Goal: Information Seeking & Learning: Learn about a topic

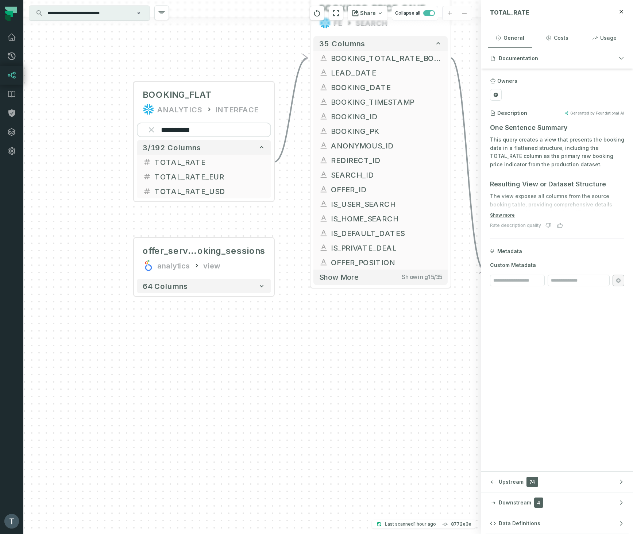
click at [137, 12] on icon "Clear search query" at bounding box center [138, 13] width 4 height 4
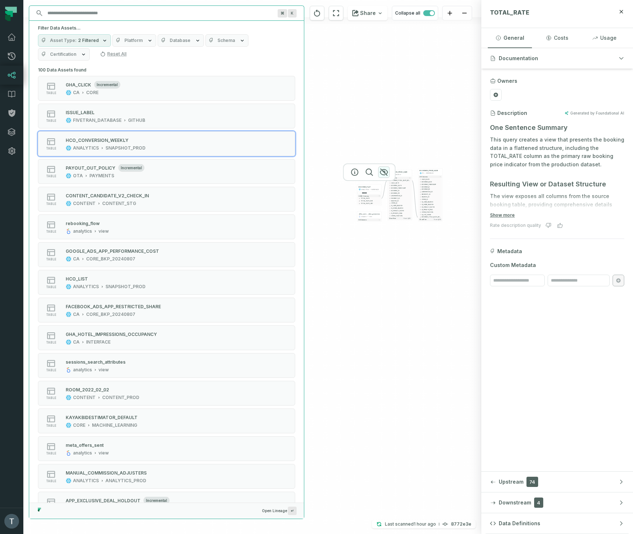
click at [381, 173] on icon "button" at bounding box center [383, 172] width 9 height 9
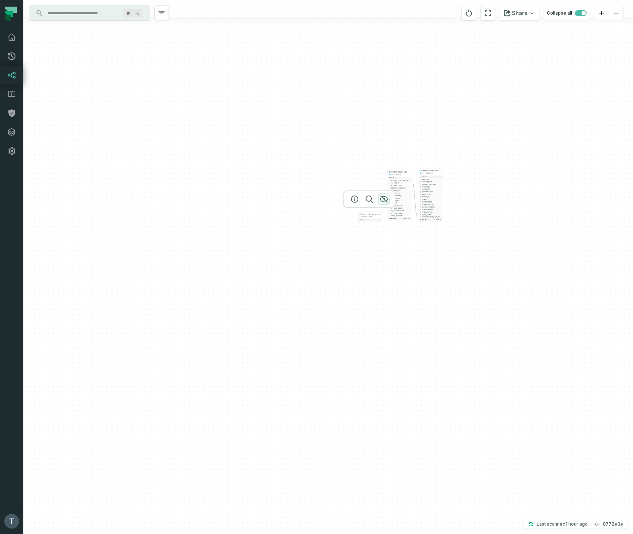
click at [383, 201] on icon "button" at bounding box center [383, 199] width 9 height 9
click at [413, 157] on icon "button" at bounding box center [414, 157] width 9 height 9
click at [444, 157] on icon "button" at bounding box center [444, 156] width 9 height 9
click at [95, 10] on input "Discovery Provider cmdk menu" at bounding box center [83, 13] width 80 height 12
click at [505, 145] on div "+ BOOKINGS_PRICE_SAVE FE INTERFACE + 35 columns + LEAD_DATE + BOOKING_DATE + + …" at bounding box center [327, 267] width 609 height 534
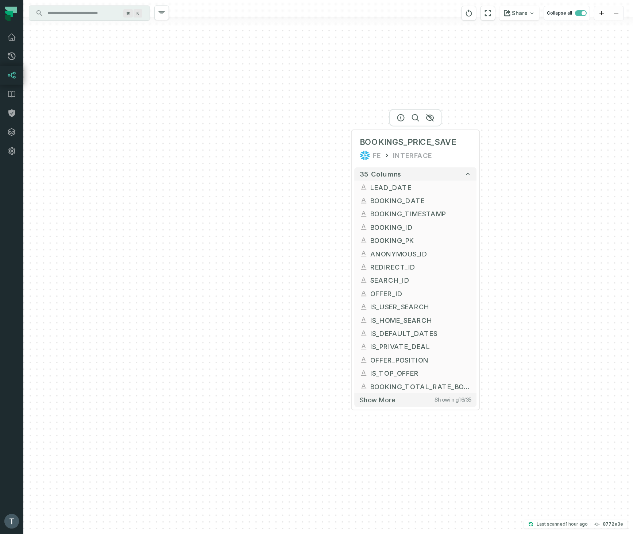
click at [422, 115] on div at bounding box center [415, 118] width 53 height 18
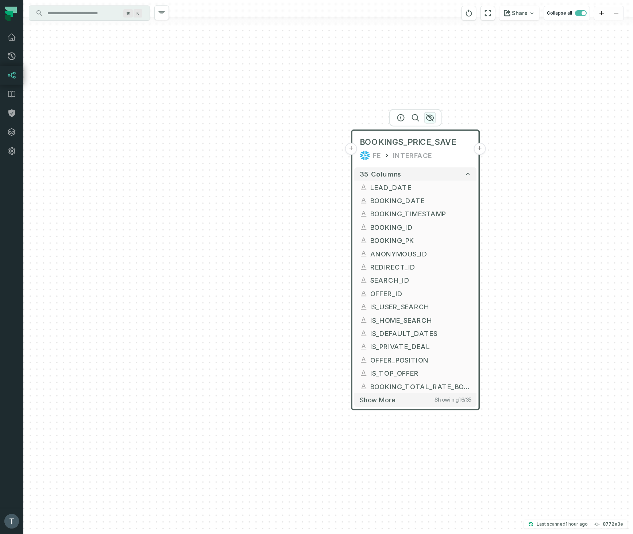
click at [428, 116] on icon "button" at bounding box center [429, 118] width 7 height 7
click at [431, 118] on icon "button" at bounding box center [429, 118] width 9 height 9
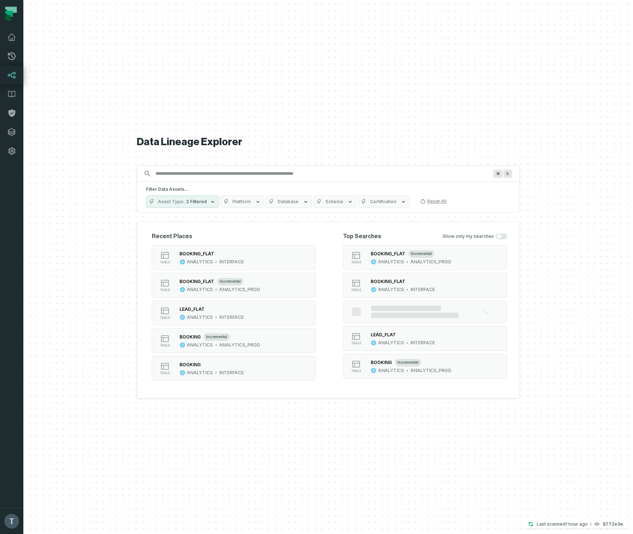
click at [258, 173] on input "Discovery Provider cmdk menu" at bounding box center [321, 174] width 341 height 12
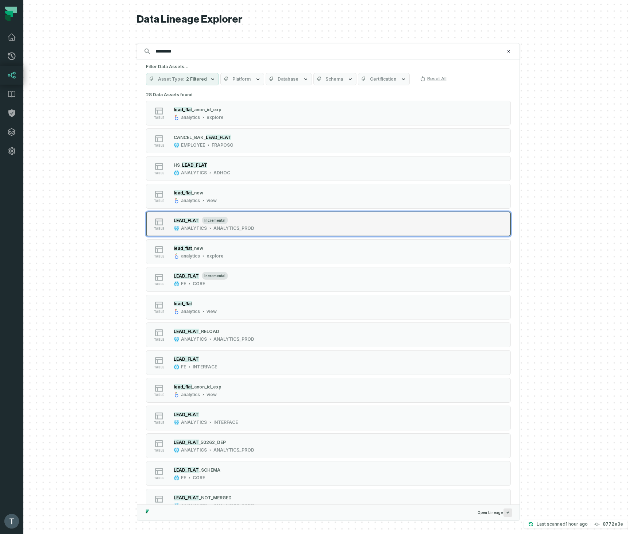
type input "*********"
click at [262, 226] on div "table LEAD_FLAT incremental ANALYTICS ANALYTICS_PROD" at bounding box center [238, 224] width 182 height 15
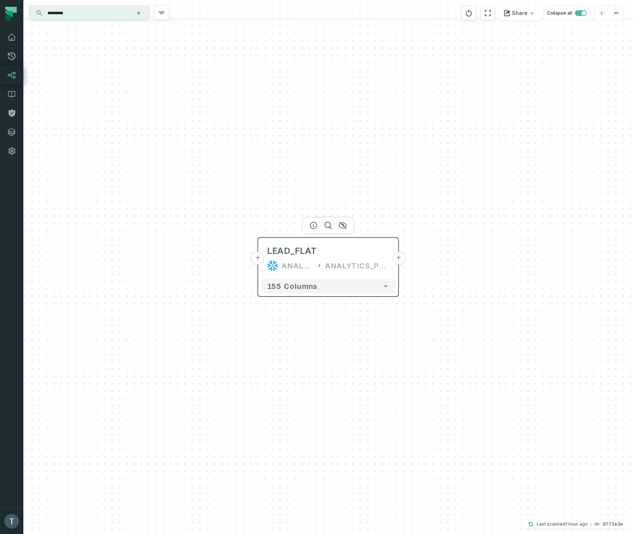
click at [262, 261] on button "+" at bounding box center [257, 258] width 13 height 13
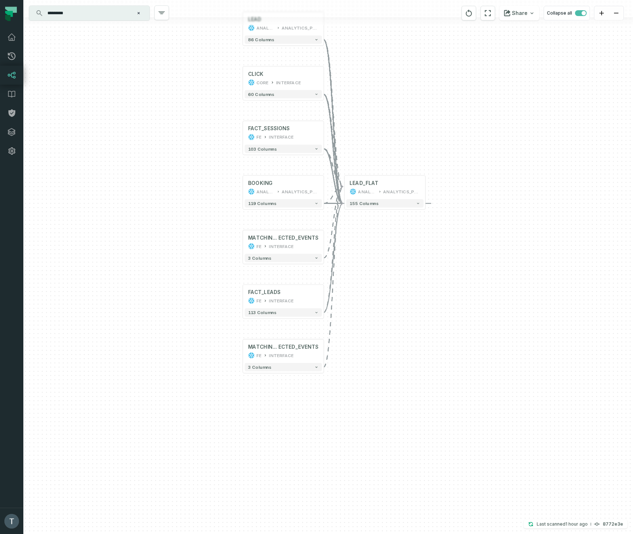
drag, startPoint x: 160, startPoint y: 335, endPoint x: 158, endPoint y: 220, distance: 115.3
click at [158, 220] on div "+ LEAD ANALYTICS ANALYTICS_PROD + 86 columns + CLICK CORE INTERFACE + 60 column…" at bounding box center [327, 267] width 609 height 534
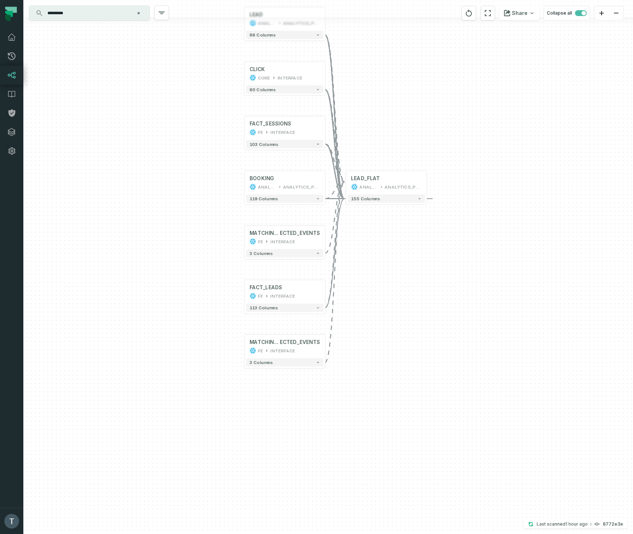
click at [77, 15] on input "*********" at bounding box center [88, 13] width 91 height 12
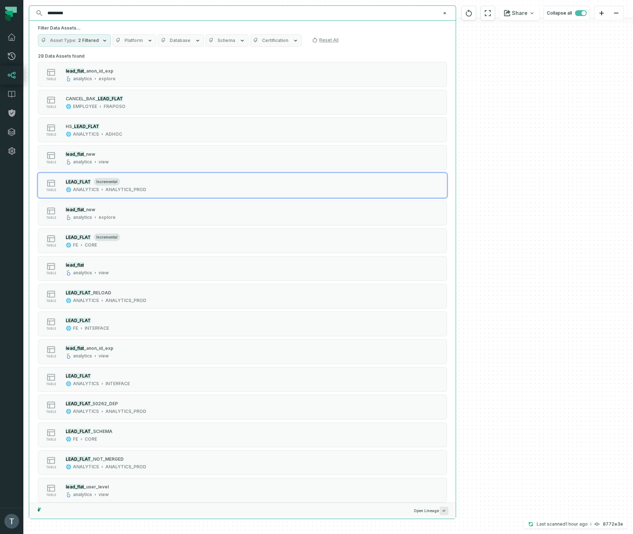
click at [77, 15] on input "*********" at bounding box center [241, 13] width 397 height 12
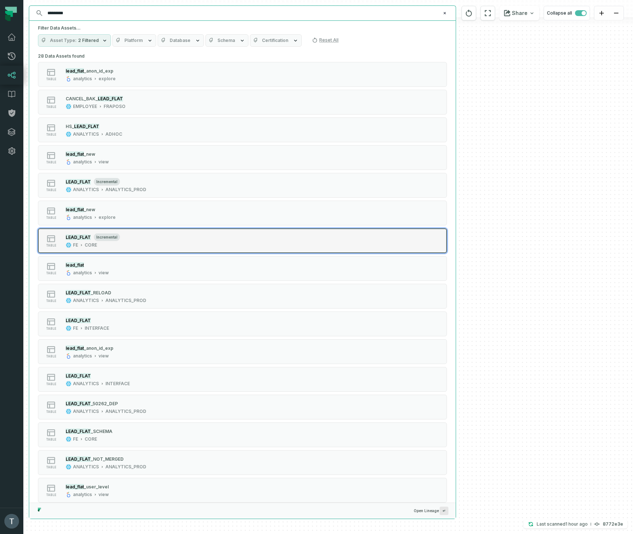
click at [199, 236] on div "table LEAD_FLAT incremental FE CORE" at bounding box center [130, 240] width 182 height 15
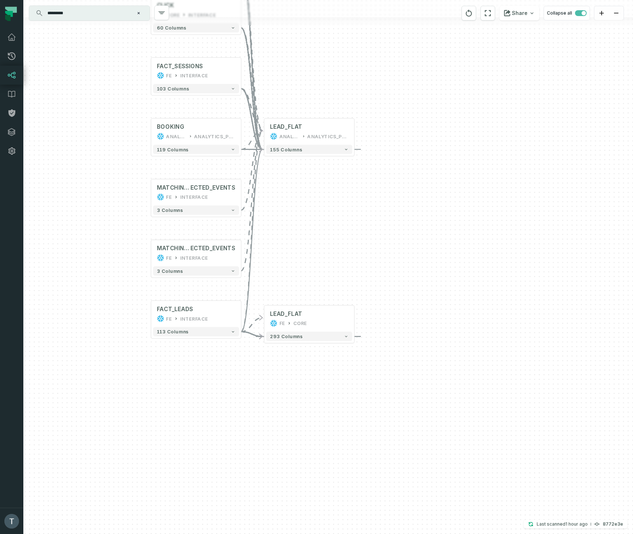
drag, startPoint x: 483, startPoint y: 81, endPoint x: 446, endPoint y: 173, distance: 99.0
click at [446, 174] on div "+ LEAD ANALYTICS ANALYTICS_PROD + 86 columns + CLICK CORE INTERFACE + 60 column…" at bounding box center [327, 267] width 609 height 534
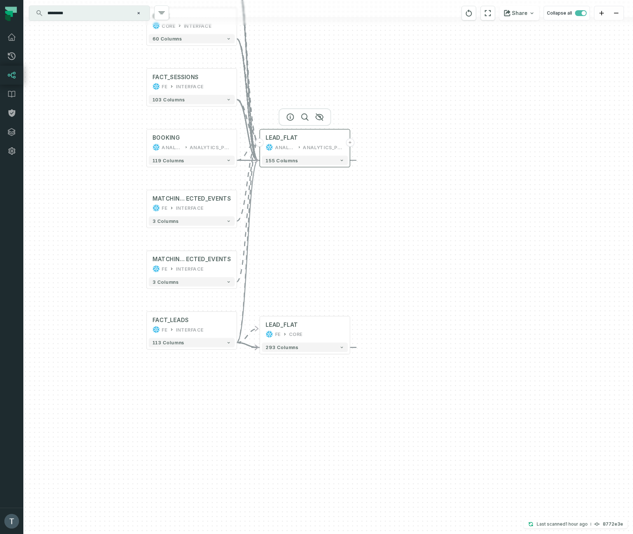
click at [260, 145] on button "-" at bounding box center [259, 142] width 8 height 8
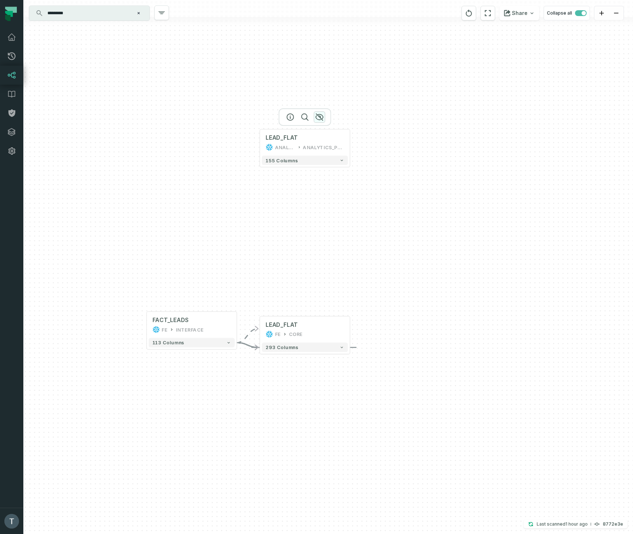
click at [322, 116] on icon "button" at bounding box center [319, 117] width 9 height 9
click at [261, 329] on button "+" at bounding box center [259, 329] width 8 height 8
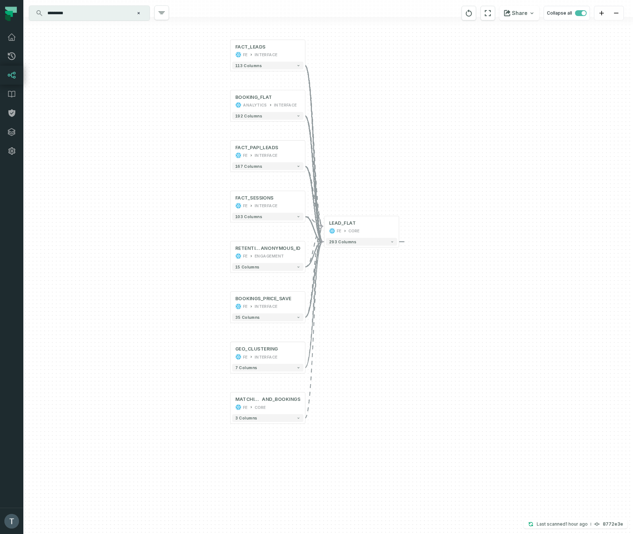
drag, startPoint x: 169, startPoint y: 347, endPoint x: 163, endPoint y: 285, distance: 62.0
click at [163, 285] on div "+ BOOKING_FLAT ANALYTICS INTERFACE + 192 columns + FACT_PAPI_LEADS FE INTERFACE…" at bounding box center [327, 267] width 609 height 534
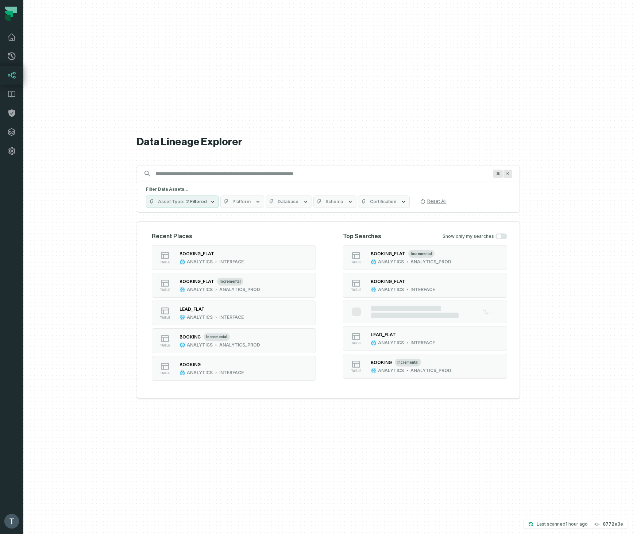
click at [209, 172] on input "Discovery Provider cmdk menu" at bounding box center [321, 174] width 341 height 12
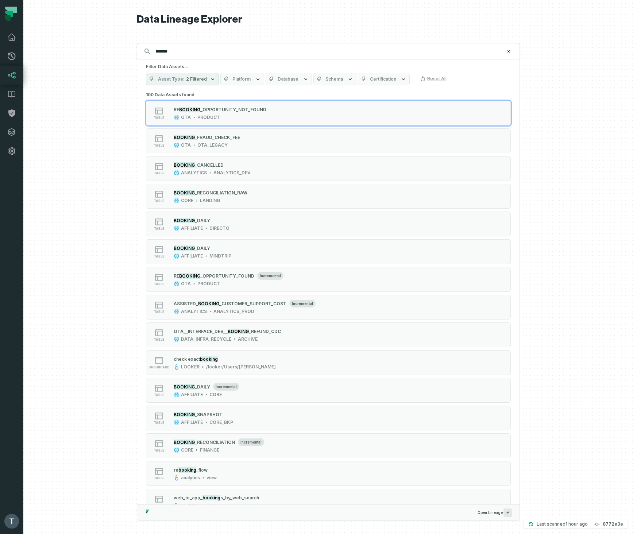
type input "*******"
click at [325, 81] on span "Schema" at bounding box center [334, 79] width 18 height 6
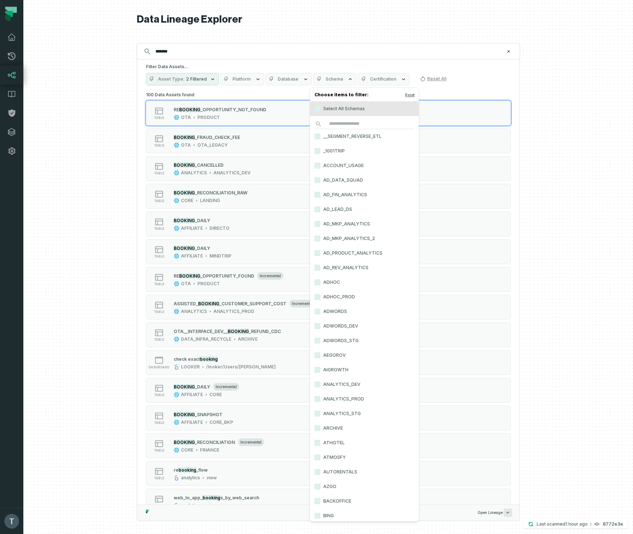
click at [284, 81] on span "Database" at bounding box center [288, 79] width 21 height 6
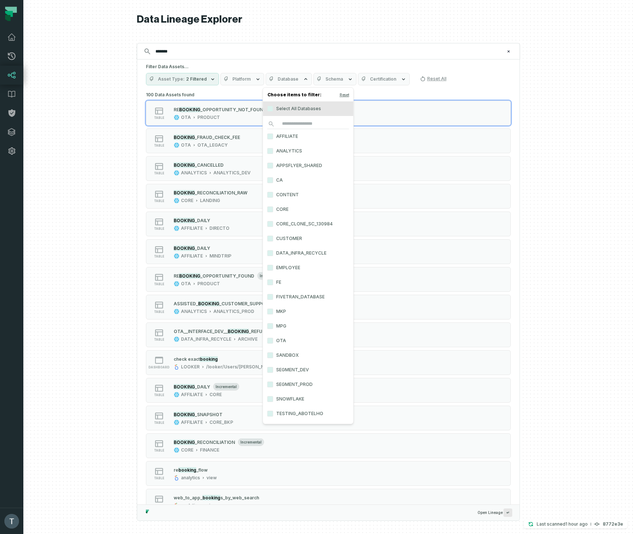
click at [281, 151] on label "ANALYTICS" at bounding box center [308, 151] width 90 height 15
click at [273, 151] on button "ANALYTICS" at bounding box center [270, 151] width 6 height 6
click at [351, 73] on button "Schema" at bounding box center [362, 79] width 43 height 12
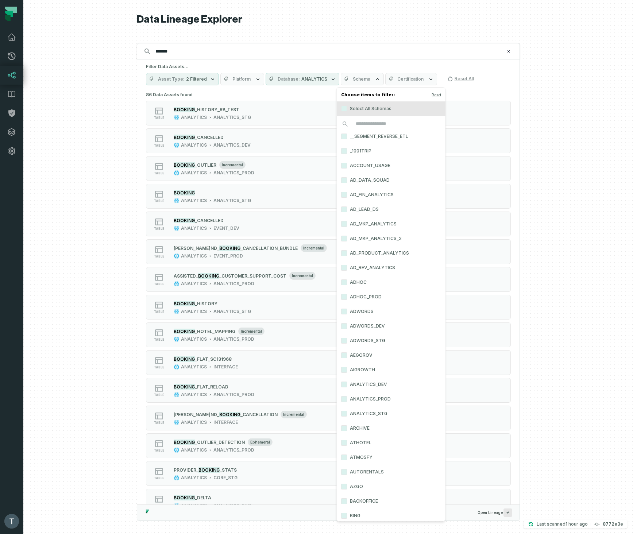
click at [364, 398] on label "ANALYTICS_PROD" at bounding box center [391, 399] width 109 height 15
click at [347, 398] on button "ANALYTICS_PROD" at bounding box center [344, 399] width 6 height 6
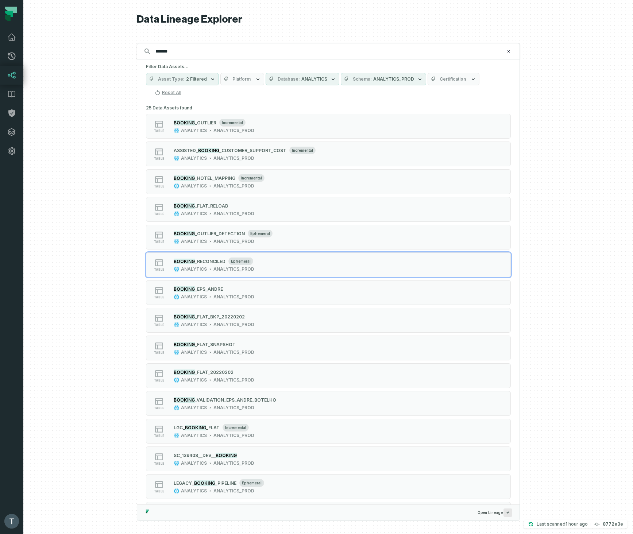
click at [94, 216] on div at bounding box center [327, 267] width 609 height 534
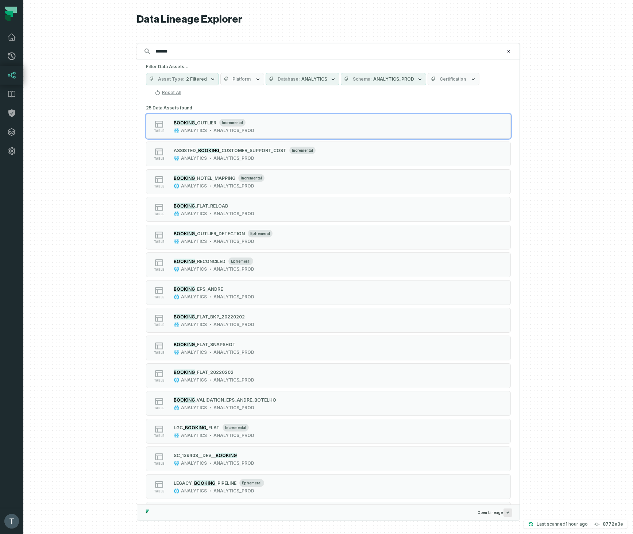
click at [301, 81] on span "ANALYTICS" at bounding box center [314, 79] width 26 height 6
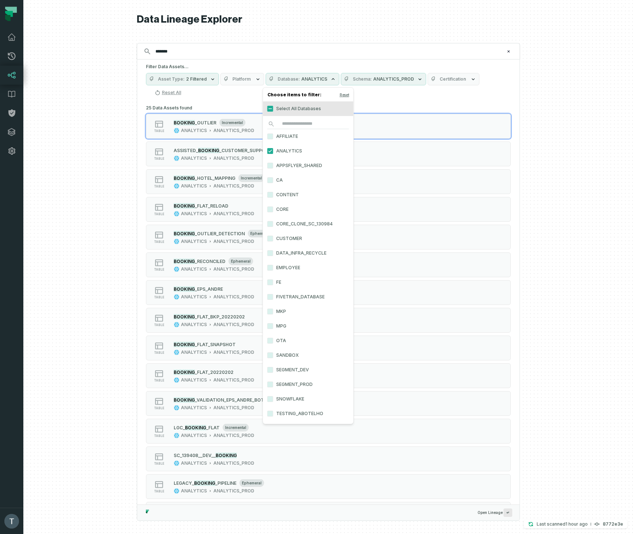
click at [301, 81] on span "ANALYTICS" at bounding box center [314, 79] width 26 height 6
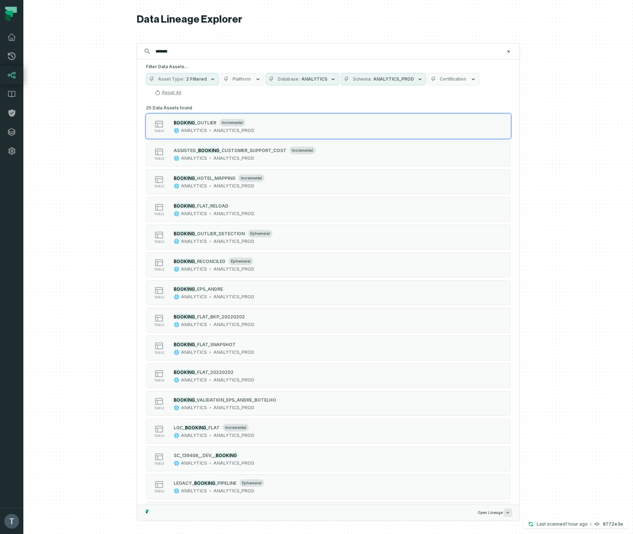
click at [360, 78] on span "Schema" at bounding box center [362, 79] width 19 height 6
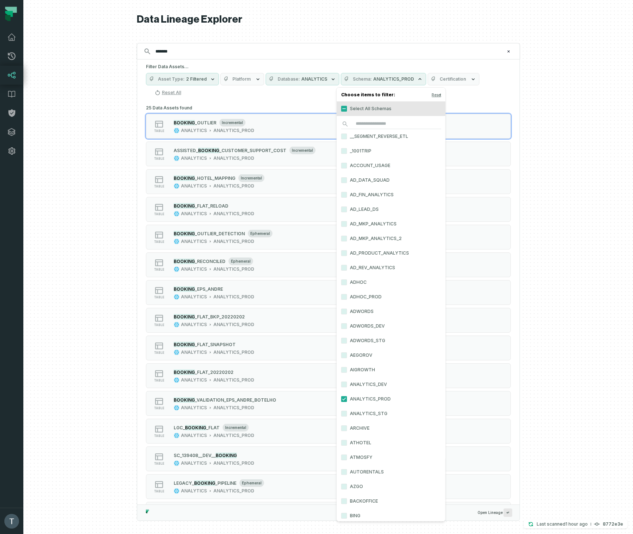
click at [360, 77] on span "Schema" at bounding box center [362, 79] width 19 height 6
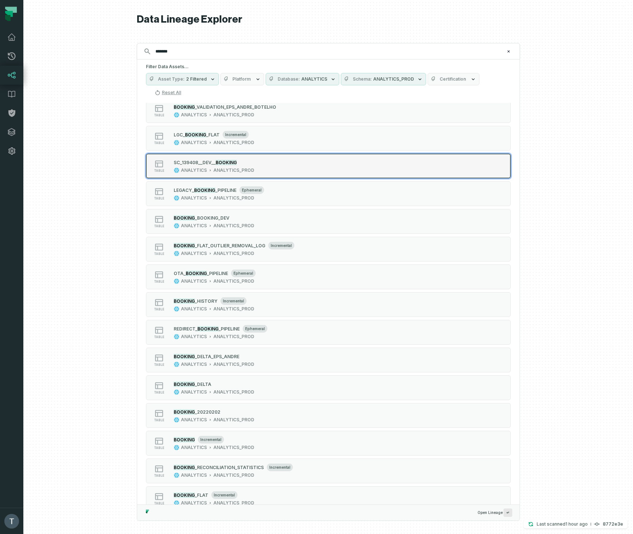
scroll to position [298, 0]
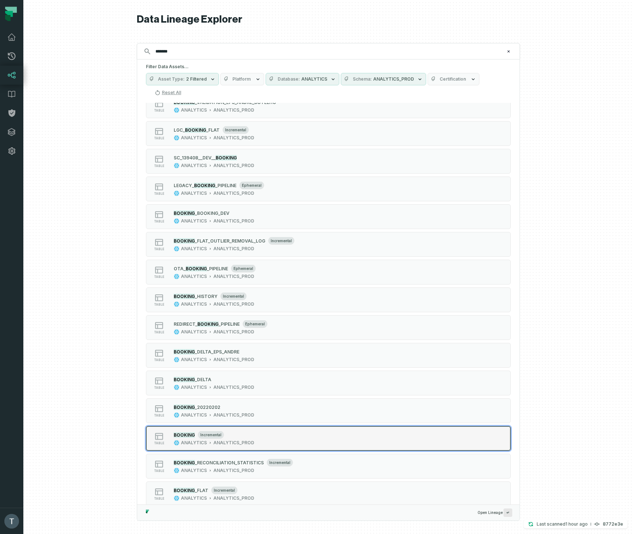
click at [291, 439] on div "table BOOKING incremental ANALYTICS ANALYTICS_PROD" at bounding box center [238, 438] width 182 height 15
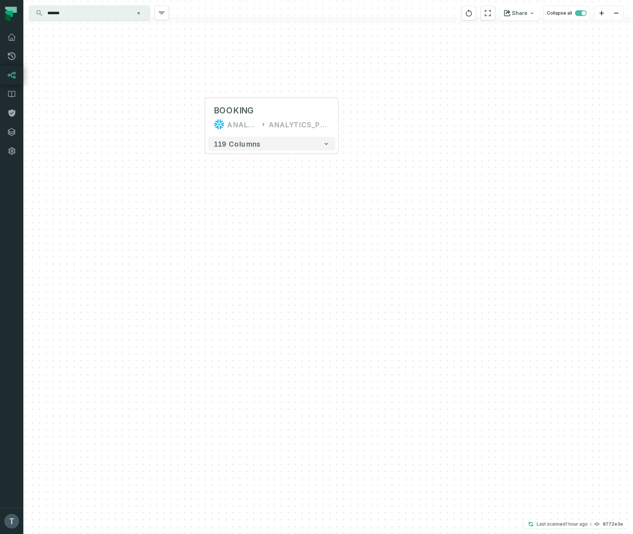
drag, startPoint x: 337, startPoint y: 365, endPoint x: 283, endPoint y: 222, distance: 152.7
click at [283, 222] on div "+ BOOKING ANALYTICS ANALYTICS_PROD + 119 columns" at bounding box center [327, 267] width 609 height 534
click at [266, 73] on icon "button" at bounding box center [270, 75] width 9 height 9
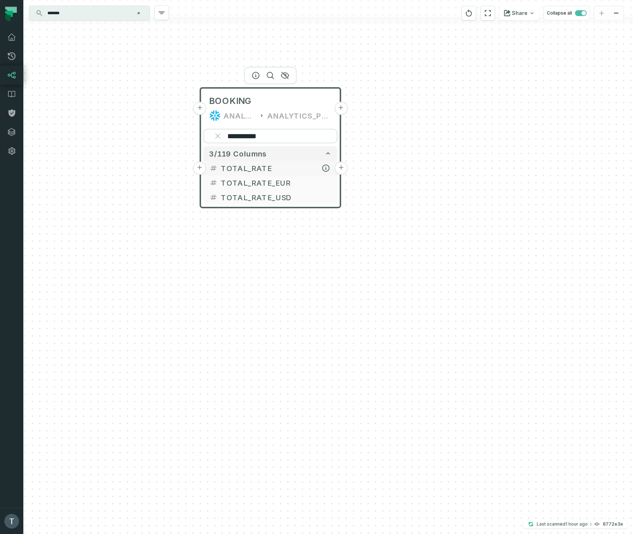
click at [341, 167] on button "+" at bounding box center [340, 168] width 13 height 13
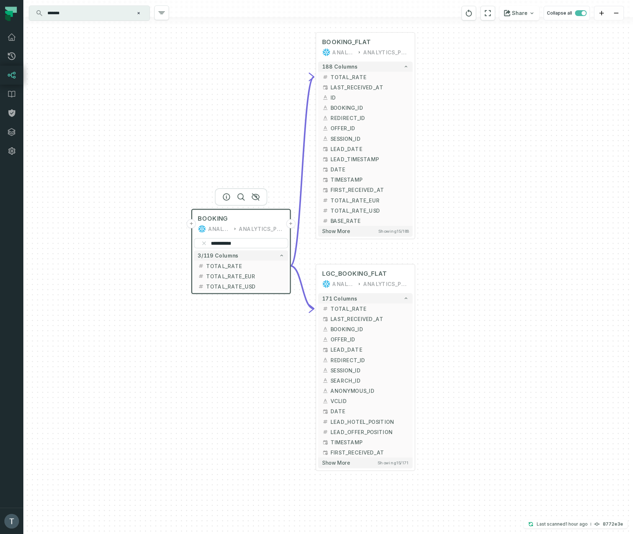
drag, startPoint x: 506, startPoint y: 334, endPoint x: 489, endPoint y: 130, distance: 204.9
click at [489, 130] on div "**********" at bounding box center [327, 267] width 609 height 534
click at [352, 249] on icon "button" at bounding box center [350, 252] width 9 height 9
click at [353, 249] on icon "button" at bounding box center [351, 251] width 7 height 7
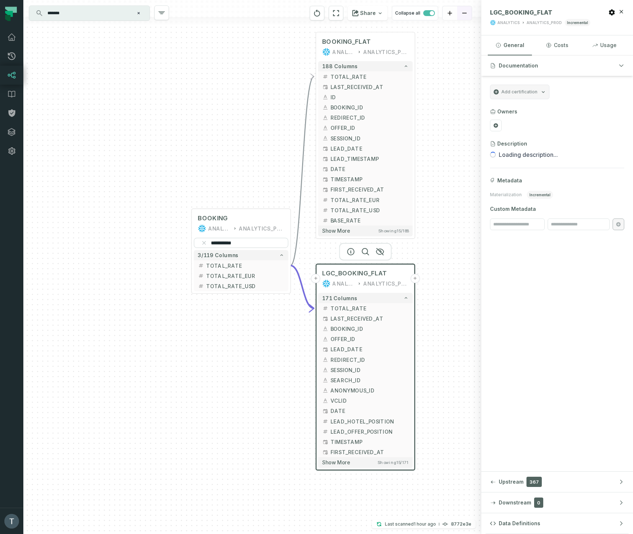
click at [623, 13] on icon "button" at bounding box center [621, 12] width 6 height 6
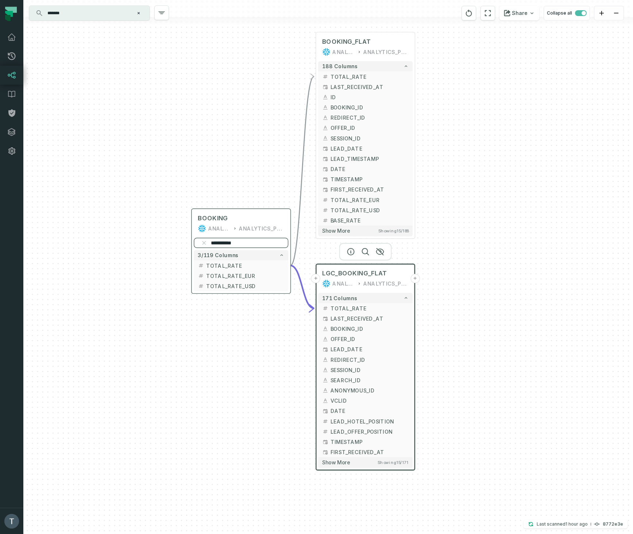
click at [260, 243] on input "**********" at bounding box center [241, 243] width 94 height 10
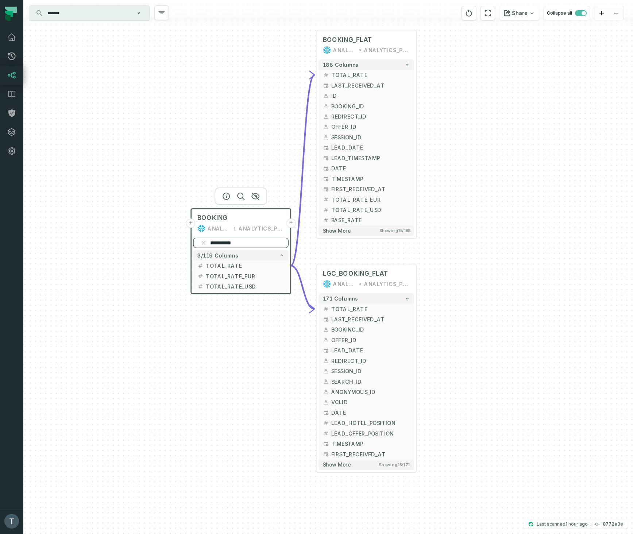
click at [260, 243] on input "**********" at bounding box center [241, 243] width 96 height 10
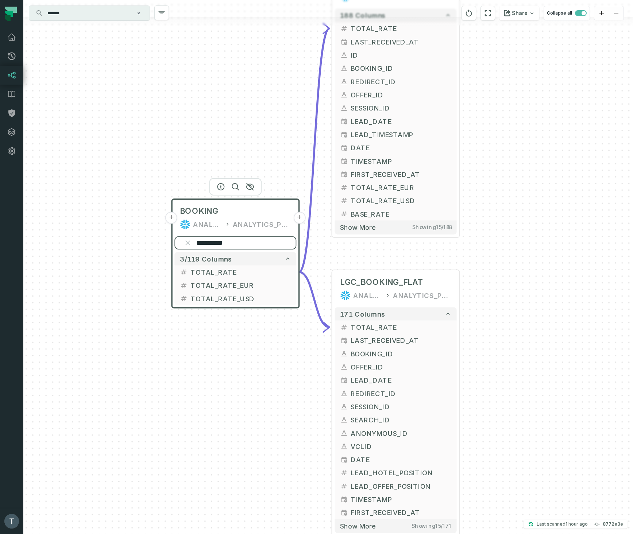
paste input "****"
click at [299, 271] on button "-" at bounding box center [300, 272] width 12 height 12
click at [301, 272] on button "-" at bounding box center [300, 272] width 12 height 12
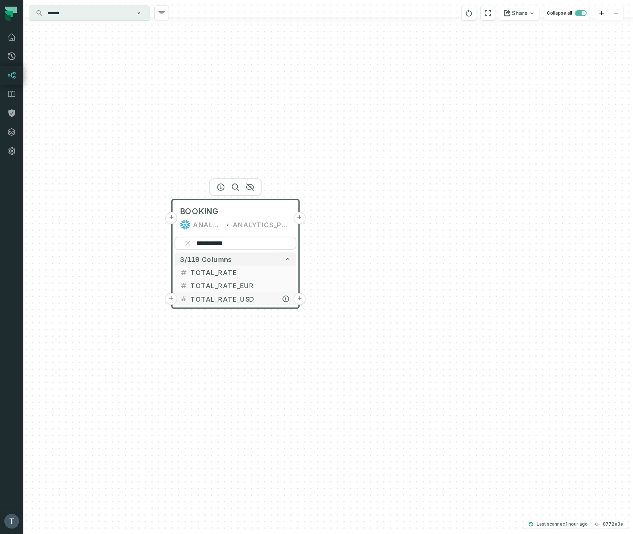
click at [300, 299] on button "+" at bounding box center [300, 299] width 12 height 12
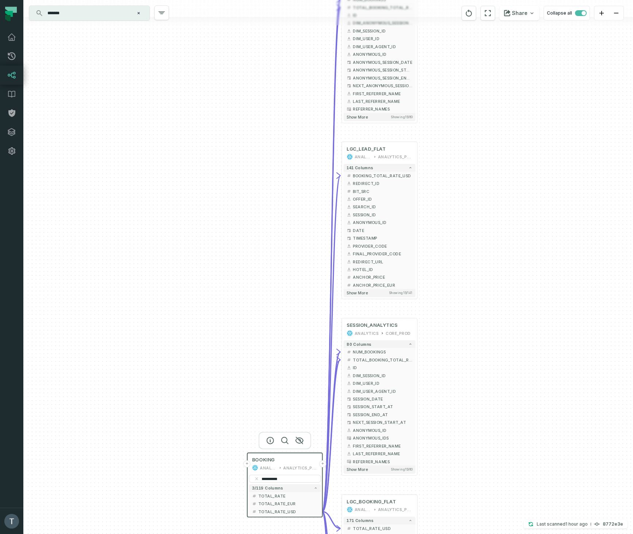
drag, startPoint x: 487, startPoint y: 437, endPoint x: 478, endPoint y: 169, distance: 267.9
click at [478, 169] on div "+ ANONYMOUS_SESSION_ANALYTICS ANALYTICS CORE_PROD 80 columns + NUM_BOOKINGS - T…" at bounding box center [327, 267] width 609 height 534
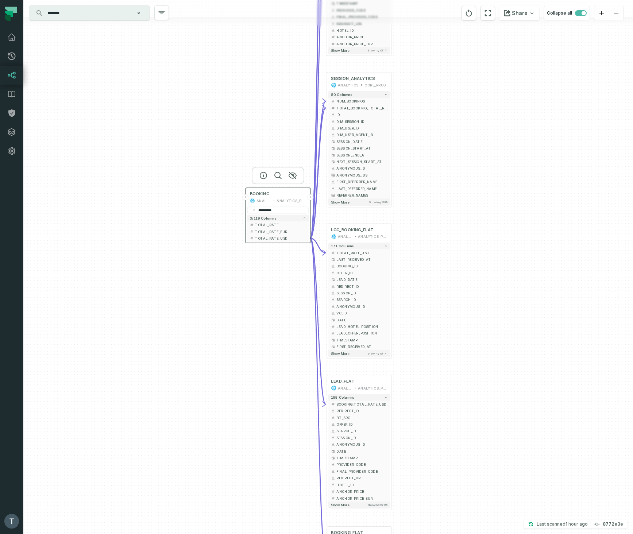
drag, startPoint x: 503, startPoint y: 308, endPoint x: 480, endPoint y: 117, distance: 192.1
click at [480, 117] on div "+ ANONYMOUS_SESSION_ANALYTICS ANALYTICS CORE_PROD 80 columns + NUM_BOOKINGS - T…" at bounding box center [327, 267] width 609 height 534
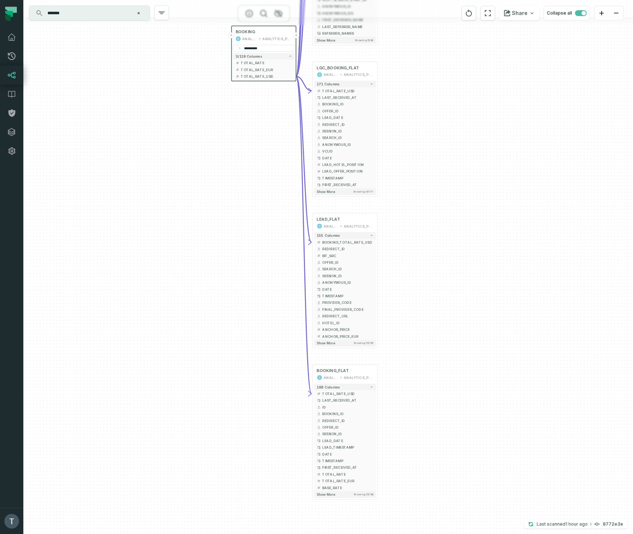
drag, startPoint x: 493, startPoint y: 358, endPoint x: 480, endPoint y: 205, distance: 153.3
click at [480, 205] on div "+ ANONYMOUS_SESSION_ANALYTICS ANALYTICS CORE_PROD 80 columns + NUM_BOOKINGS - T…" at bounding box center [327, 267] width 609 height 534
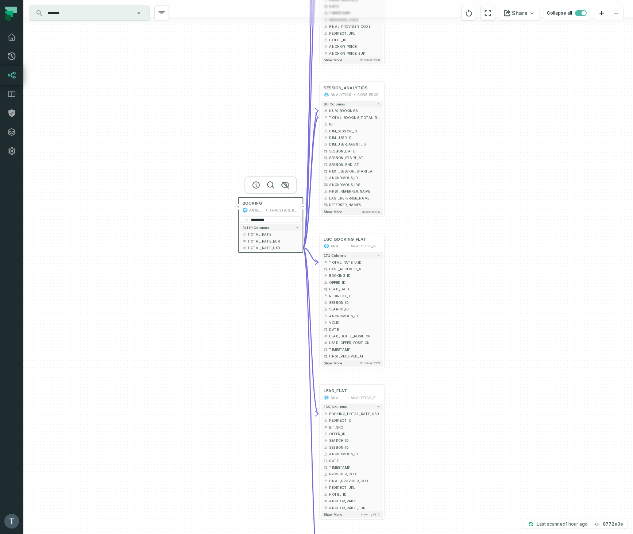
drag, startPoint x: 433, startPoint y: 277, endPoint x: 456, endPoint y: 343, distance: 69.3
click at [441, 446] on div "+ ANONYMOUS_SESSION_ANALYTICS ANALYTICS CORE_PROD 80 columns + NUM_BOOKINGS - T…" at bounding box center [327, 267] width 609 height 534
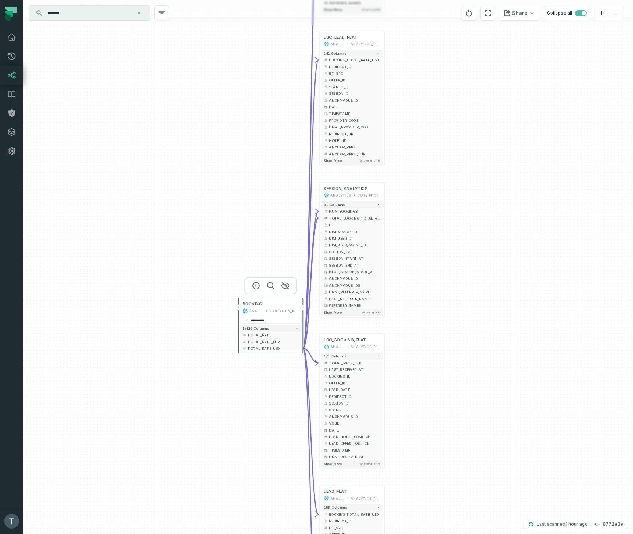
drag, startPoint x: 461, startPoint y: 240, endPoint x: 464, endPoint y: 356, distance: 116.4
click at [464, 356] on div "+ ANONYMOUS_SESSION_ANALYTICS ANALYTICS CORE_PROD 80 columns + NUM_BOOKINGS - T…" at bounding box center [327, 267] width 609 height 534
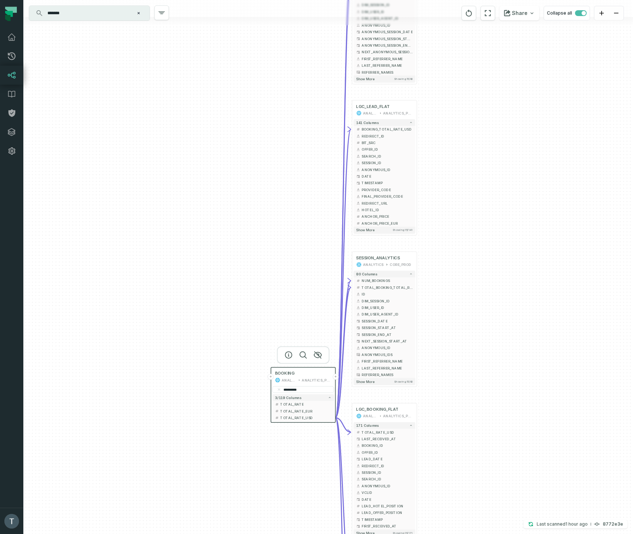
drag, startPoint x: 442, startPoint y: 205, endPoint x: 471, endPoint y: 258, distance: 61.2
click at [471, 258] on div "+ ANONYMOUS_SESSION_ANALYTICS ANALYTICS CORE_PROD 80 columns + NUM_BOOKINGS - T…" at bounding box center [327, 267] width 609 height 534
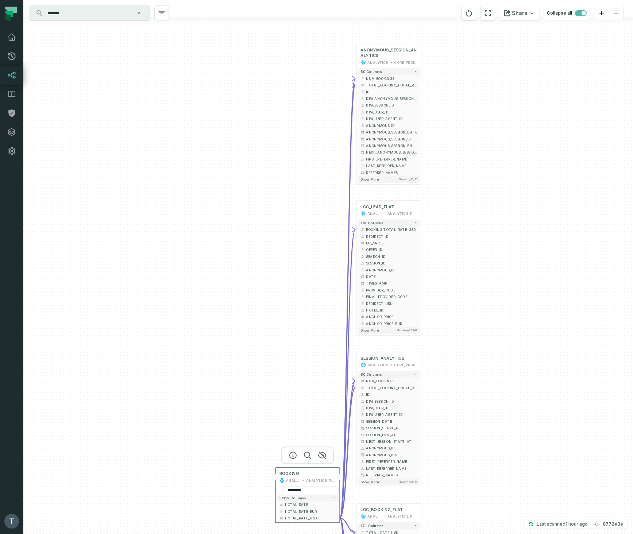
drag, startPoint x: 443, startPoint y: 216, endPoint x: 448, endPoint y: 314, distance: 98.9
click at [448, 314] on div "+ ANONYMOUS_SESSION_ANALYTICS ANALYTICS CORE_PROD 80 columns + NUM_BOOKINGS - T…" at bounding box center [327, 267] width 609 height 534
click at [381, 54] on span "ANONYMOUS_SESSION_ANALYTICS" at bounding box center [388, 52] width 57 height 11
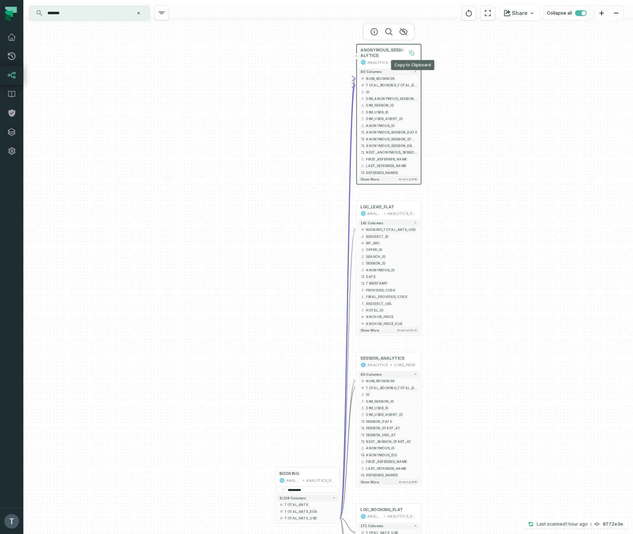
click at [412, 51] on icon at bounding box center [411, 52] width 5 height 5
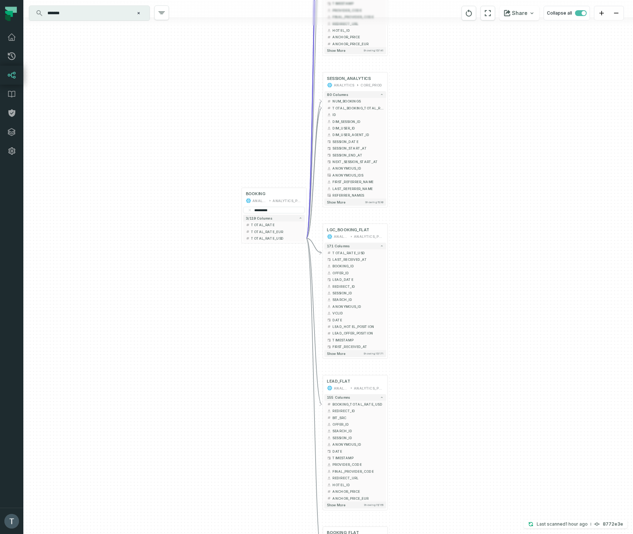
drag, startPoint x: 229, startPoint y: 327, endPoint x: 201, endPoint y: 40, distance: 288.1
click at [198, 38] on div "+ ANONYMOUS_SESSION_ANALYTICS ANALYTICS CORE_PROD 80 columns + NUM_BOOKINGS - T…" at bounding box center [327, 267] width 609 height 534
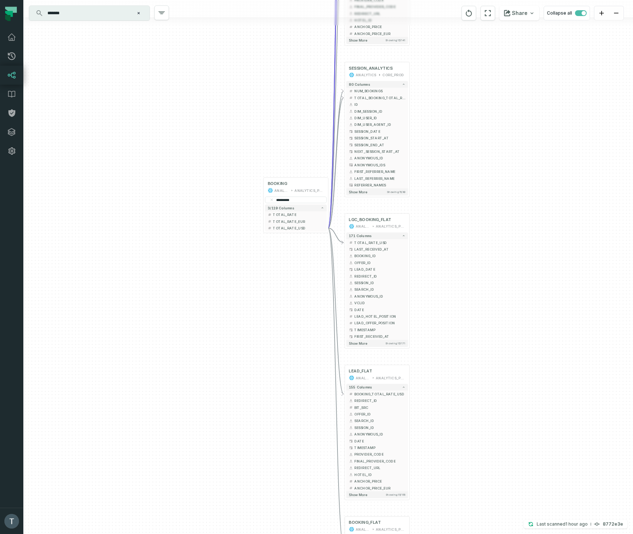
drag, startPoint x: 190, startPoint y: 377, endPoint x: 218, endPoint y: 436, distance: 65.4
click at [218, 436] on div "+ ANONYMOUS_SESSION_ANALYTICS ANALYTICS CORE_PROD 80 columns + NUM_BOOKINGS - T…" at bounding box center [327, 267] width 609 height 534
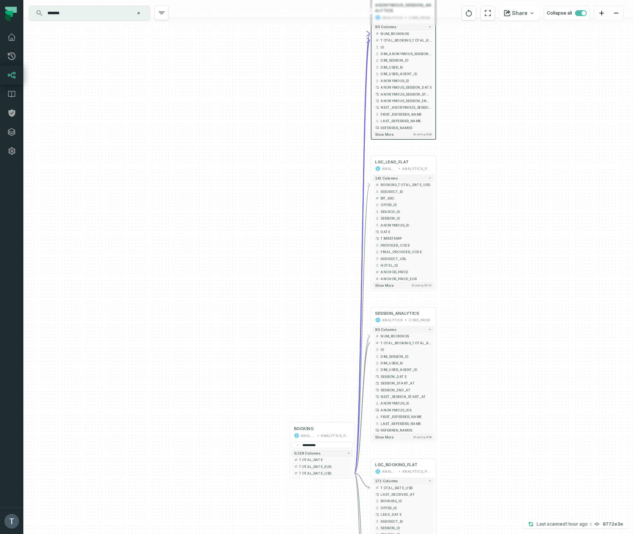
drag, startPoint x: 159, startPoint y: 148, endPoint x: 186, endPoint y: 371, distance: 224.5
click at [185, 398] on div "+ ANONYMOUS_SESSION_ANALYTICS ANALYTICS CORE_PROD 80 columns + NUM_BOOKINGS - T…" at bounding box center [327, 267] width 609 height 534
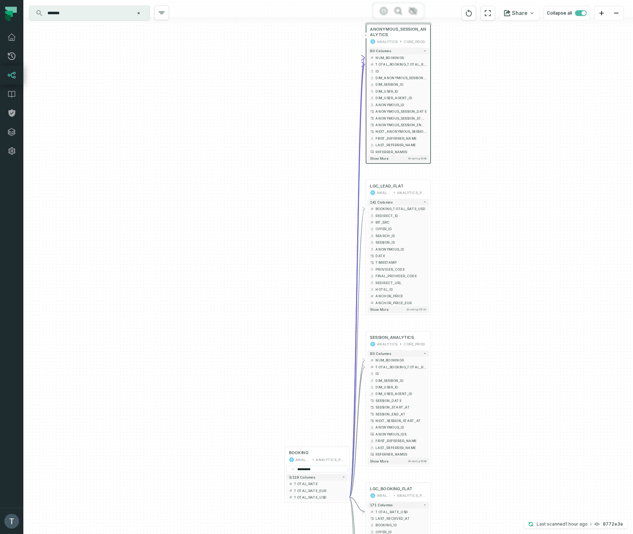
drag, startPoint x: 193, startPoint y: 265, endPoint x: 182, endPoint y: 238, distance: 28.9
click at [182, 238] on div "+ ANONYMOUS_SESSION_ANALYTICS ANALYTICS CORE_PROD 80 columns + NUM_BOOKINGS - T…" at bounding box center [327, 267] width 609 height 534
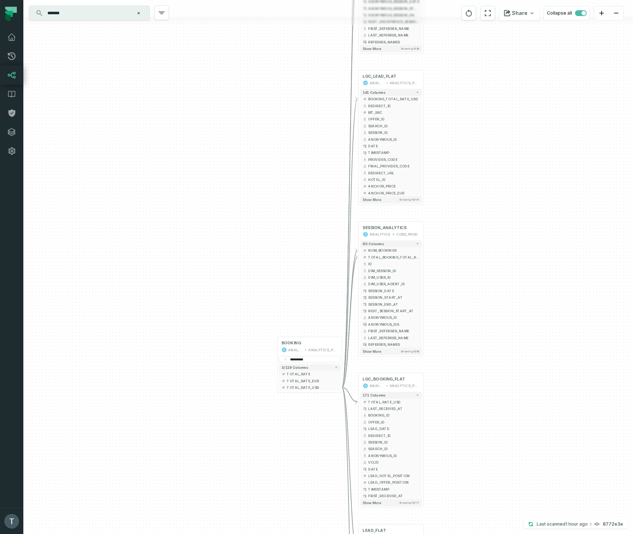
drag, startPoint x: 253, startPoint y: 161, endPoint x: 245, endPoint y: 54, distance: 106.7
click at [245, 54] on div "+ ANONYMOUS_SESSION_ANALYTICS ANALYTICS CORE_PROD 80 columns + NUM_BOOKINGS - T…" at bounding box center [327, 267] width 609 height 534
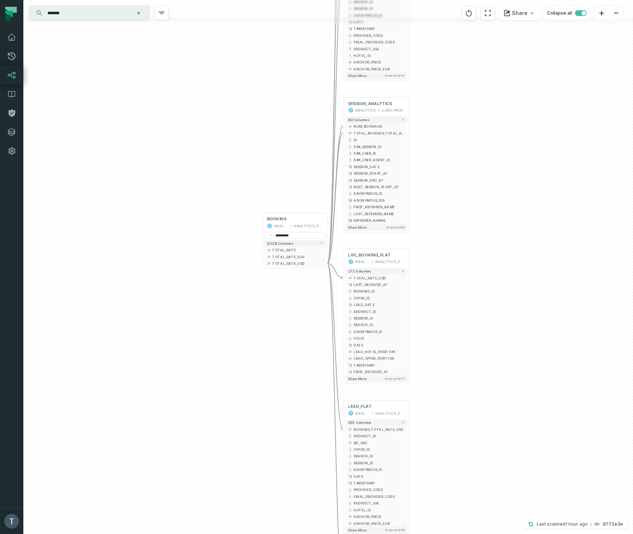
drag, startPoint x: 209, startPoint y: 192, endPoint x: 202, endPoint y: 89, distance: 103.9
click at [193, 61] on div "+ ANONYMOUS_SESSION_ANALYTICS ANALYTICS CORE_PROD 80 columns + NUM_BOOKINGS - T…" at bounding box center [327, 267] width 609 height 534
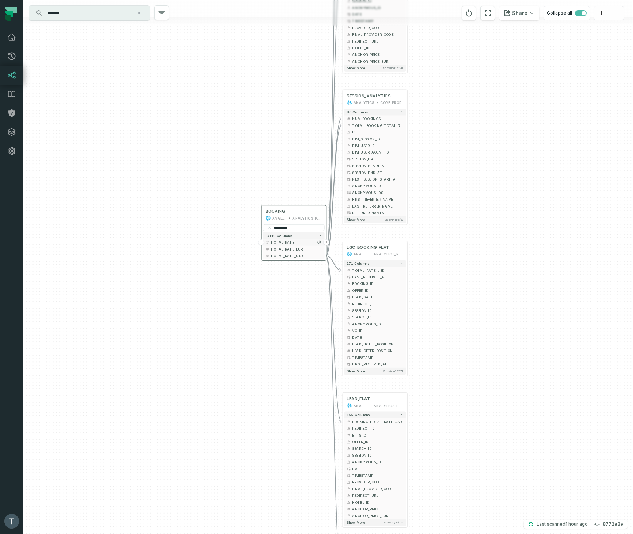
click at [327, 242] on button "+" at bounding box center [326, 242] width 6 height 6
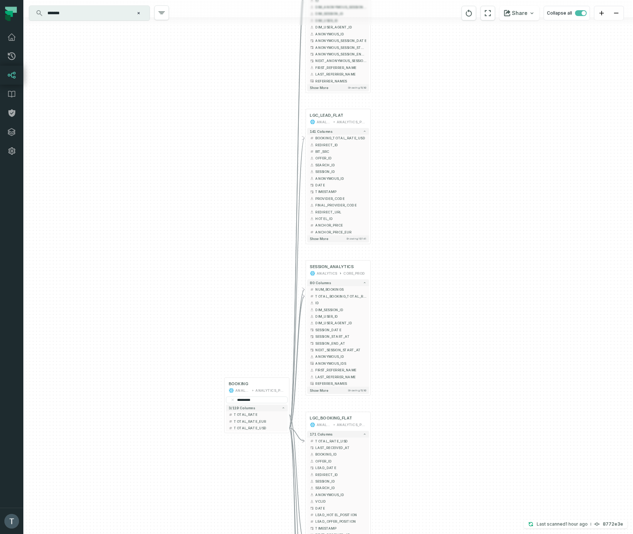
drag, startPoint x: 186, startPoint y: 193, endPoint x: 149, endPoint y: 364, distance: 174.6
click at [149, 364] on div "+ ANONYMOUS_SESSION_ANALYTICS ANALYTICS CORE_PROD 80 columns + NUM_BOOKINGS - T…" at bounding box center [327, 267] width 609 height 534
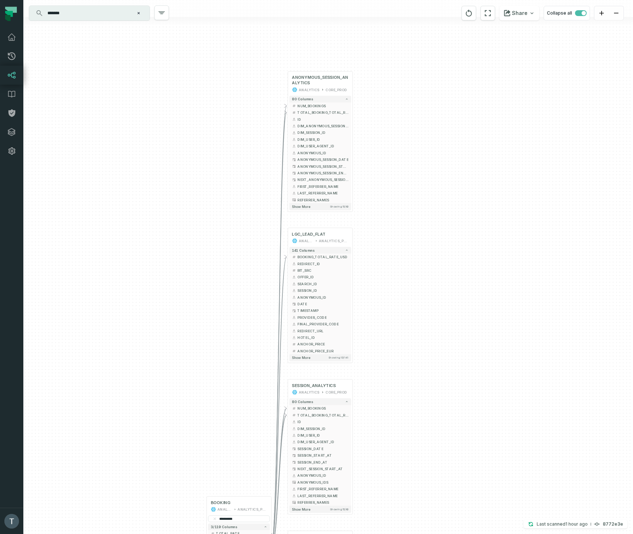
drag, startPoint x: 196, startPoint y: 130, endPoint x: 178, endPoint y: 249, distance: 120.2
click at [178, 249] on div "+ ANONYMOUS_SESSION_ANALYTICS ANALYTICS CORE_PROD 80 columns + NUM_BOOKINGS - T…" at bounding box center [327, 267] width 609 height 534
click at [324, 83] on span "ANONYMOUS_SESSION_ANALYTICS" at bounding box center [320, 80] width 57 height 11
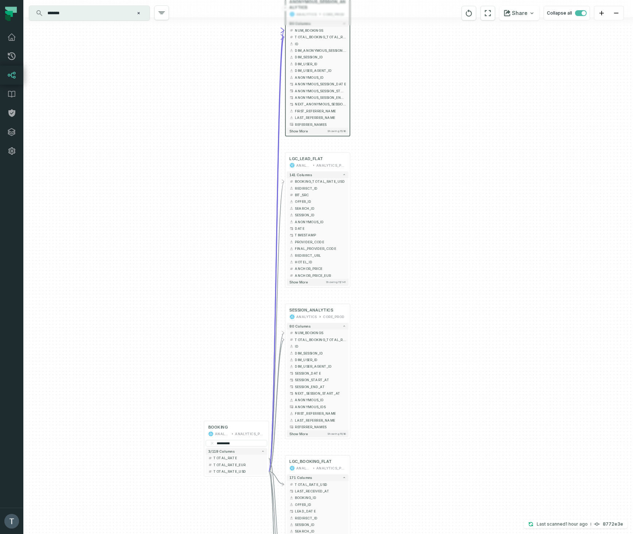
drag, startPoint x: 442, startPoint y: 220, endPoint x: 348, endPoint y: 136, distance: 125.6
click at [431, 135] on div "+ ANONYMOUS_SESSION_ANALYTICS ANALYTICS CORE_PROD 80 columns + NUM_BOOKINGS - T…" at bounding box center [327, 267] width 609 height 534
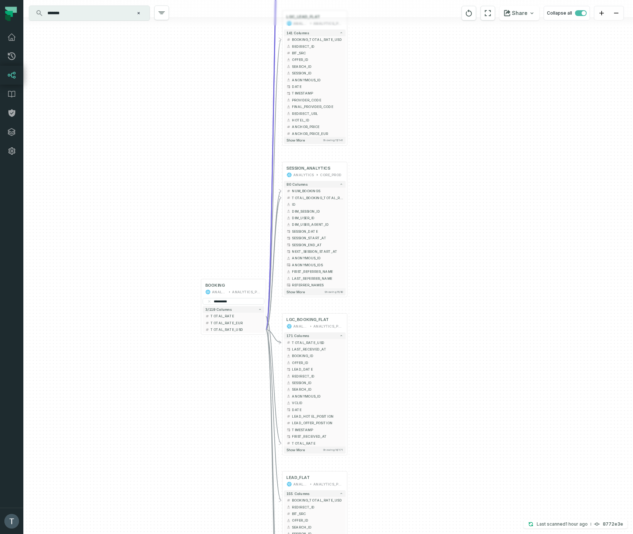
drag, startPoint x: 406, startPoint y: 218, endPoint x: 411, endPoint y: 111, distance: 108.1
click at [411, 111] on div "+ ANONYMOUS_SESSION_ANALYTICS ANALYTICS CORE_PROD 80 columns + NUM_BOOKINGS - T…" at bounding box center [327, 267] width 609 height 534
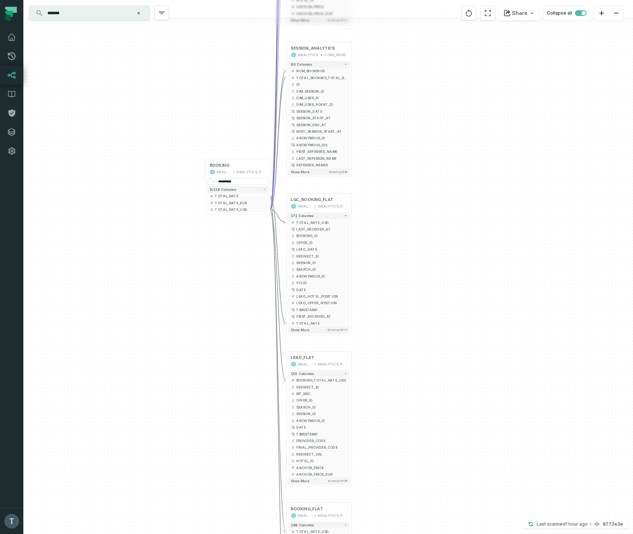
drag, startPoint x: 387, startPoint y: 236, endPoint x: 391, endPoint y: 116, distance: 120.1
click at [391, 116] on div "+ ANONYMOUS_SESSION_ANALYTICS ANALYTICS CORE_PROD 80 columns + NUM_BOOKINGS - T…" at bounding box center [327, 267] width 609 height 534
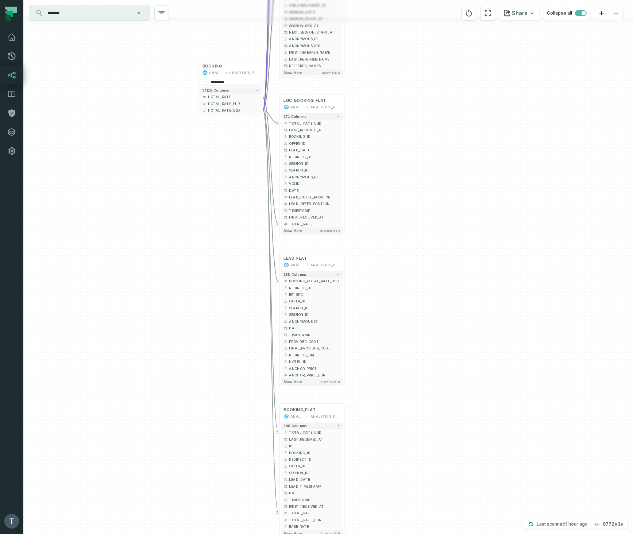
drag, startPoint x: 418, startPoint y: 227, endPoint x: 411, endPoint y: 128, distance: 99.5
click at [411, 128] on div "+ ANONYMOUS_SESSION_ANALYTICS ANALYTICS CORE_PROD 80 columns + NUM_BOOKINGS - T…" at bounding box center [327, 267] width 609 height 534
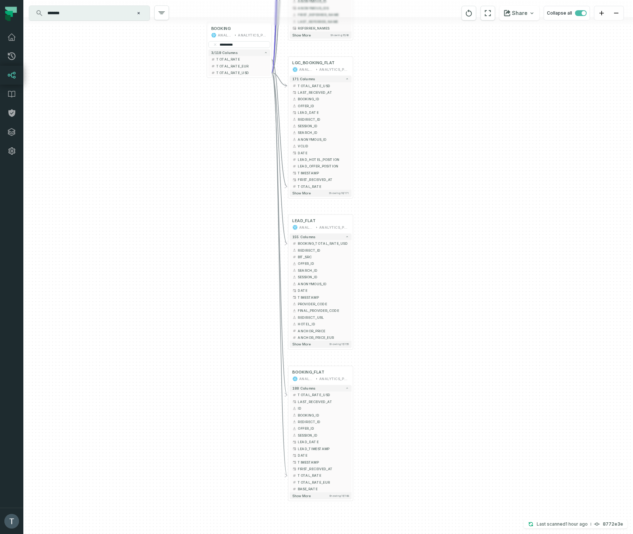
drag, startPoint x: 396, startPoint y: 301, endPoint x: 417, endPoint y: 289, distance: 24.2
click at [415, 288] on div "+ ANONYMOUS_SESSION_ANALYTICS ANALYTICS CORE_PROD 80 columns + NUM_BOOKINGS - T…" at bounding box center [327, 267] width 609 height 534
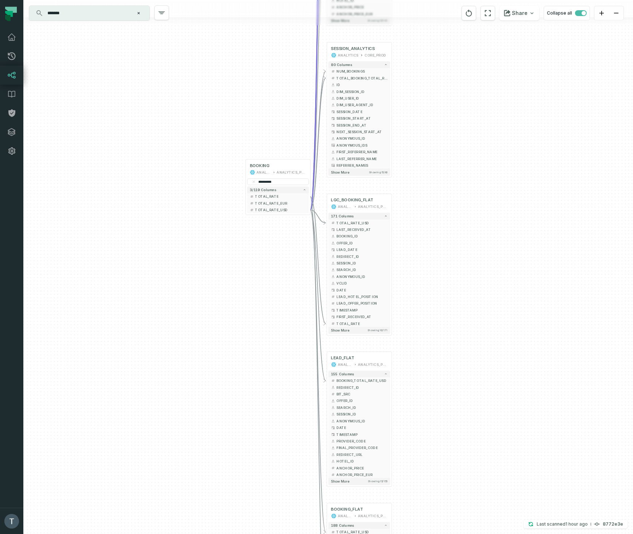
drag, startPoint x: 407, startPoint y: 270, endPoint x: 435, endPoint y: 384, distance: 117.6
click at [435, 384] on div "+ ANONYMOUS_SESSION_ANALYTICS ANALYTICS CORE_PROD 80 columns + NUM_BOOKINGS - T…" at bounding box center [327, 267] width 609 height 534
click at [310, 209] on button "-" at bounding box center [310, 210] width 6 height 6
click at [311, 197] on button "-" at bounding box center [310, 197] width 6 height 6
click at [311, 210] on button "-" at bounding box center [310, 210] width 6 height 6
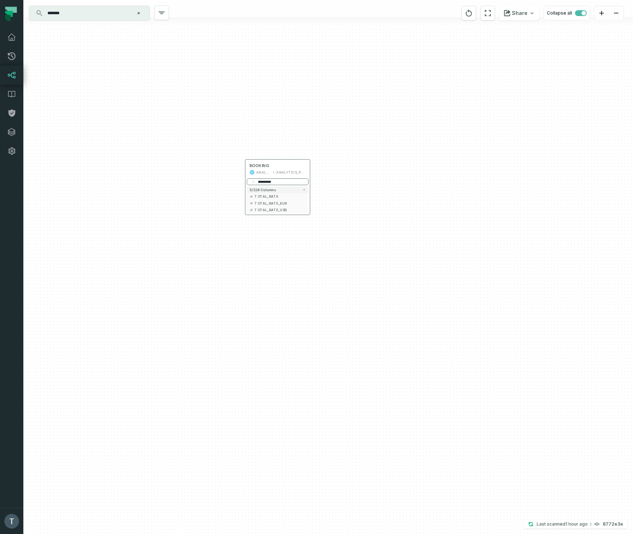
click at [288, 181] on input "**********" at bounding box center [278, 181] width 62 height 7
paste input "search"
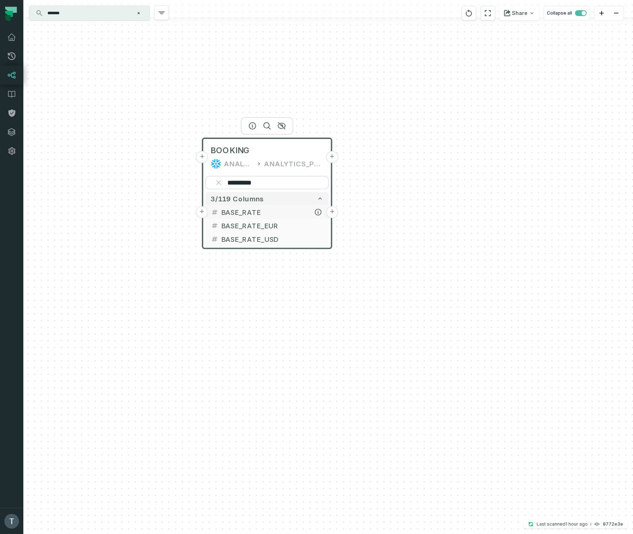
click at [332, 212] on button "+" at bounding box center [332, 212] width 12 height 12
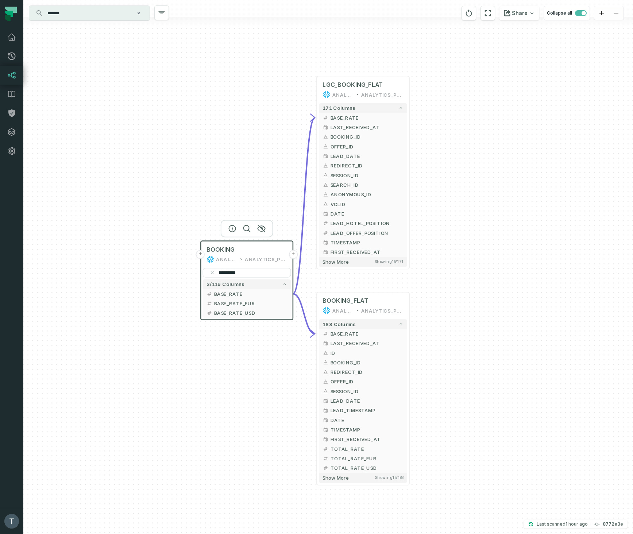
drag, startPoint x: 516, startPoint y: 334, endPoint x: 480, endPoint y: 172, distance: 166.3
click at [480, 172] on div "+ LGC_BOOKING_FLAT ANALYTICS ANALYTICS_PROD + 171 columns - BASE_RATE + LAST_RE…" at bounding box center [327, 267] width 609 height 534
click at [229, 272] on input "*********" at bounding box center [246, 272] width 88 height 9
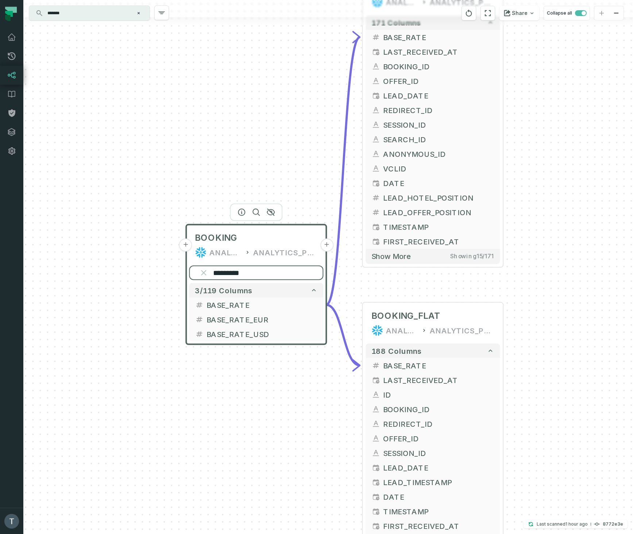
paste input "*******"
click at [326, 304] on button "-" at bounding box center [326, 304] width 13 height 13
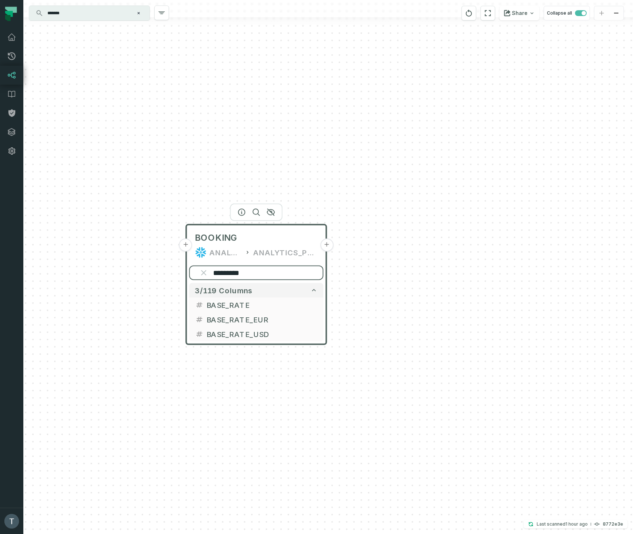
click at [263, 275] on input "*********" at bounding box center [256, 273] width 134 height 15
paste input "*******"
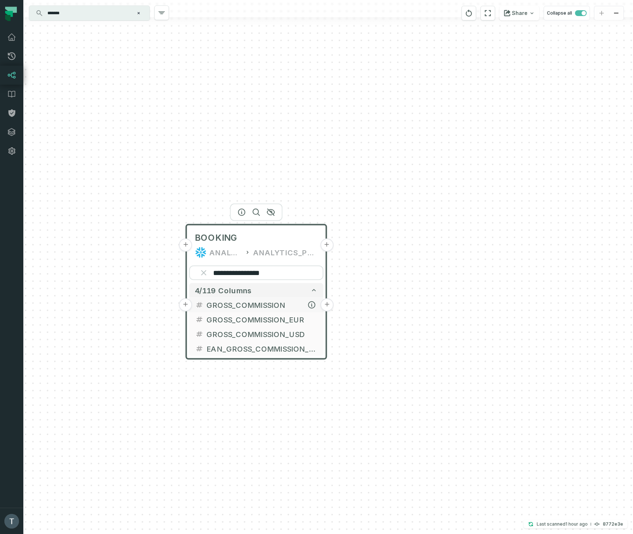
click at [329, 304] on button "+" at bounding box center [326, 304] width 13 height 13
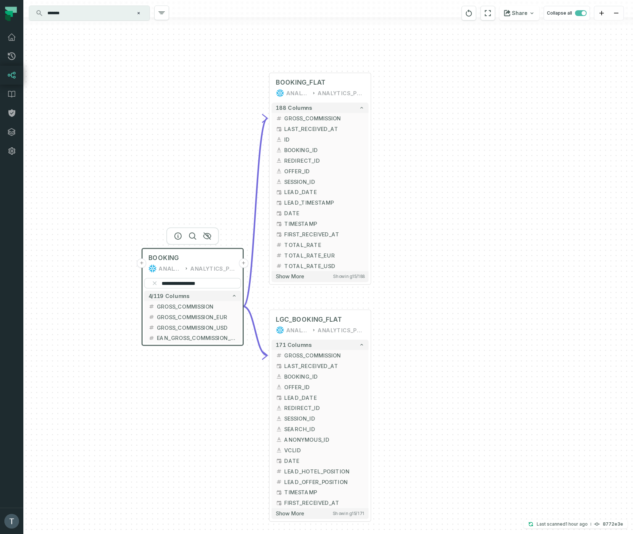
drag, startPoint x: 184, startPoint y: 305, endPoint x: 209, endPoint y: 158, distance: 148.7
click at [209, 158] on div "**********" at bounding box center [327, 267] width 609 height 534
click at [244, 327] on button "+" at bounding box center [243, 326] width 9 height 9
click at [245, 328] on button "+" at bounding box center [243, 326] width 9 height 9
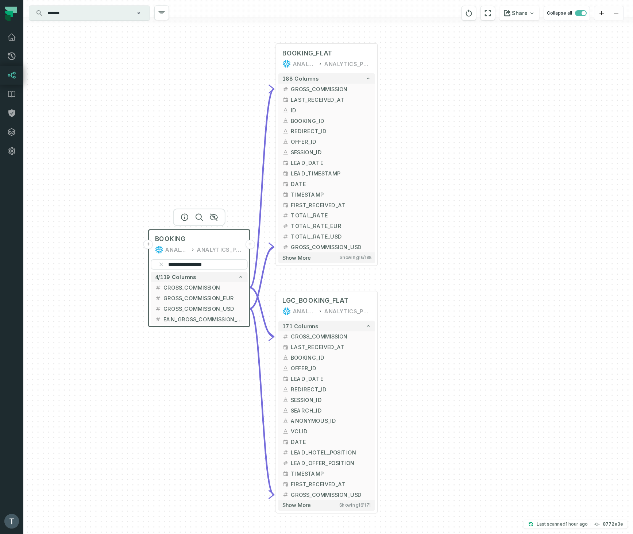
drag, startPoint x: 225, startPoint y: 398, endPoint x: 231, endPoint y: 369, distance: 28.8
click at [231, 369] on div "**********" at bounding box center [327, 267] width 609 height 534
click at [251, 319] on button "+" at bounding box center [249, 318] width 9 height 9
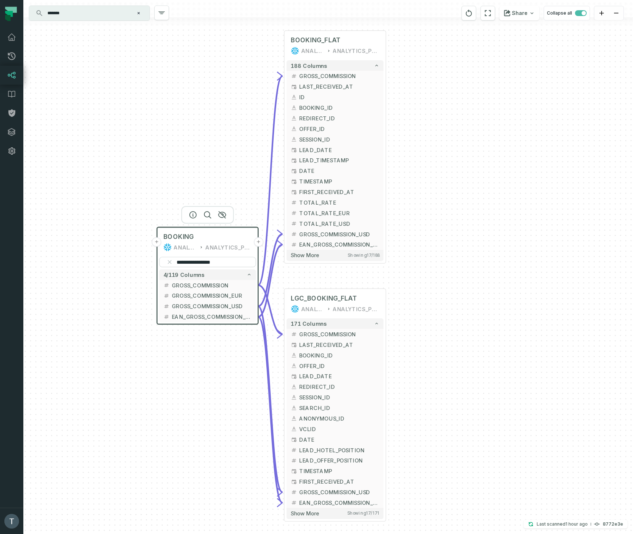
drag, startPoint x: 208, startPoint y: 394, endPoint x: 217, endPoint y: 381, distance: 15.0
click at [217, 381] on div "**********" at bounding box center [327, 267] width 609 height 534
click at [258, 284] on button "-" at bounding box center [258, 284] width 9 height 9
click at [260, 316] on button "-" at bounding box center [258, 316] width 9 height 9
click at [258, 307] on button "-" at bounding box center [258, 306] width 9 height 9
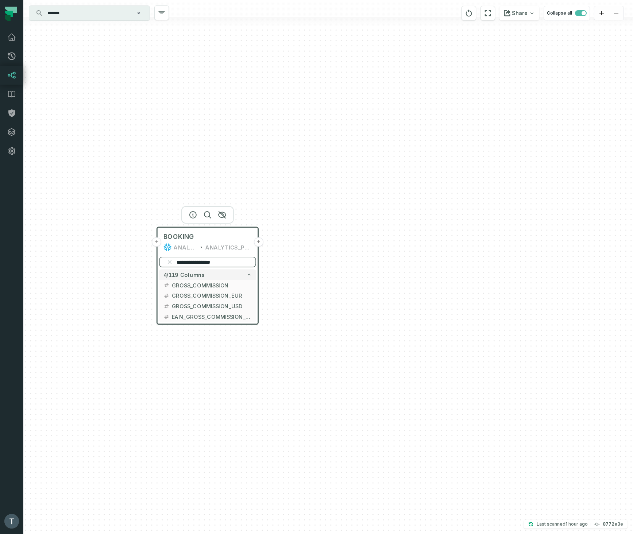
click at [193, 260] on input "**********" at bounding box center [207, 262] width 97 height 11
paste input "******"
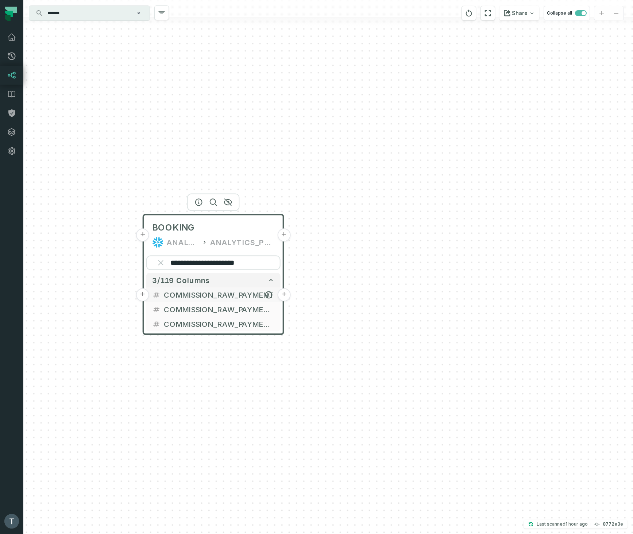
click at [283, 294] on button "+" at bounding box center [284, 294] width 13 height 13
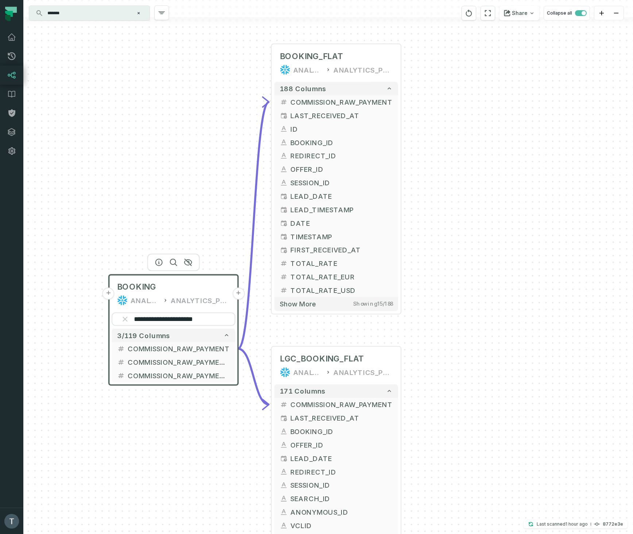
drag, startPoint x: 154, startPoint y: 330, endPoint x: 169, endPoint y: 136, distance: 195.0
click at [169, 136] on div "**********" at bounding box center [327, 267] width 609 height 534
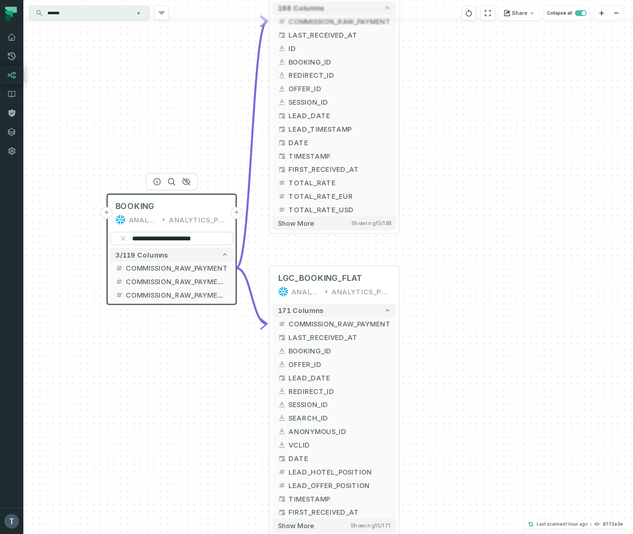
drag, startPoint x: 232, startPoint y: 425, endPoint x: 235, endPoint y: 354, distance: 70.5
click at [235, 357] on div "**********" at bounding box center [327, 267] width 609 height 534
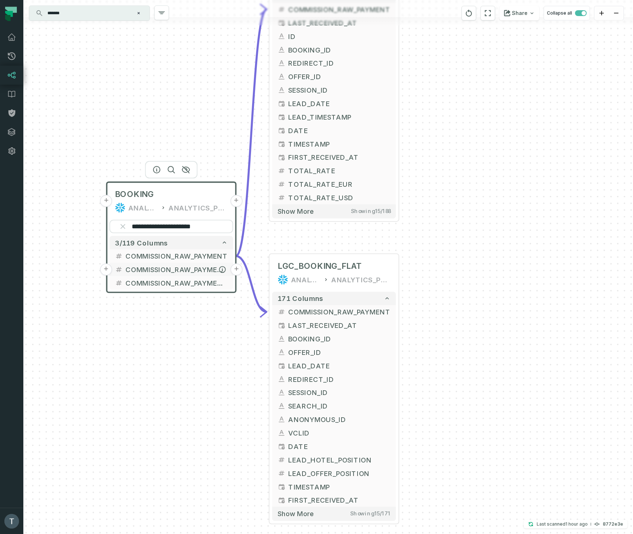
click at [237, 268] on button "+" at bounding box center [237, 269] width 12 height 12
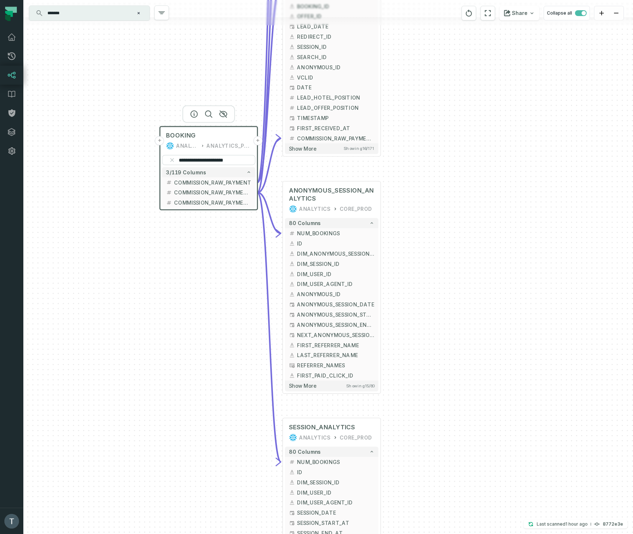
drag, startPoint x: 146, startPoint y: 411, endPoint x: 195, endPoint y: 392, distance: 52.8
click at [195, 392] on div "+ ANONYMOUS_SESSION_ANALYTICS ANALYTICS CORE_PROD 80 columns + NUM_BOOKINGS + I…" at bounding box center [327, 267] width 609 height 534
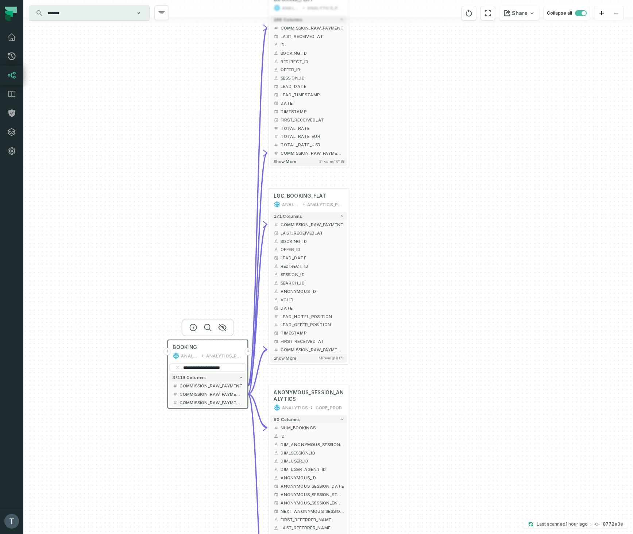
drag, startPoint x: 208, startPoint y: 336, endPoint x: 198, endPoint y: 472, distance: 136.5
click at [202, 484] on div "+ ANONYMOUS_SESSION_ANALYTICS ANALYTICS CORE_PROD 80 columns + NUM_BOOKINGS + I…" at bounding box center [327, 267] width 609 height 534
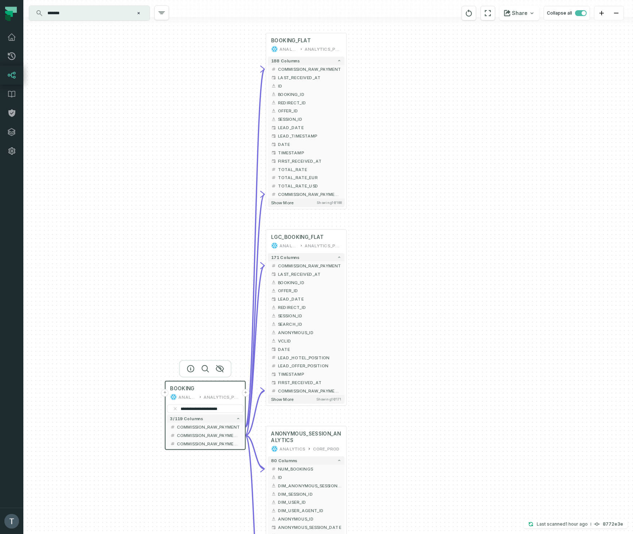
drag, startPoint x: 171, startPoint y: 115, endPoint x: 168, endPoint y: 31, distance: 84.7
click at [168, 31] on div "+ ANONYMOUS_SESSION_ANALYTICS ANALYTICS CORE_PROD 80 columns + NUM_BOOKINGS + I…" at bounding box center [327, 267] width 609 height 534
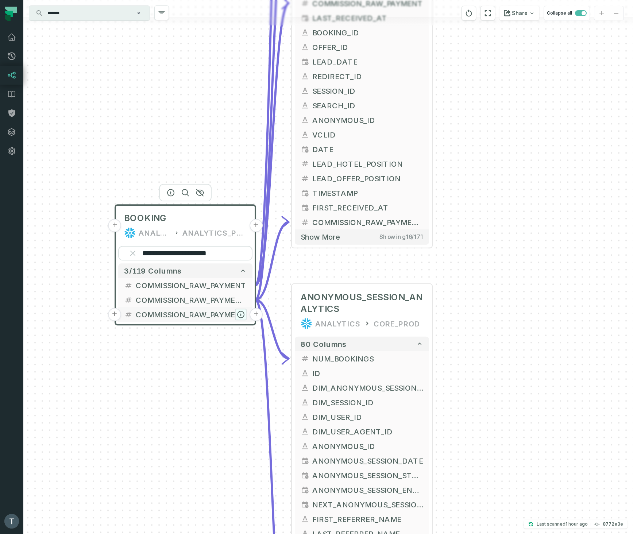
click at [242, 314] on icon "button" at bounding box center [240, 314] width 7 height 7
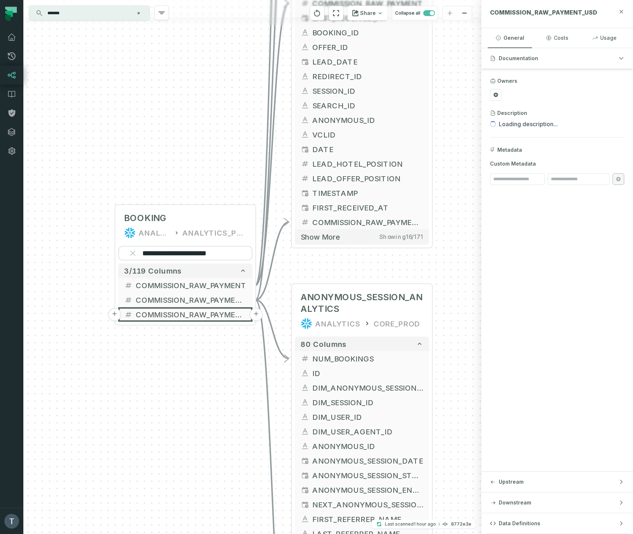
click at [621, 11] on icon "button" at bounding box center [621, 11] width 3 height 3
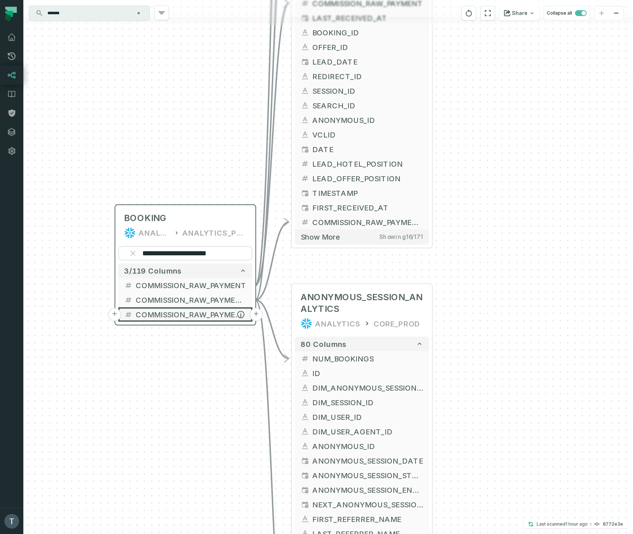
click at [257, 315] on button "+" at bounding box center [255, 314] width 13 height 13
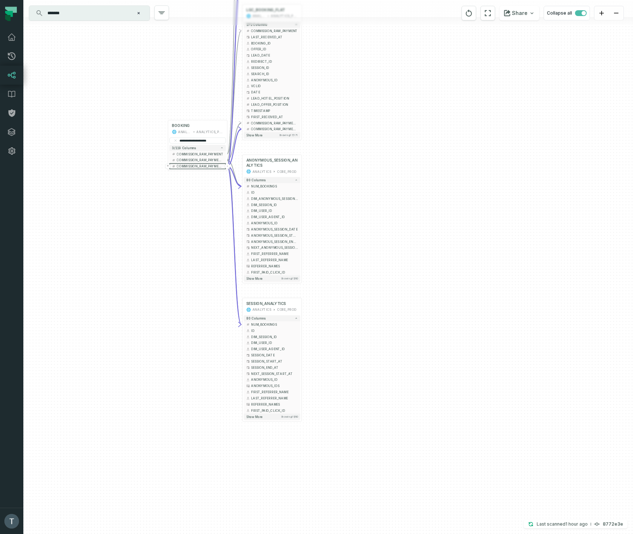
drag, startPoint x: 353, startPoint y: 356, endPoint x: 361, endPoint y: 164, distance: 192.0
click at [361, 164] on div "+ ANONYMOUS_SESSION_ANALYTICS ANALYTICS CORE_PROD 80 columns + NUM_BOOKINGS + I…" at bounding box center [327, 267] width 609 height 534
click at [228, 168] on button "-" at bounding box center [227, 165] width 5 height 5
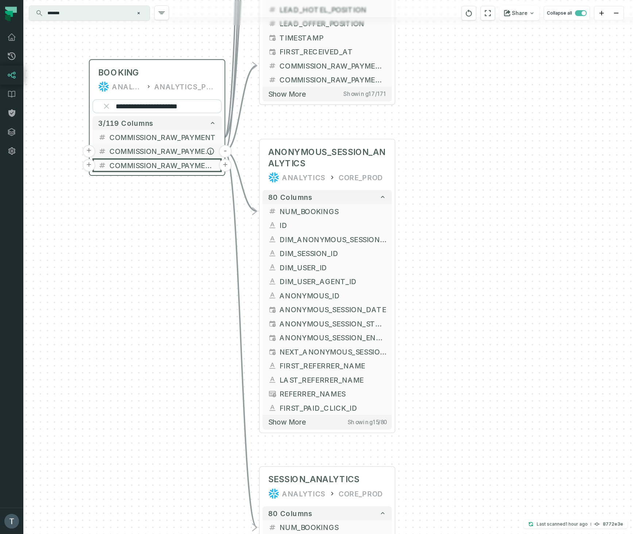
click at [226, 152] on button "-" at bounding box center [225, 151] width 13 height 13
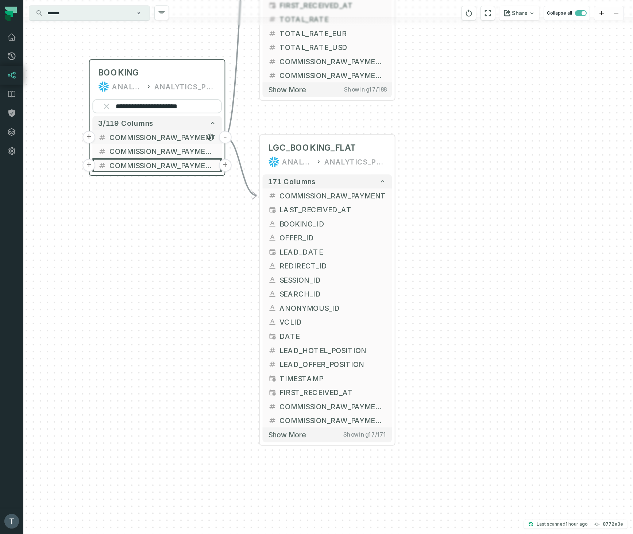
click at [225, 138] on button "-" at bounding box center [225, 137] width 13 height 13
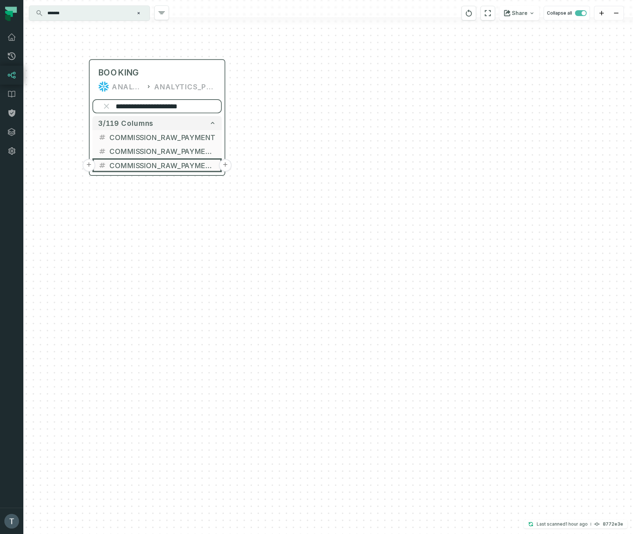
click at [180, 109] on input "**********" at bounding box center [156, 106] width 129 height 14
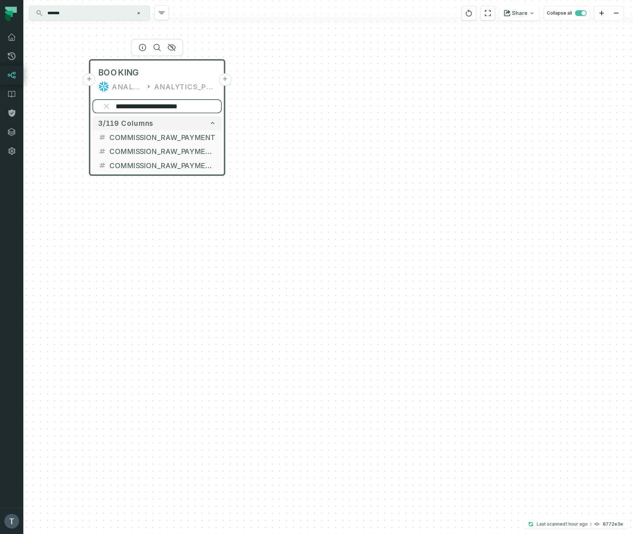
click at [180, 109] on input "**********" at bounding box center [156, 106] width 129 height 14
paste input "**"
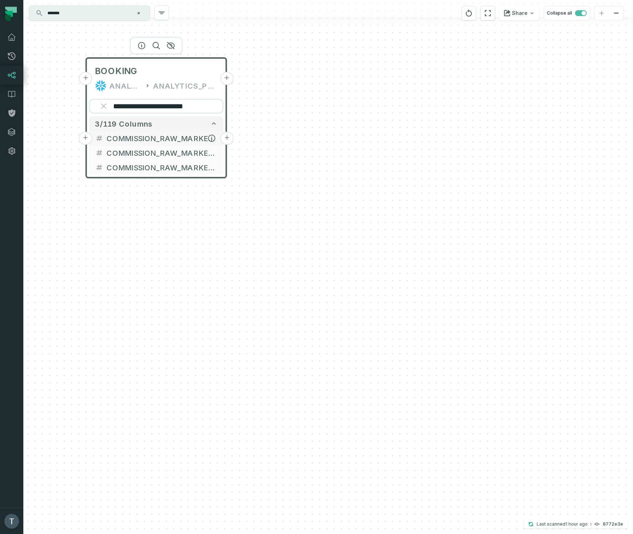
click at [228, 138] on button "+" at bounding box center [226, 138] width 13 height 13
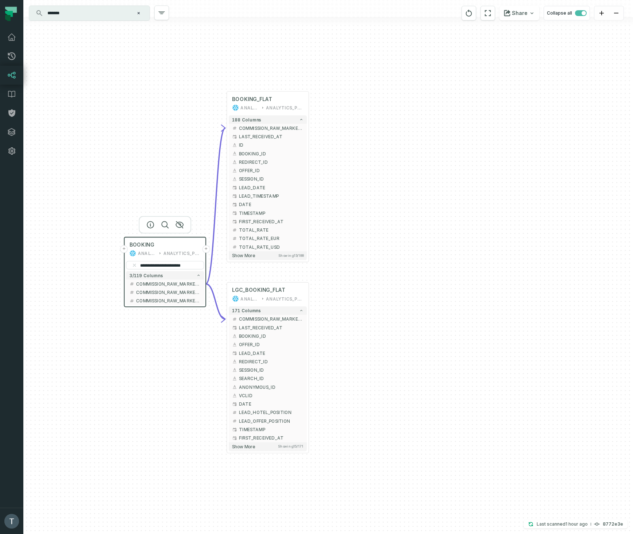
drag, startPoint x: 174, startPoint y: 220, endPoint x: 176, endPoint y: 94, distance: 125.8
click at [176, 94] on div "**********" at bounding box center [327, 267] width 609 height 534
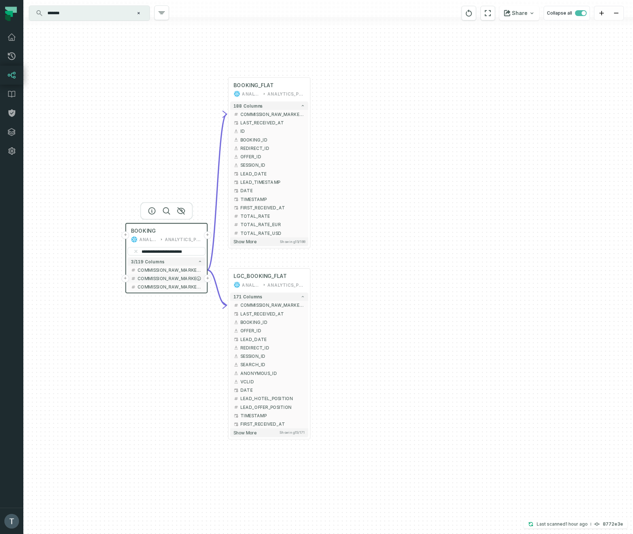
click at [210, 278] on button "+" at bounding box center [208, 279] width 8 height 8
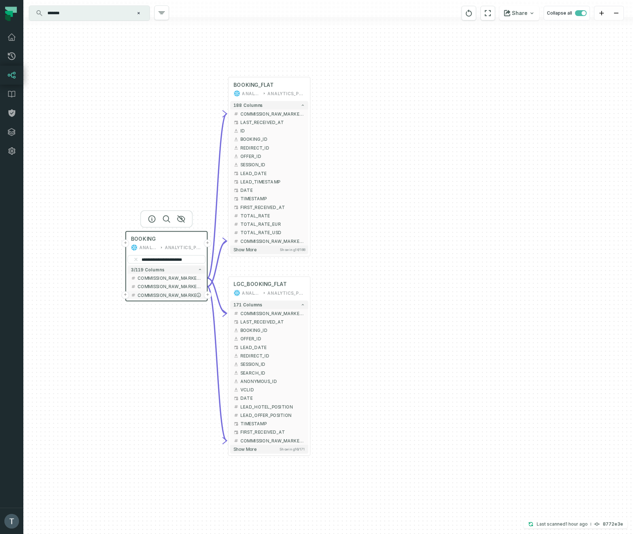
click at [208, 295] on button "+" at bounding box center [208, 295] width 8 height 8
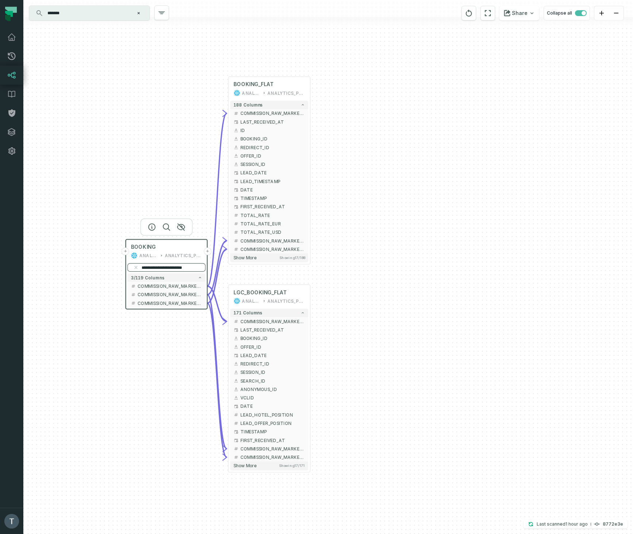
click at [177, 267] on input "**********" at bounding box center [166, 267] width 78 height 8
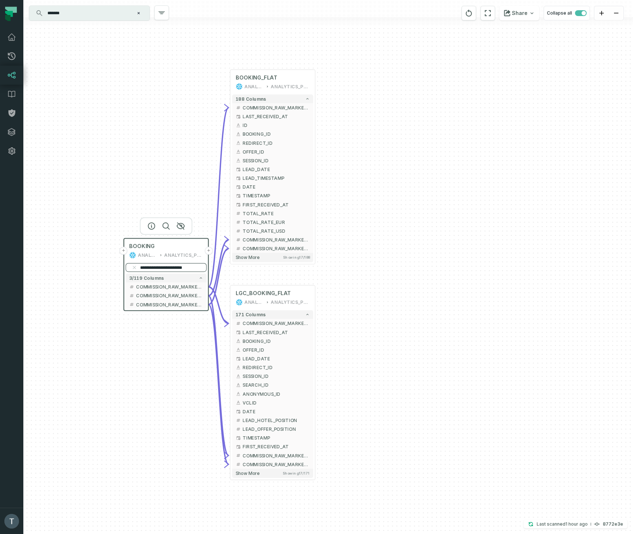
paste input "*"
click at [209, 286] on button "-" at bounding box center [209, 287] width 8 height 8
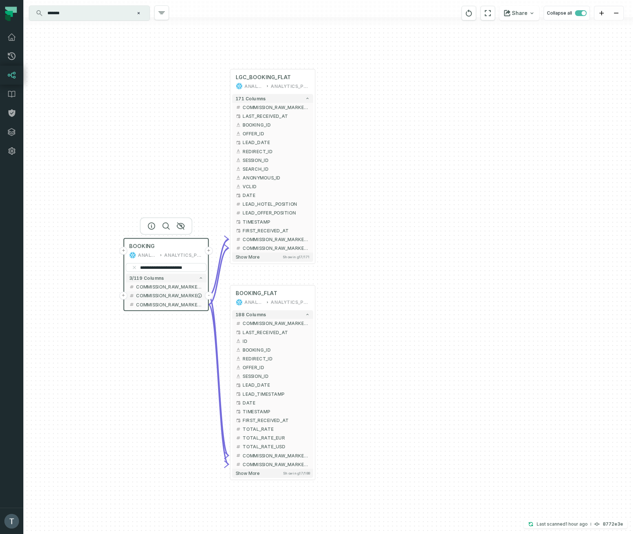
click at [208, 296] on button "-" at bounding box center [209, 296] width 8 height 8
click at [210, 304] on button "-" at bounding box center [209, 305] width 8 height 8
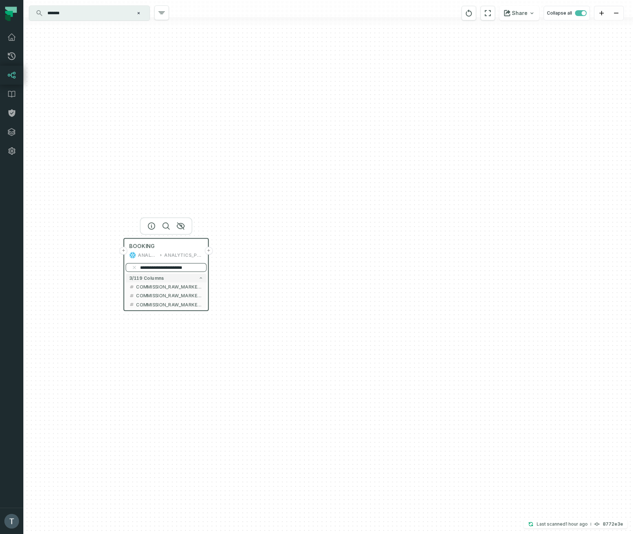
click at [185, 264] on input "**********" at bounding box center [165, 267] width 81 height 9
paste input "*"
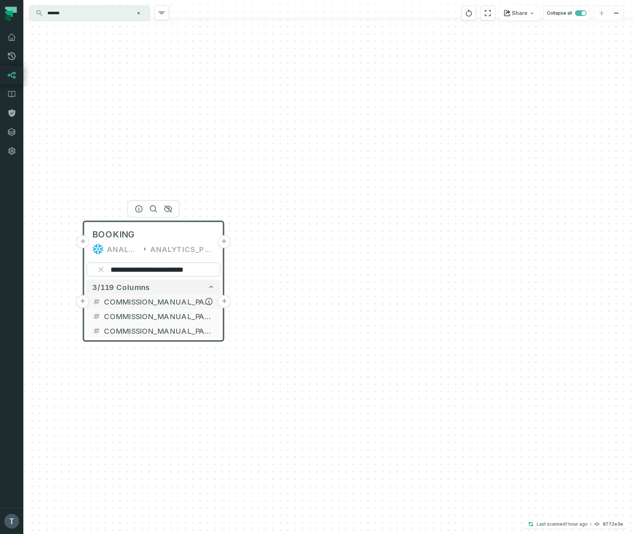
click at [225, 304] on button "+" at bounding box center [224, 301] width 13 height 13
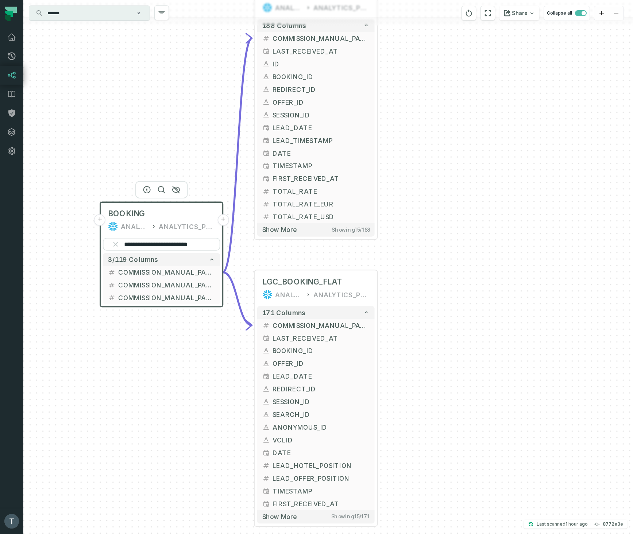
drag, startPoint x: 193, startPoint y: 327, endPoint x: 200, endPoint y: 91, distance: 236.1
click at [196, 88] on div "**********" at bounding box center [327, 267] width 609 height 534
click at [224, 284] on button "+" at bounding box center [223, 284] width 11 height 11
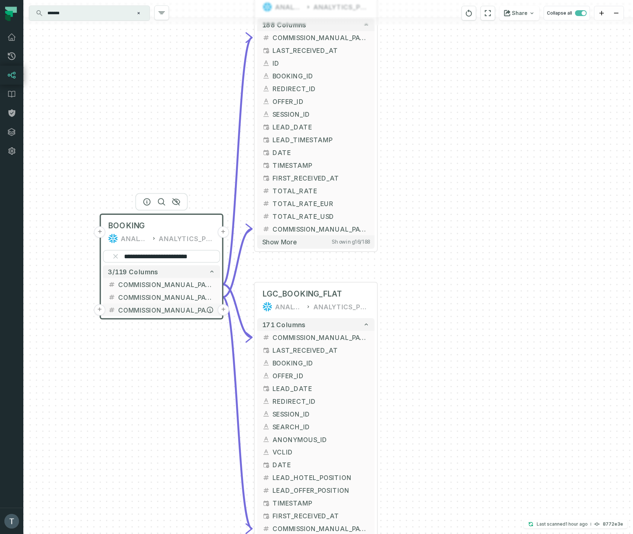
click at [223, 310] on button "+" at bounding box center [223, 309] width 11 height 11
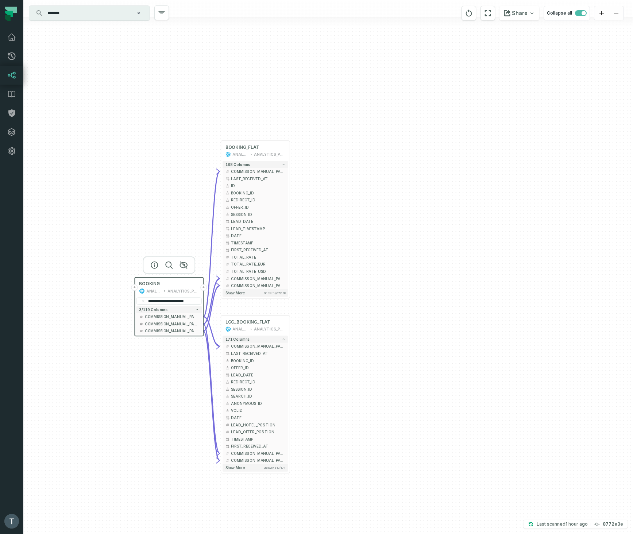
drag, startPoint x: 159, startPoint y: 388, endPoint x: 161, endPoint y: 381, distance: 7.7
click at [161, 382] on div "**********" at bounding box center [327, 267] width 609 height 534
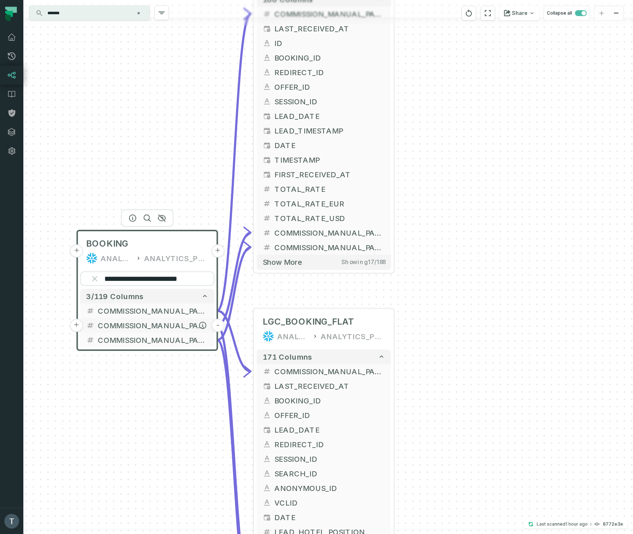
click at [220, 325] on button "-" at bounding box center [218, 325] width 13 height 13
click at [216, 311] on button "-" at bounding box center [218, 310] width 13 height 13
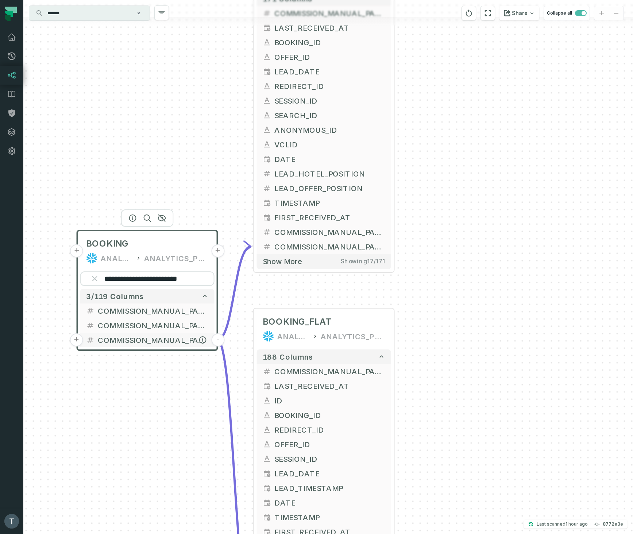
click at [222, 340] on button "-" at bounding box center [218, 339] width 13 height 13
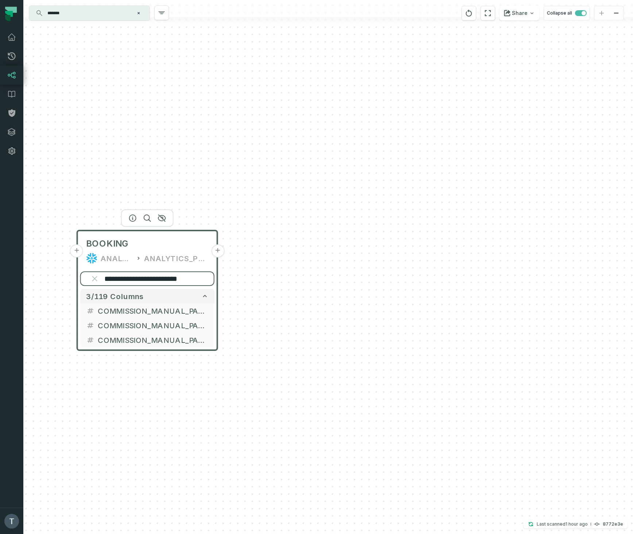
click at [166, 276] on input "**********" at bounding box center [147, 278] width 134 height 15
click at [166, 275] on input "**********" at bounding box center [147, 278] width 134 height 15
paste input "**"
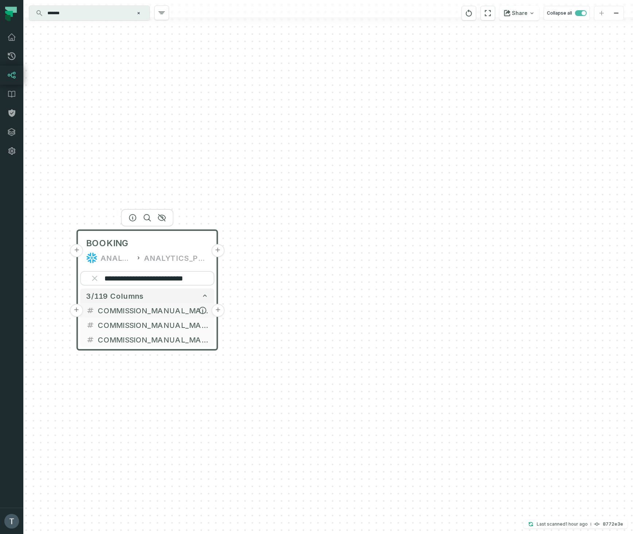
click at [220, 310] on button "+" at bounding box center [218, 310] width 13 height 13
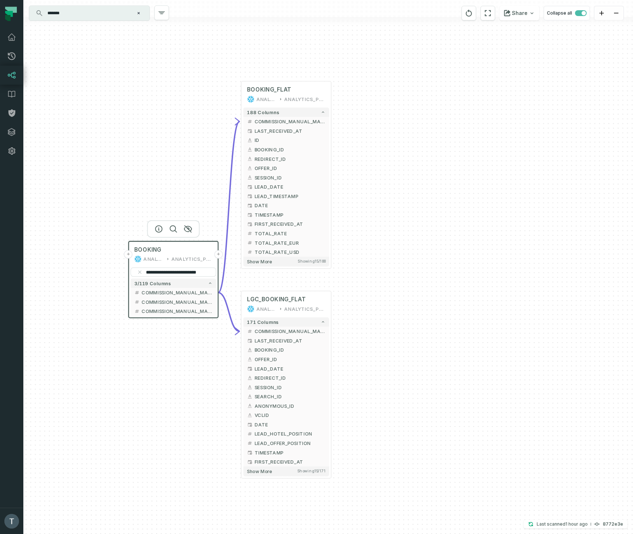
drag, startPoint x: 156, startPoint y: 332, endPoint x: 158, endPoint y: 174, distance: 157.6
click at [158, 174] on div "**********" at bounding box center [327, 267] width 609 height 534
click at [218, 301] on button "+" at bounding box center [218, 301] width 8 height 8
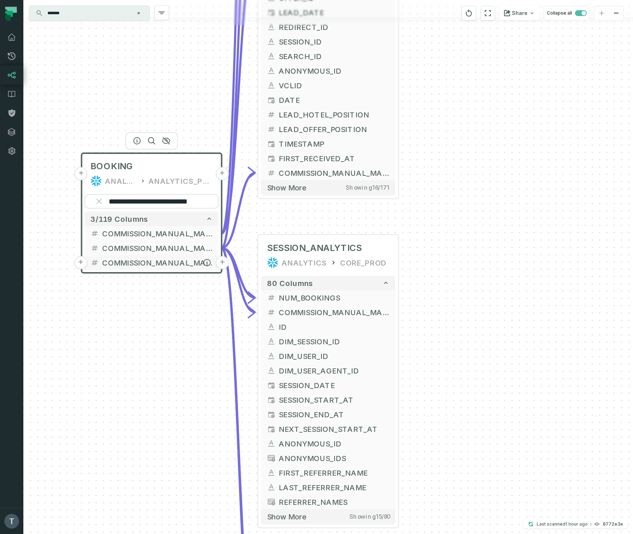
click at [222, 263] on button "+" at bounding box center [222, 262] width 13 height 13
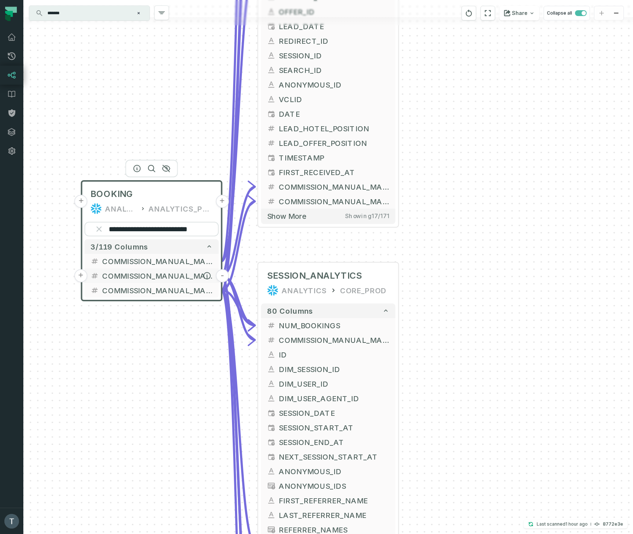
click at [222, 275] on button "-" at bounding box center [222, 275] width 13 height 13
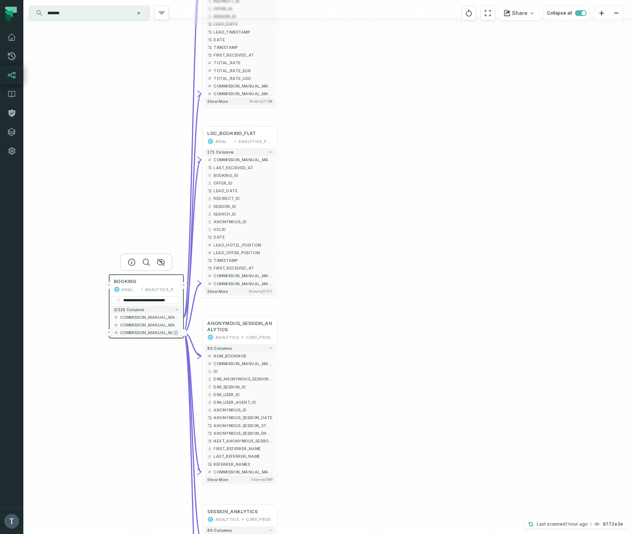
click at [176, 333] on icon "button" at bounding box center [176, 333] width 4 height 4
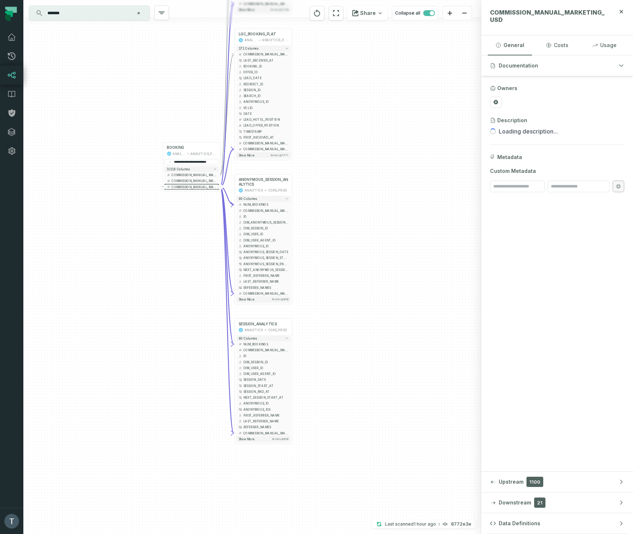
drag, startPoint x: 362, startPoint y: 408, endPoint x: 353, endPoint y: 198, distance: 209.5
click at [353, 198] on div "+ SESSION_ANALYTICS ANALYTICS CORE_PROD 80 columns + NUM_BOOKINGS + COMMISSION_…" at bounding box center [252, 267] width 458 height 534
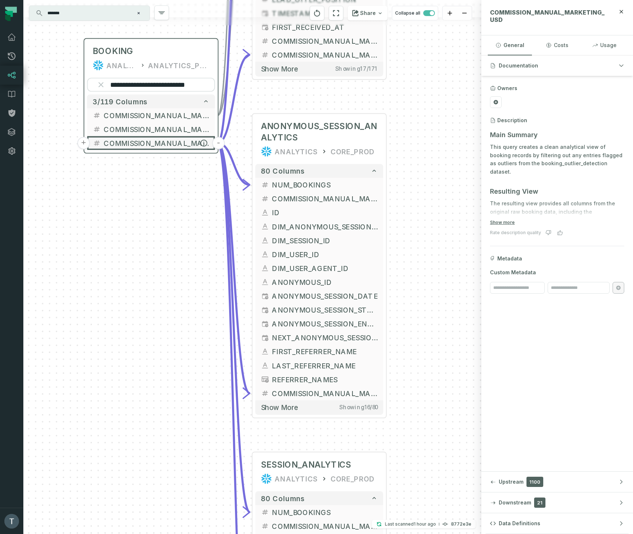
click at [220, 143] on button "-" at bounding box center [218, 143] width 12 height 12
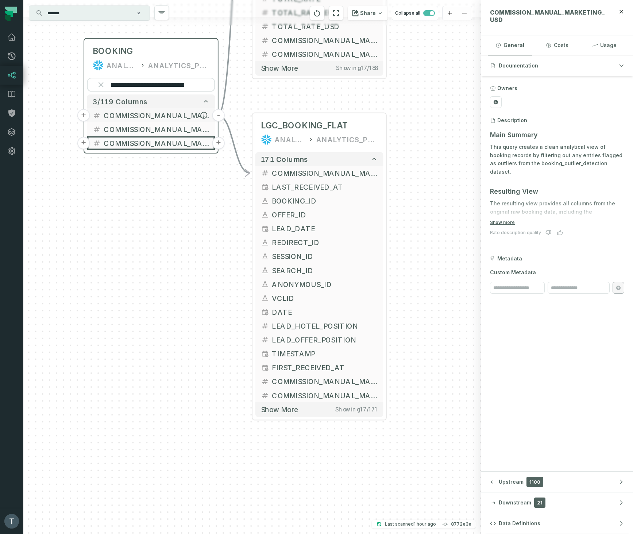
click at [217, 115] on button "-" at bounding box center [218, 115] width 12 height 12
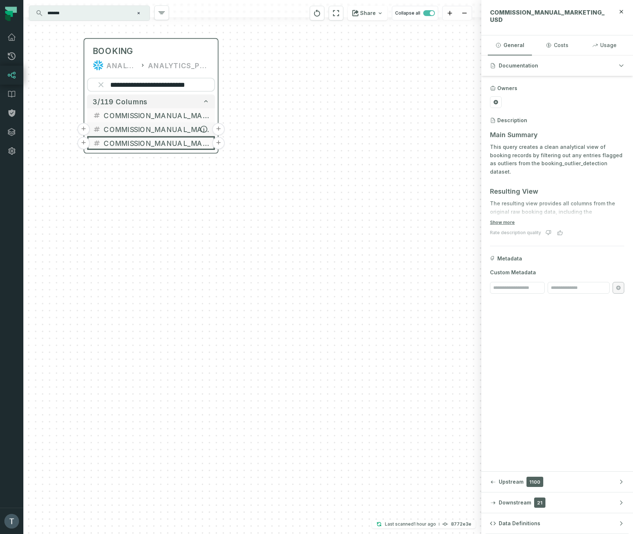
click at [218, 129] on button "+" at bounding box center [218, 129] width 12 height 12
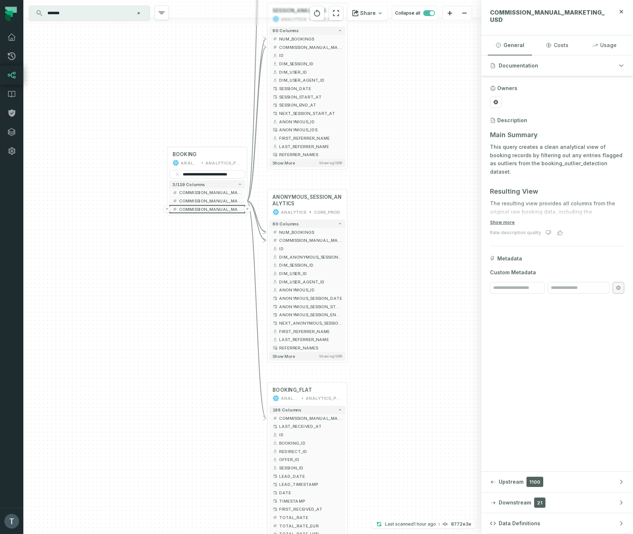
drag, startPoint x: 96, startPoint y: 344, endPoint x: 200, endPoint y: -12, distance: 369.9
click at [200, 0] on html "Pull Requests Dashboard Lineage Data Catalog Policies Integrations Settings [PE…" at bounding box center [316, 267] width 633 height 534
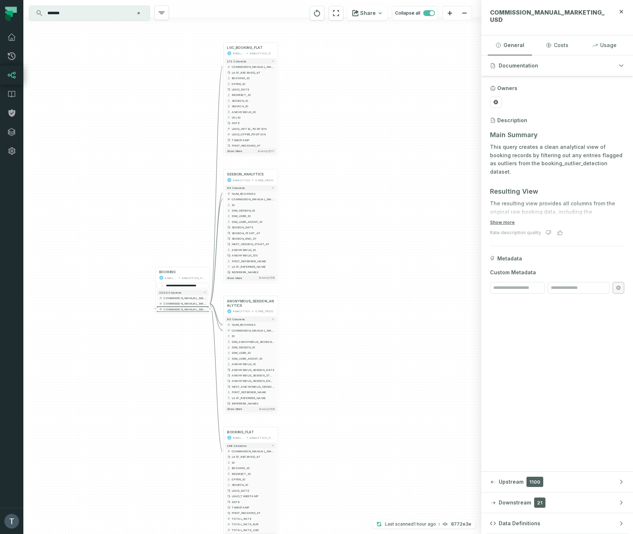
drag, startPoint x: 158, startPoint y: 298, endPoint x: 153, endPoint y: 390, distance: 91.3
click at [153, 390] on div "+ LGC_BOOKING_FLAT ANALYTICS ANALYTICS_PROD + 171 columns - COMMISSION_MANUAL_M…" at bounding box center [252, 267] width 458 height 534
click at [241, 49] on span "LGC_BOOKING_FLAT" at bounding box center [244, 48] width 35 height 4
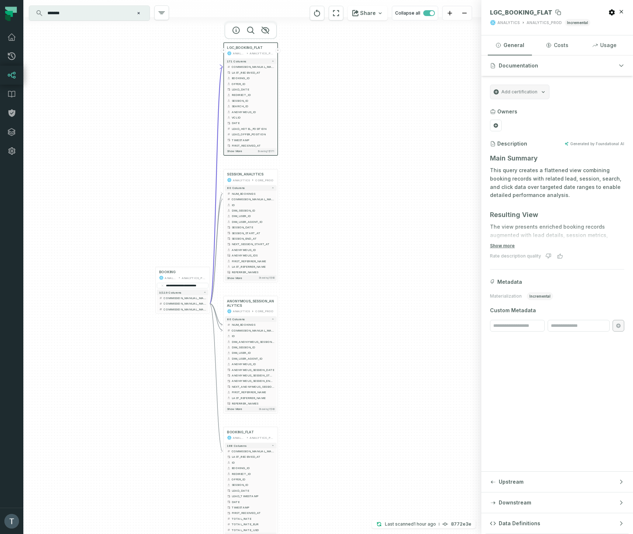
click at [516, 14] on span "LGC_BOOKING_FLAT" at bounding box center [521, 12] width 62 height 7
copy span "LGC_BOOKING_FLAT"
click at [211, 303] on button "-" at bounding box center [209, 303] width 5 height 5
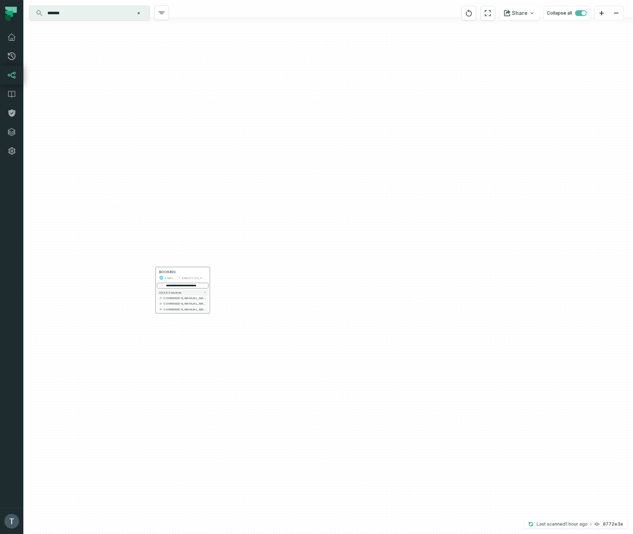
click at [193, 287] on input "**********" at bounding box center [183, 285] width 52 height 5
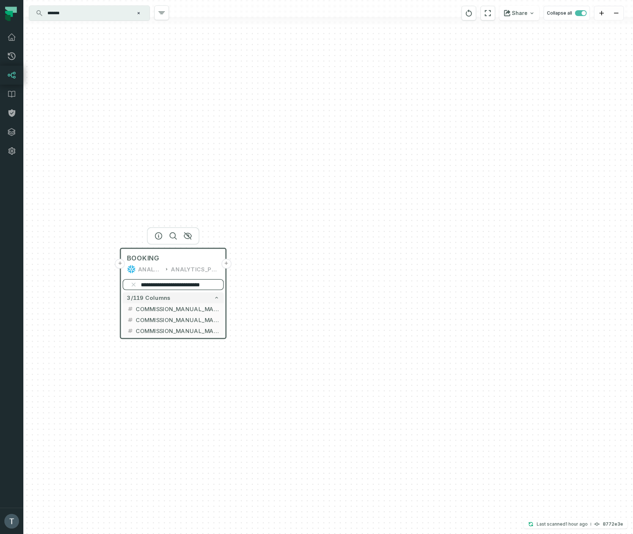
paste input "****"
drag, startPoint x: 228, startPoint y: 309, endPoint x: 204, endPoint y: 323, distance: 27.6
click at [0, 0] on button "+" at bounding box center [0, 0] width 0 height 0
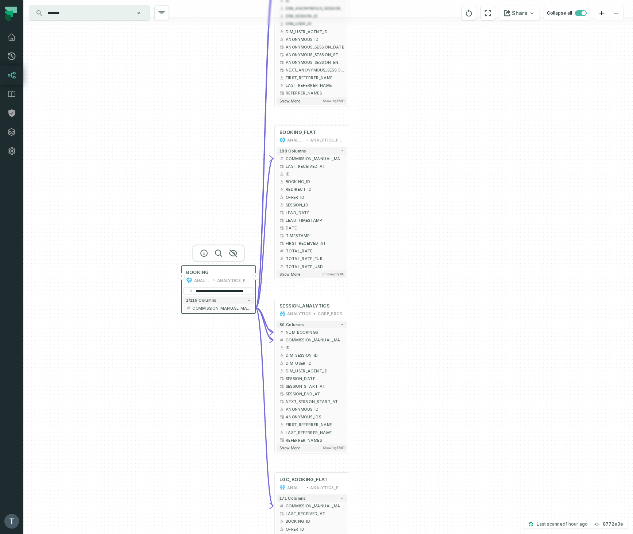
drag, startPoint x: 137, startPoint y: 388, endPoint x: 205, endPoint y: 62, distance: 333.5
click at [204, 58] on div "+ ANONYMOUS_SESSION_ANALYTICS ANALYTICS CORE_PROD 80 columns + NUM_BOOKINGS - C…" at bounding box center [327, 267] width 609 height 534
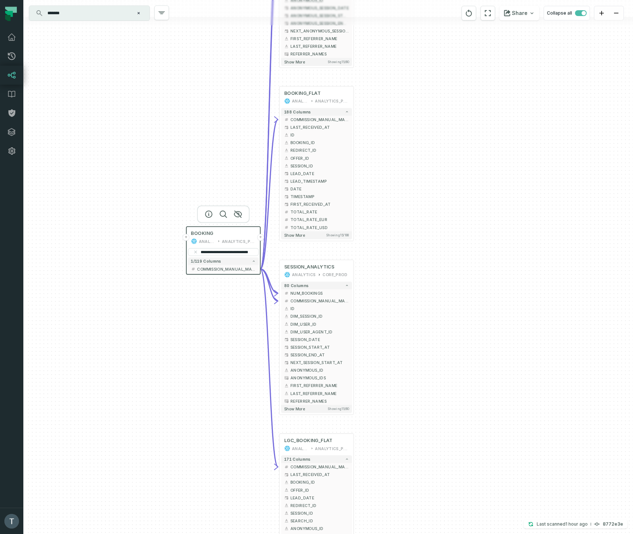
click at [167, 400] on div "+ ANONYMOUS_SESSION_ANALYTICS ANALYTICS CORE_PROD 80 columns + NUM_BOOKINGS - C…" at bounding box center [327, 267] width 609 height 534
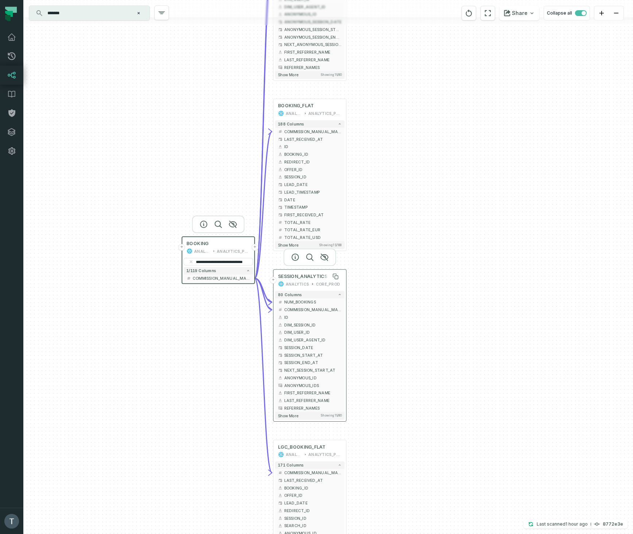
click at [307, 275] on span "SESSION_ANALYTICS" at bounding box center [302, 277] width 49 height 6
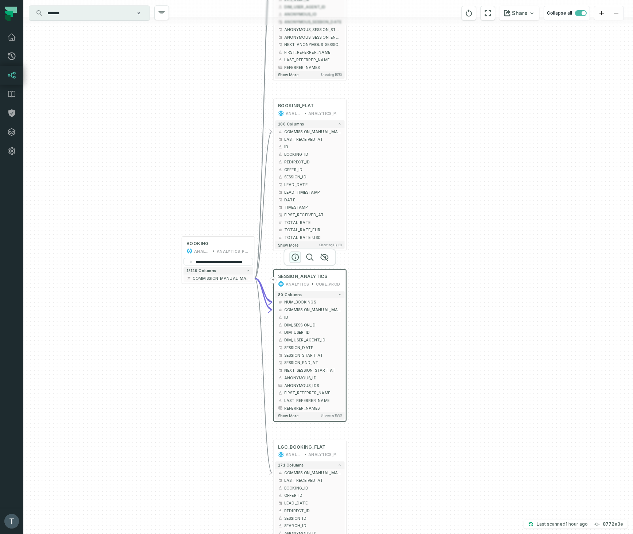
click at [297, 255] on icon "button" at bounding box center [295, 257] width 9 height 9
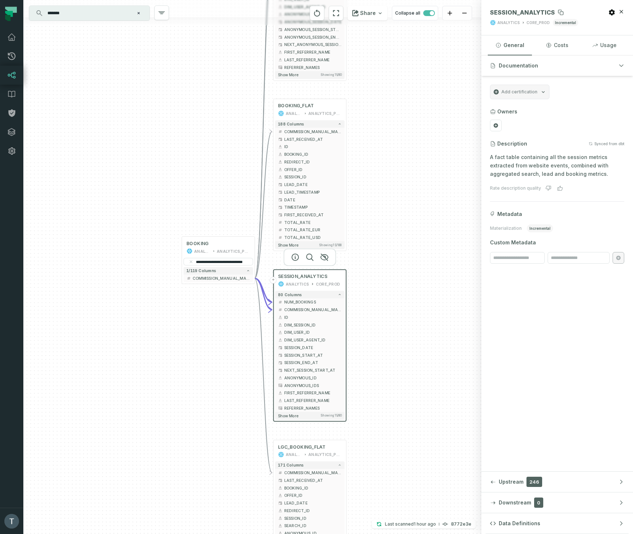
click at [517, 9] on span "SESSION_ANALYTICS" at bounding box center [522, 12] width 65 height 7
copy span "SESSION_ANALYTICS"
click at [93, 161] on div "+ ANONYMOUS_SESSION_ANALYTICS ANALYTICS CORE_PROD 80 columns + NUM_BOOKINGS - C…" at bounding box center [252, 267] width 458 height 534
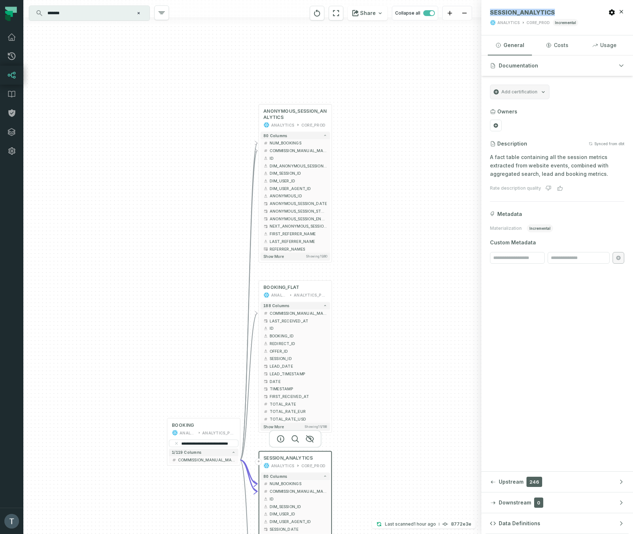
drag, startPoint x: 216, startPoint y: 151, endPoint x: 226, endPoint y: 246, distance: 95.0
click at [202, 332] on div "+ ANONYMOUS_SESSION_ANALYTICS ANALYTICS CORE_PROD 80 columns + NUM_BOOKINGS - C…" at bounding box center [252, 267] width 458 height 534
click at [281, 116] on span "ANONYMOUS_SESSION_ANALYTICS" at bounding box center [294, 113] width 63 height 12
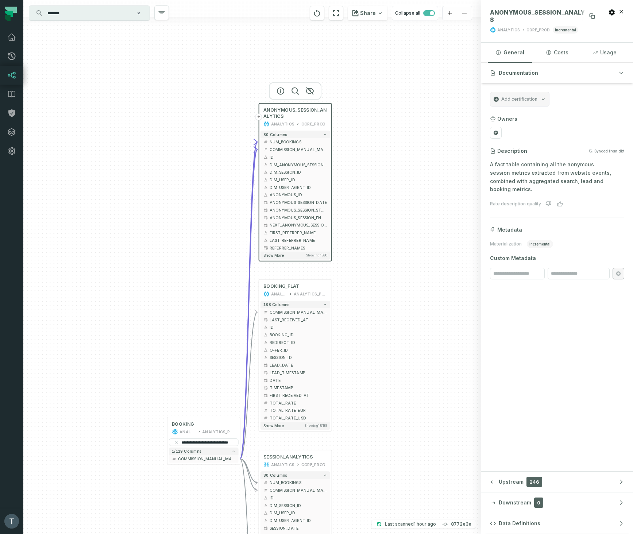
click at [542, 13] on span "ANONYMOUS_SESSION_ANALYTICS" at bounding box center [544, 16] width 108 height 15
copy span "ANONYMOUS_SESSION_ANALYTICS"
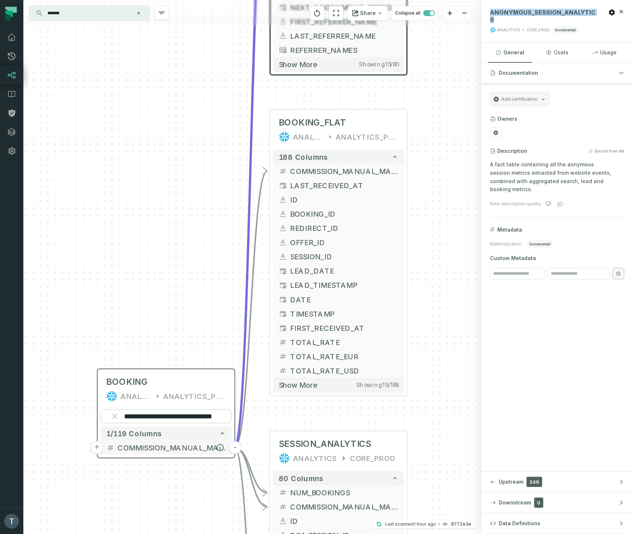
click at [234, 448] on button "-" at bounding box center [235, 447] width 13 height 13
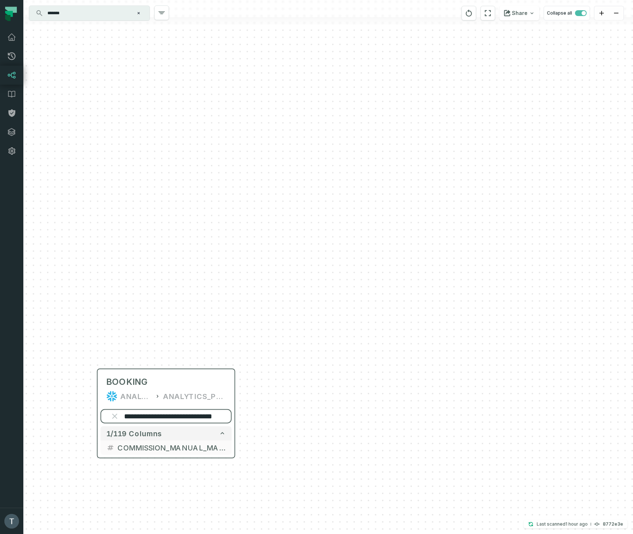
click at [198, 417] on input "**********" at bounding box center [165, 416] width 131 height 14
click at [198, 416] on input "**********" at bounding box center [165, 416] width 131 height 14
paste input "search"
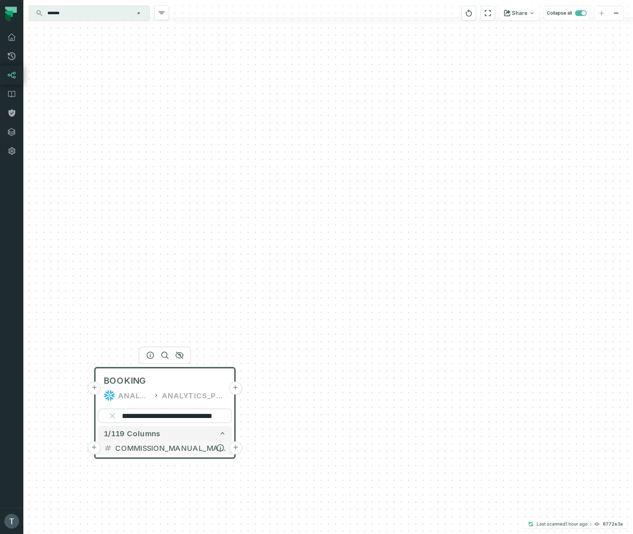
click at [237, 448] on button "+" at bounding box center [235, 447] width 13 height 13
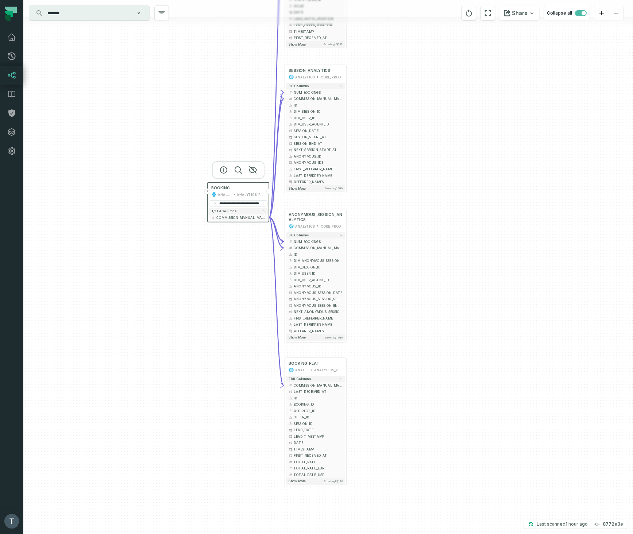
drag, startPoint x: 224, startPoint y: 328, endPoint x: 229, endPoint y: 24, distance: 303.9
click at [241, 1] on div "+ LGC_BOOKING_FLAT ANALYTICS ANALYTICS_PROD + 171 columns - COMMISSION_MANUAL_M…" at bounding box center [327, 267] width 609 height 534
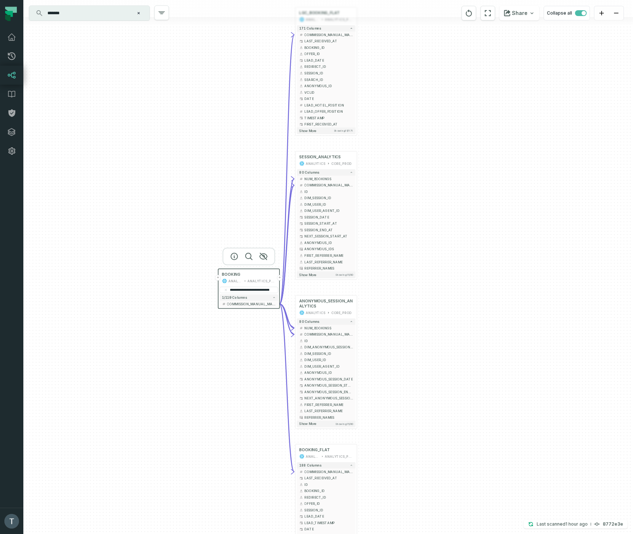
drag, startPoint x: 218, startPoint y: 389, endPoint x: 231, endPoint y: 504, distance: 115.9
click at [231, 504] on div "+ LGC_BOOKING_FLAT ANALYTICS ANALYTICS_PROD + 171 columns - COMMISSION_MANUAL_M…" at bounding box center [327, 267] width 609 height 534
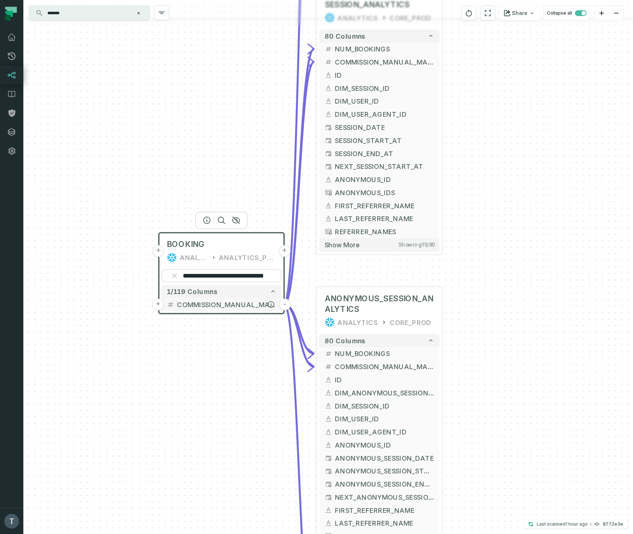
click at [286, 305] on button "-" at bounding box center [285, 305] width 12 height 12
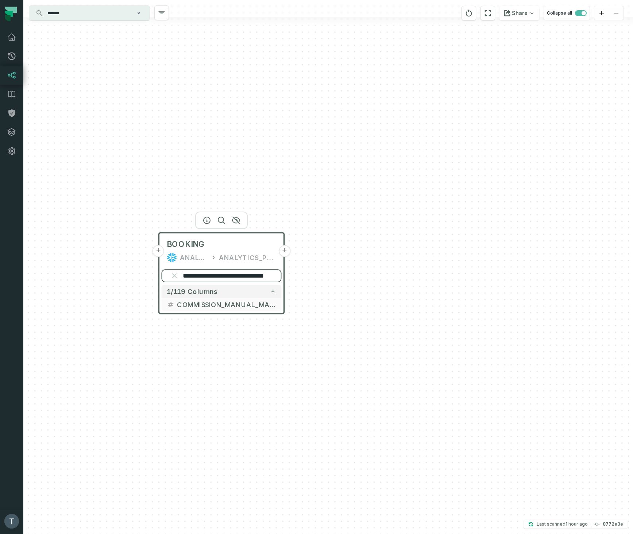
click at [224, 278] on input "**********" at bounding box center [221, 275] width 120 height 13
click at [224, 278] on input "**********" at bounding box center [221, 275] width 122 height 13
paste input "search"
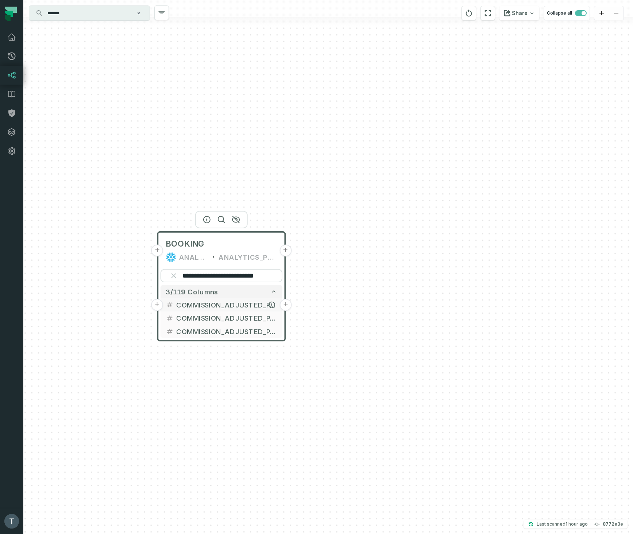
click at [286, 305] on button "+" at bounding box center [286, 305] width 12 height 12
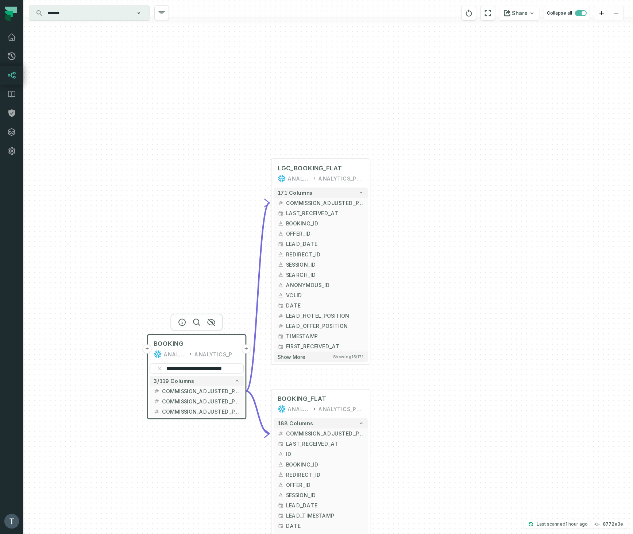
drag, startPoint x: 153, startPoint y: 324, endPoint x: 197, endPoint y: 135, distance: 193.7
click at [197, 135] on div "**********" at bounding box center [327, 267] width 609 height 534
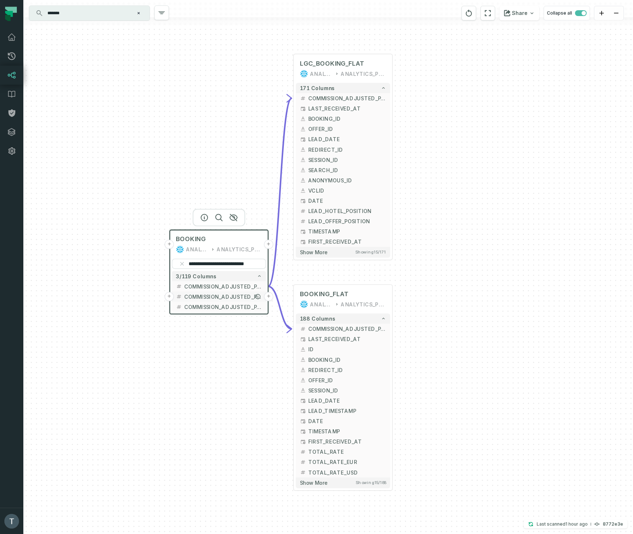
click at [269, 297] on button "+" at bounding box center [268, 296] width 9 height 9
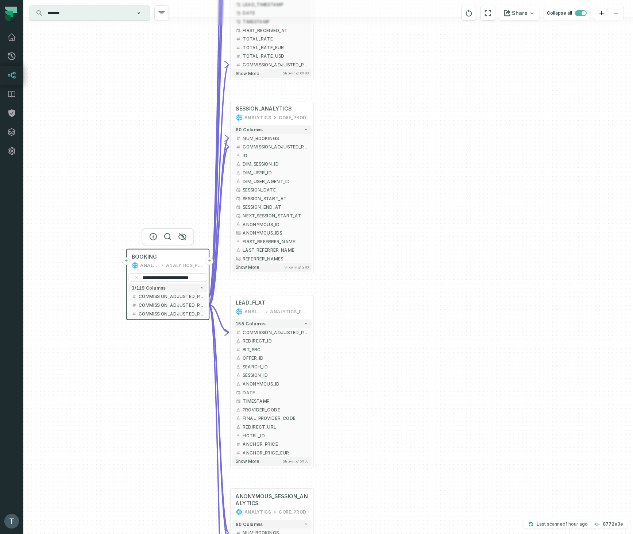
drag, startPoint x: 113, startPoint y: 322, endPoint x: 150, endPoint y: 171, distance: 155.3
click at [139, 164] on div "+ SESSION_ANALYTICS ANALYTICS CORE_PROD 80 columns + NUM_BOOKINGS - COMMISSION_…" at bounding box center [327, 267] width 609 height 534
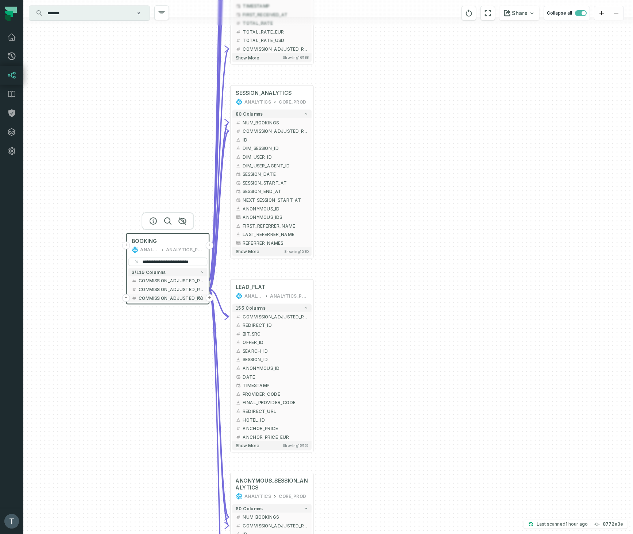
click at [210, 299] on button "+" at bounding box center [210, 298] width 8 height 8
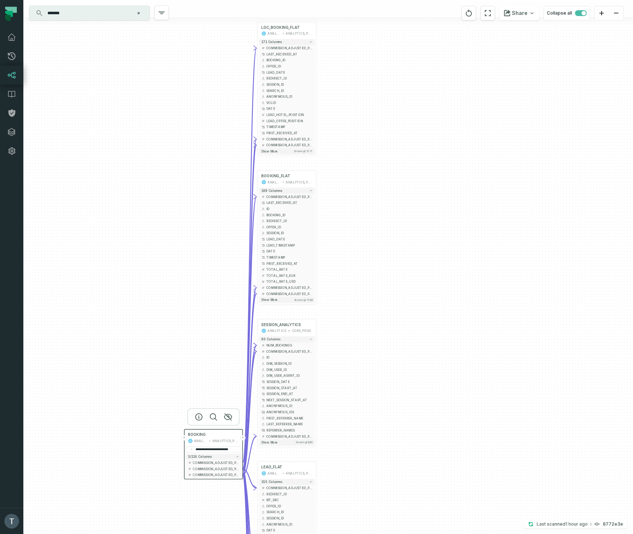
drag, startPoint x: 159, startPoint y: 354, endPoint x: 190, endPoint y: 495, distance: 144.1
click at [198, 534] on html "Pull Requests Dashboard Lineage Data Catalog Policies Integrations Settings [PE…" at bounding box center [316, 267] width 633 height 534
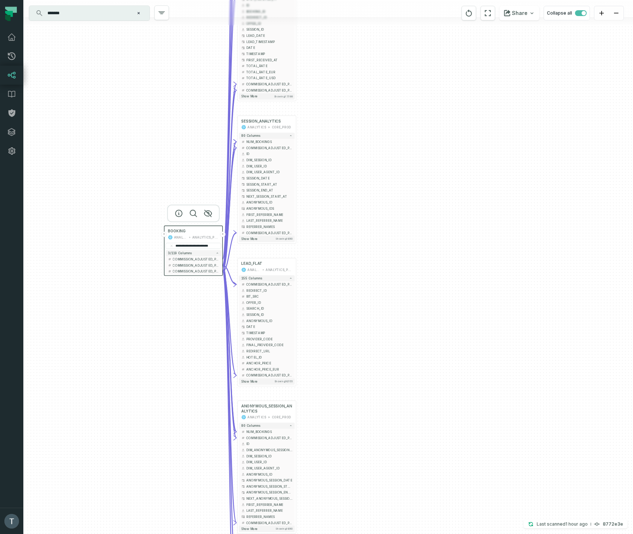
drag, startPoint x: 190, startPoint y: 353, endPoint x: 170, endPoint y: 148, distance: 206.0
click at [170, 148] on div "+ SESSION_ANALYTICS ANALYTICS CORE_PROD 80 columns + NUM_BOOKINGS - COMMISSION_…" at bounding box center [327, 267] width 609 height 534
click at [223, 260] on button "-" at bounding box center [222, 258] width 5 height 5
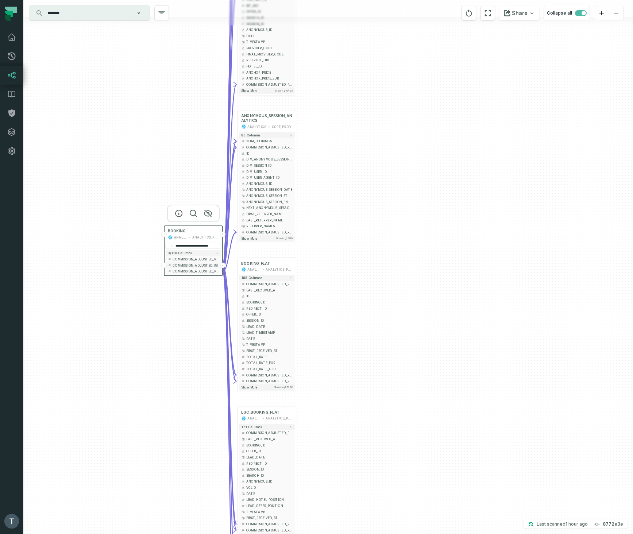
click at [224, 266] on button "-" at bounding box center [222, 265] width 5 height 5
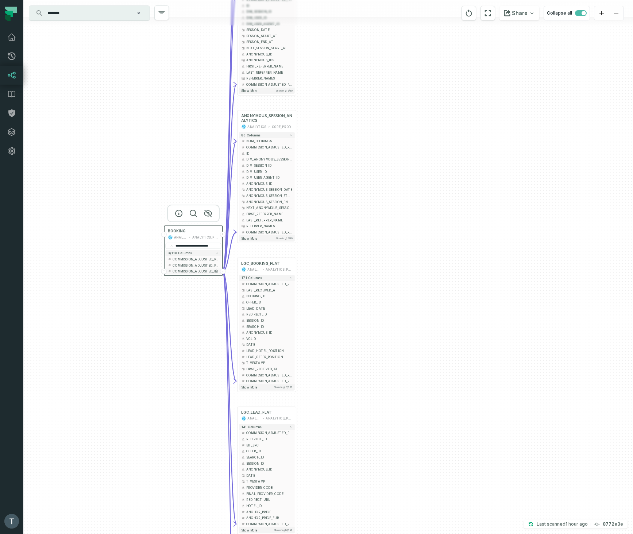
click at [224, 271] on button "-" at bounding box center [222, 270] width 5 height 5
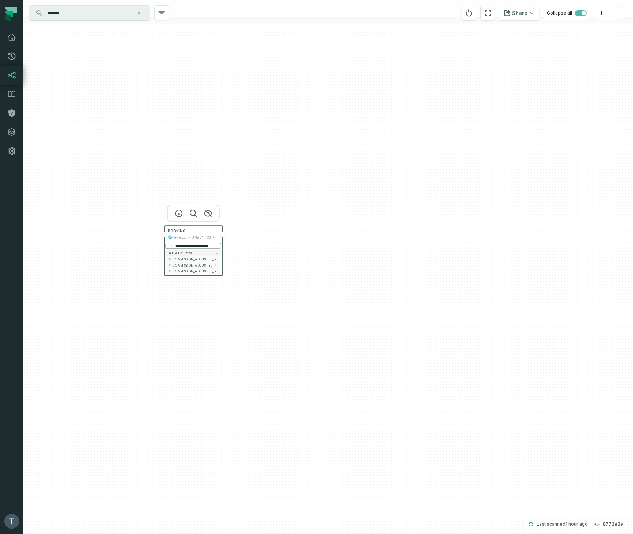
click at [192, 245] on input "**********" at bounding box center [194, 246] width 56 height 6
click at [192, 245] on input "**********" at bounding box center [193, 246] width 65 height 7
paste input "******"
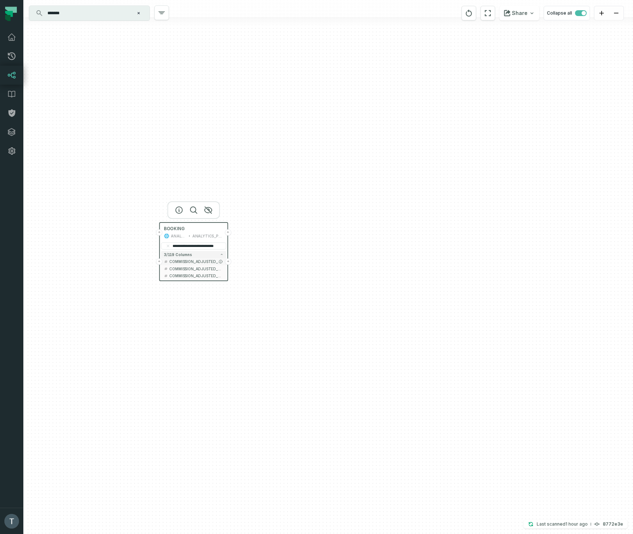
click at [230, 262] on button "+" at bounding box center [228, 261] width 7 height 7
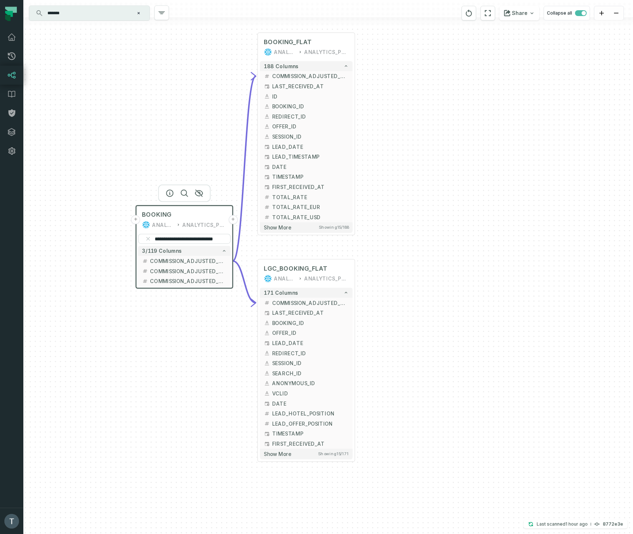
drag, startPoint x: 194, startPoint y: 239, endPoint x: 204, endPoint y: 101, distance: 138.6
click at [208, 78] on div "**********" at bounding box center [327, 267] width 609 height 534
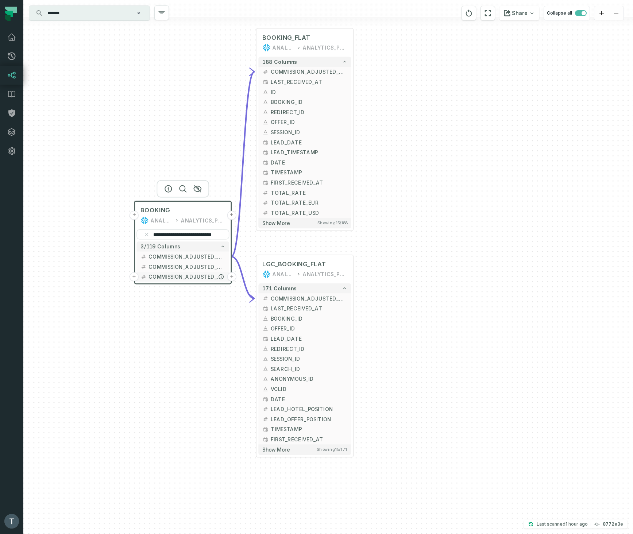
click at [233, 276] on button "+" at bounding box center [231, 276] width 9 height 9
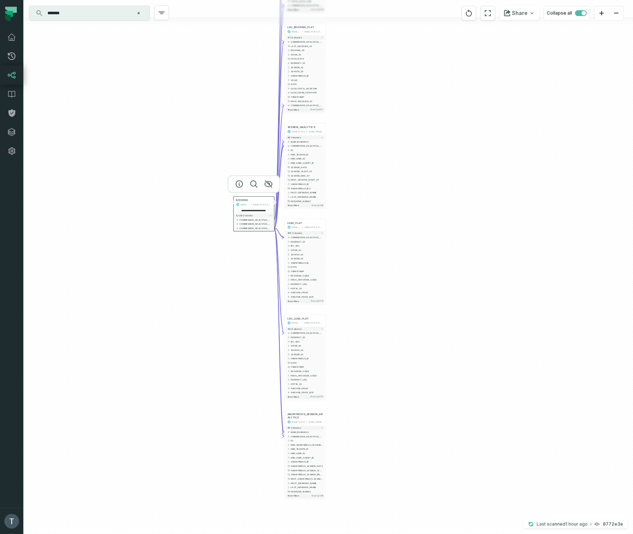
drag, startPoint x: 109, startPoint y: 372, endPoint x: 208, endPoint y: 293, distance: 127.6
click at [208, 291] on div "+ SESSION_ANALYTICS ANALYTICS CORE_PROD 80 columns + NUM_BOOKINGS - COMMISSION_…" at bounding box center [327, 267] width 609 height 534
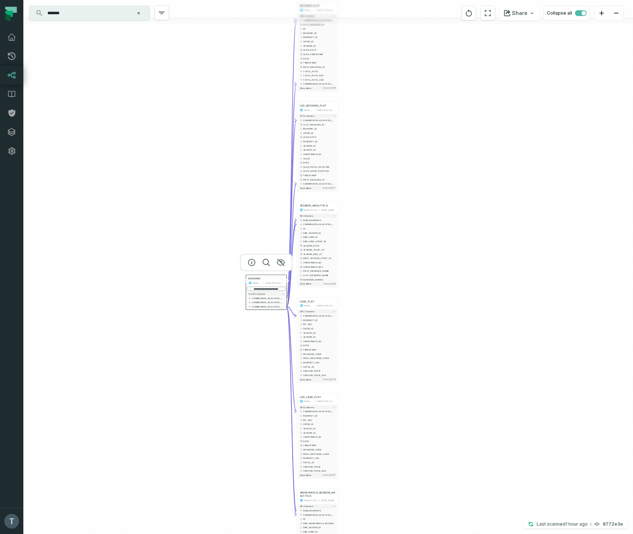
click at [271, 288] on input "**********" at bounding box center [266, 289] width 39 height 4
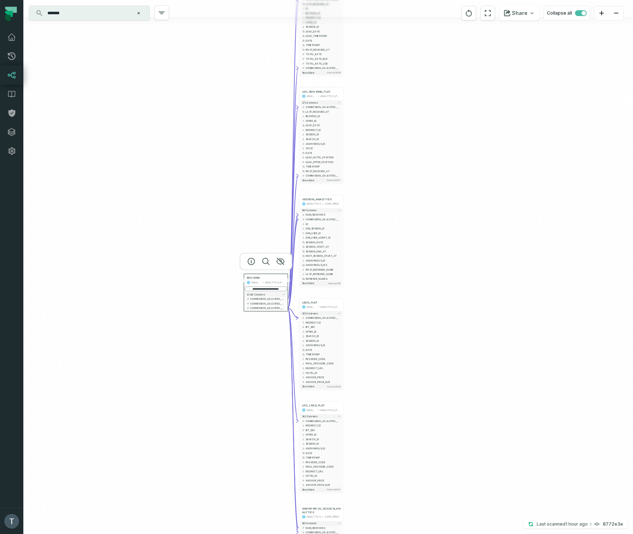
click at [271, 288] on input "**********" at bounding box center [266, 289] width 42 height 5
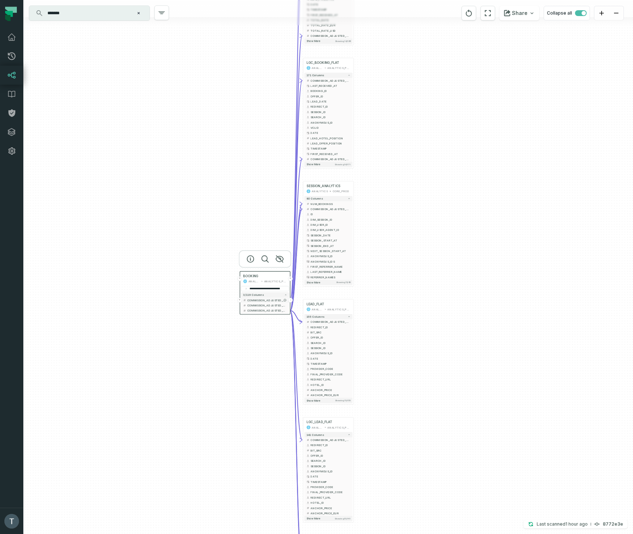
click at [291, 300] on button "-" at bounding box center [290, 300] width 5 height 5
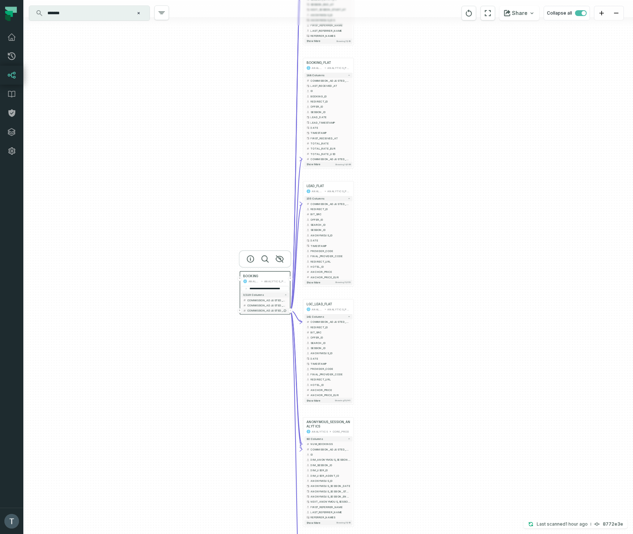
click at [291, 311] on button "-" at bounding box center [290, 310] width 5 height 5
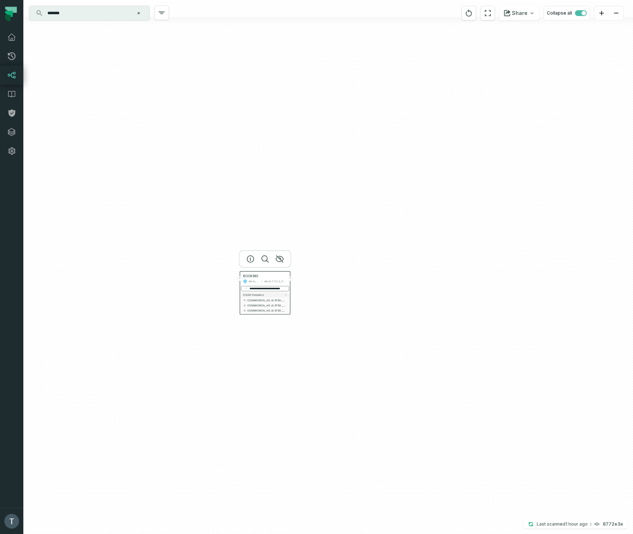
click at [271, 290] on input "**********" at bounding box center [265, 288] width 48 height 5
paste input "search"
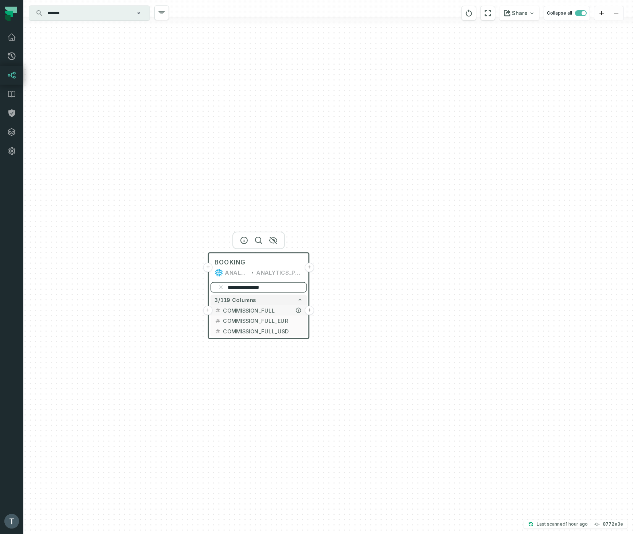
type input "**********"
click at [310, 310] on button "+" at bounding box center [309, 310] width 9 height 9
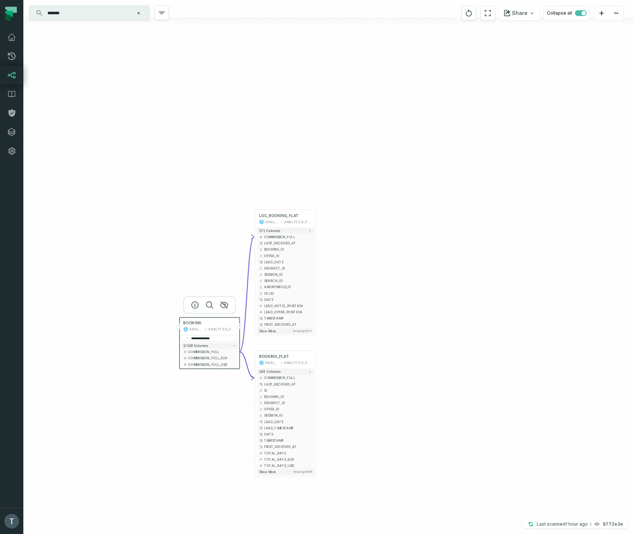
drag, startPoint x: 170, startPoint y: 329, endPoint x: 192, endPoint y: 143, distance: 186.9
click at [191, 143] on div "**********" at bounding box center [327, 267] width 609 height 534
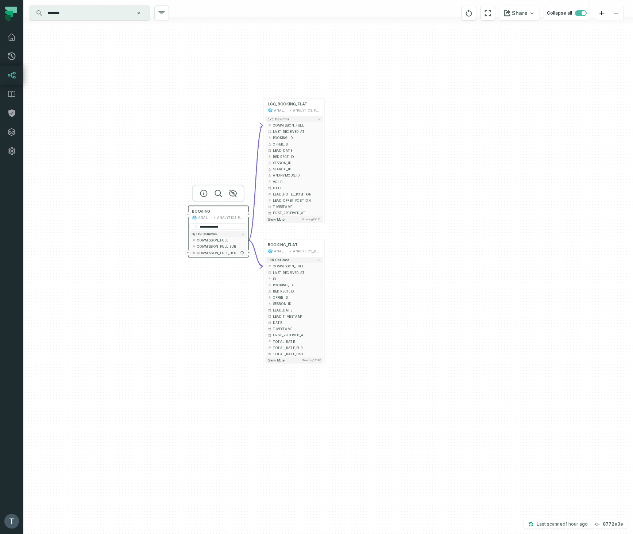
click at [248, 253] on button "+" at bounding box center [248, 252] width 5 height 5
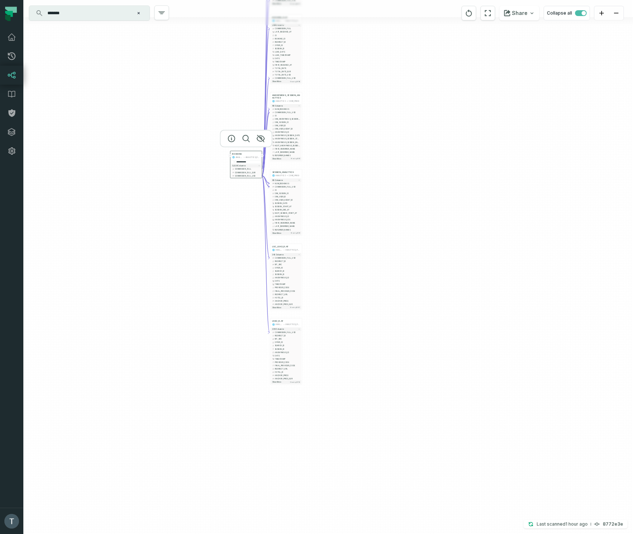
drag, startPoint x: 135, startPoint y: 273, endPoint x: 177, endPoint y: 194, distance: 89.4
click at [177, 194] on div "+ ANONYMOUS_SESSION_ANALYTICS ANALYTICS CORE_PROD 80 columns + NUM_BOOKINGS - C…" at bounding box center [327, 267] width 609 height 534
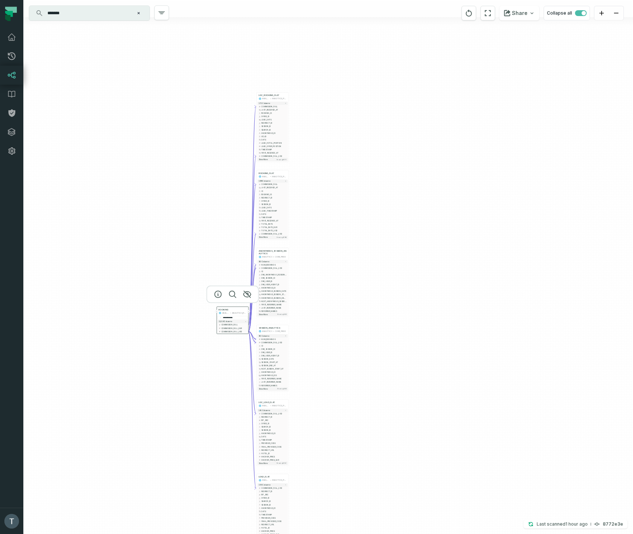
drag, startPoint x: 205, startPoint y: 209, endPoint x: 190, endPoint y: 370, distance: 161.9
click at [190, 370] on div "+ ANONYMOUS_SESSION_ANALYTICS ANALYTICS CORE_PROD 80 columns + NUM_BOOKINGS - C…" at bounding box center [327, 267] width 609 height 534
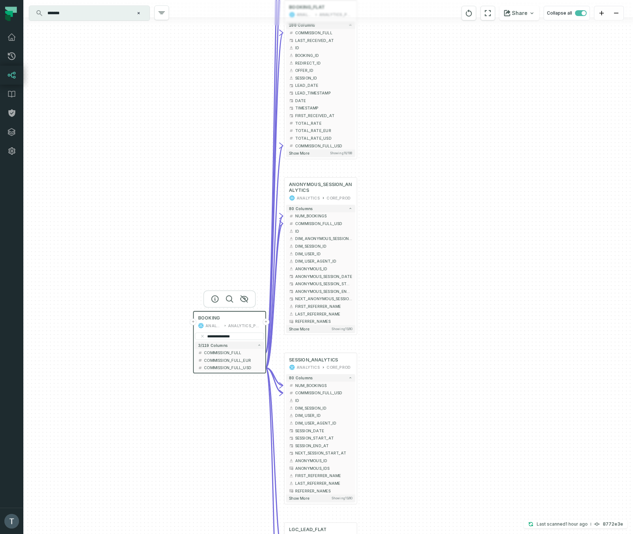
drag, startPoint x: 237, startPoint y: 298, endPoint x: 187, endPoint y: 359, distance: 78.2
click at [181, 361] on div "+ ANONYMOUS_SESSION_ANALYTICS ANALYTICS CORE_PROD 80 columns + NUM_BOOKINGS - C…" at bounding box center [327, 267] width 609 height 534
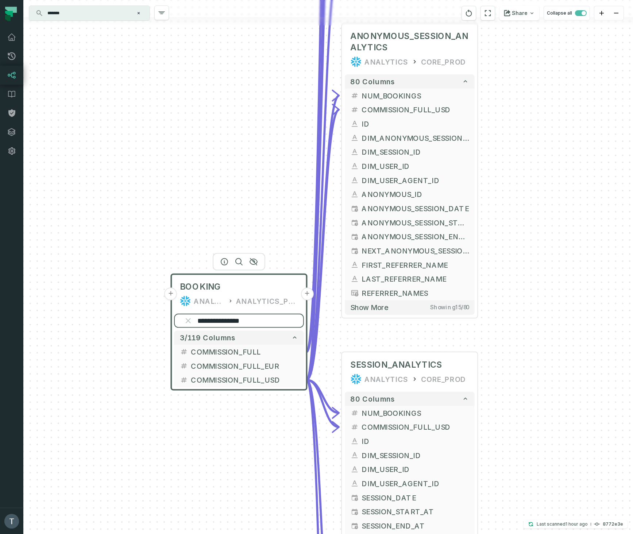
click at [290, 322] on input "**********" at bounding box center [239, 321] width 130 height 14
click at [290, 322] on input "**********" at bounding box center [239, 320] width 130 height 14
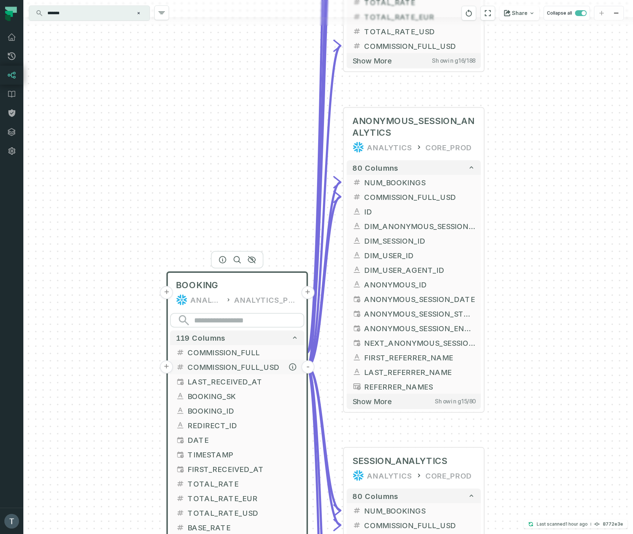
click at [306, 366] on button "-" at bounding box center [307, 366] width 13 height 13
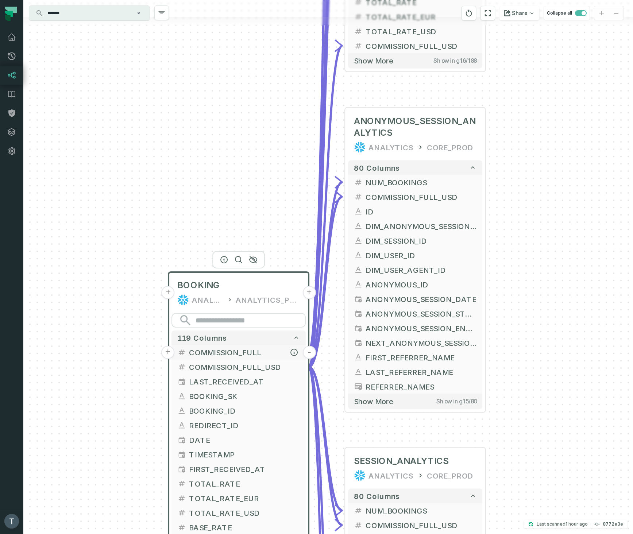
click at [311, 353] on button "-" at bounding box center [309, 352] width 13 height 13
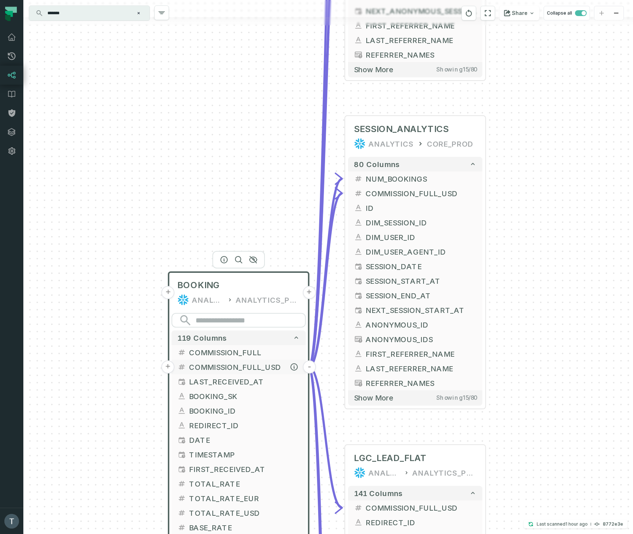
click at [311, 367] on button "-" at bounding box center [309, 366] width 13 height 13
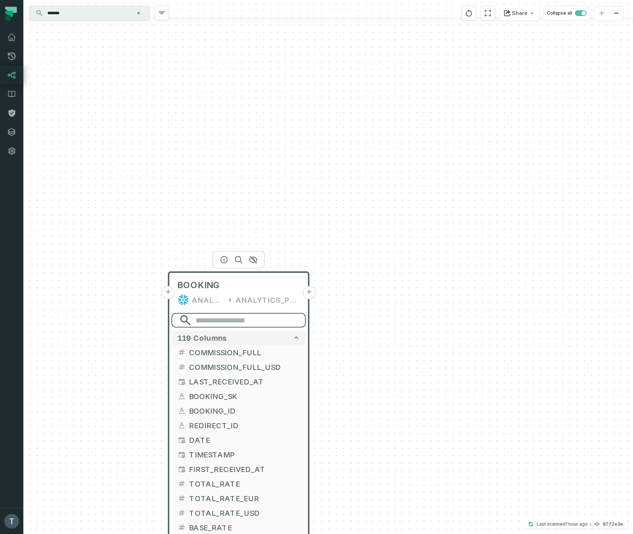
click at [245, 318] on input "search" at bounding box center [238, 320] width 134 height 15
paste input "**********"
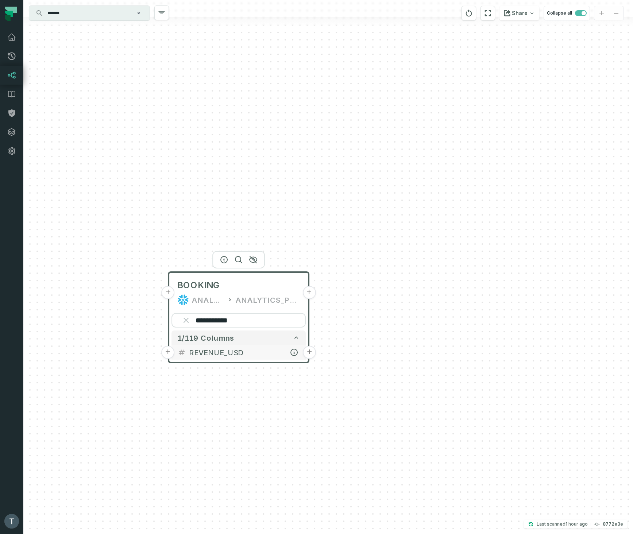
click at [309, 353] on button "+" at bounding box center [309, 352] width 13 height 13
click at [312, 353] on button "+" at bounding box center [309, 352] width 13 height 13
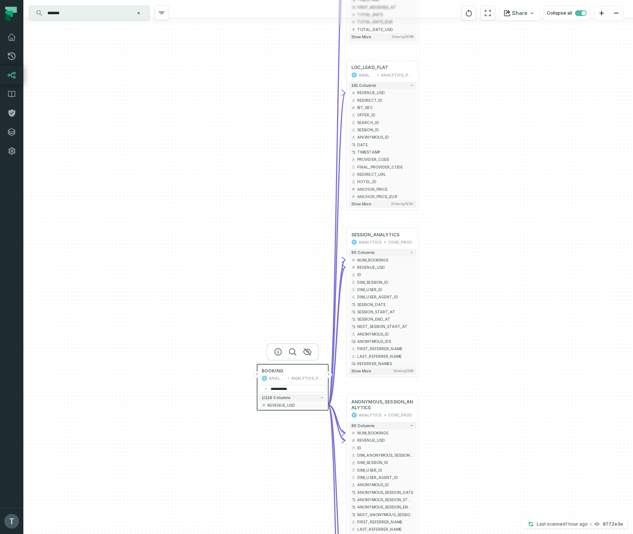
drag, startPoint x: 129, startPoint y: 388, endPoint x: 253, endPoint y: 74, distance: 337.5
click at [255, 69] on div "+ BOOKING_FLAT ANALYTICS ANALYTICS_PROD + 188 columns - REVENUE_USD + + LAST_RE…" at bounding box center [327, 267] width 609 height 534
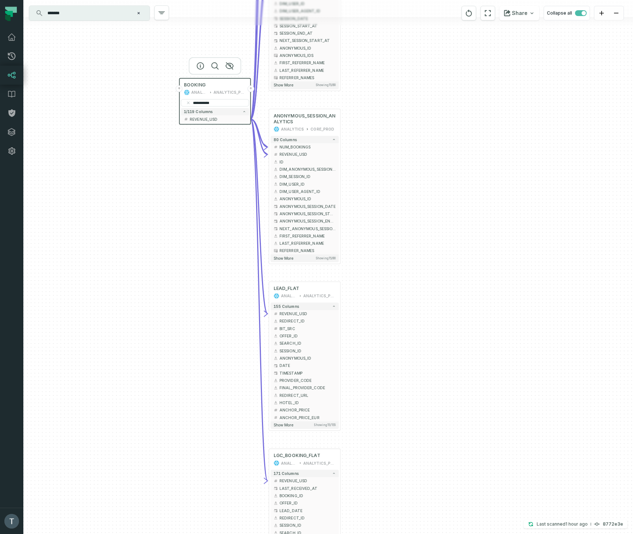
drag, startPoint x: 237, startPoint y: 401, endPoint x: 174, endPoint y: 104, distance: 303.5
click at [171, 102] on div "+ BOOKING_FLAT ANALYTICS ANALYTICS_PROD + 188 columns - REVENUE_USD + + LAST_RE…" at bounding box center [327, 267] width 609 height 534
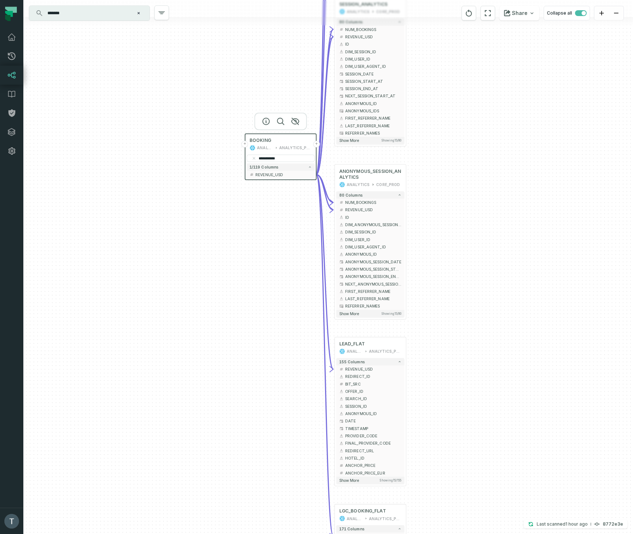
drag, startPoint x: 218, startPoint y: 382, endPoint x: 267, endPoint y: 520, distance: 146.6
click at [267, 532] on div "+ BOOKING_FLAT ANALYTICS ANALYTICS_PROD + 188 columns - REVENUE_USD + + LAST_RE…" at bounding box center [327, 267] width 609 height 534
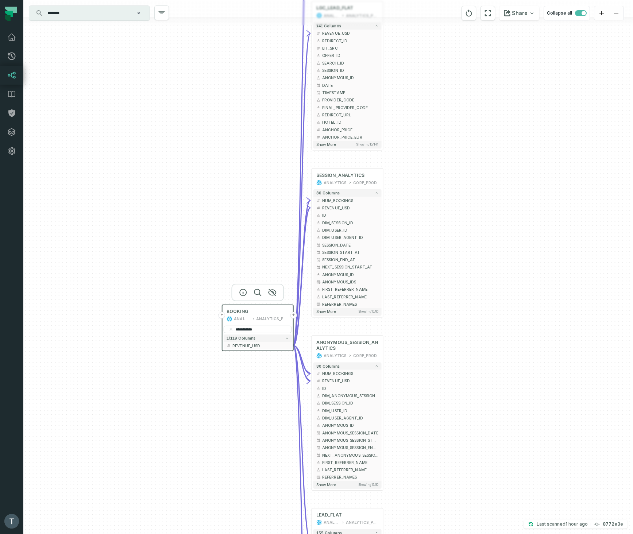
drag, startPoint x: 277, startPoint y: 299, endPoint x: 253, endPoint y: 453, distance: 155.7
click at [253, 453] on div "+ BOOKING_FLAT ANALYTICS ANALYTICS_PROD + 188 columns - REVENUE_USD + + LAST_RE…" at bounding box center [327, 267] width 609 height 534
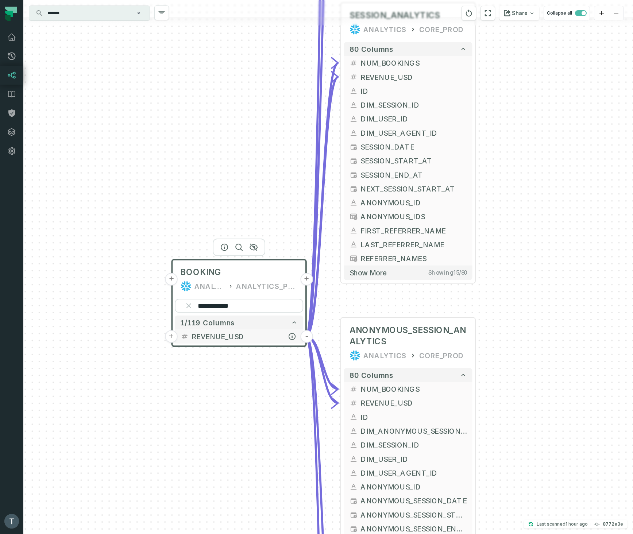
click at [307, 337] on button "-" at bounding box center [307, 336] width 12 height 12
click at [309, 337] on button "-" at bounding box center [307, 336] width 12 height 12
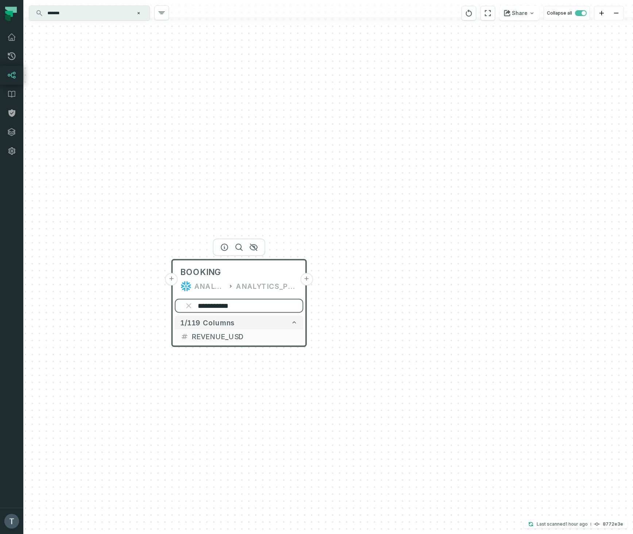
click at [251, 308] on input "**********" at bounding box center [239, 306] width 128 height 14
paste input "search"
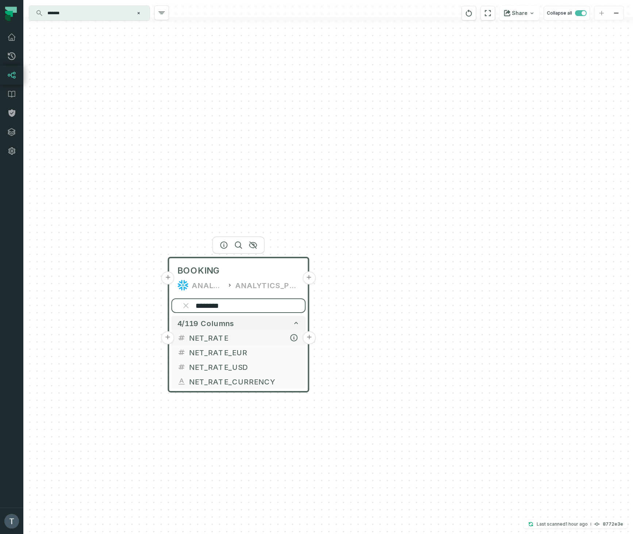
type input "********"
click at [309, 337] on button "+" at bounding box center [309, 337] width 13 height 13
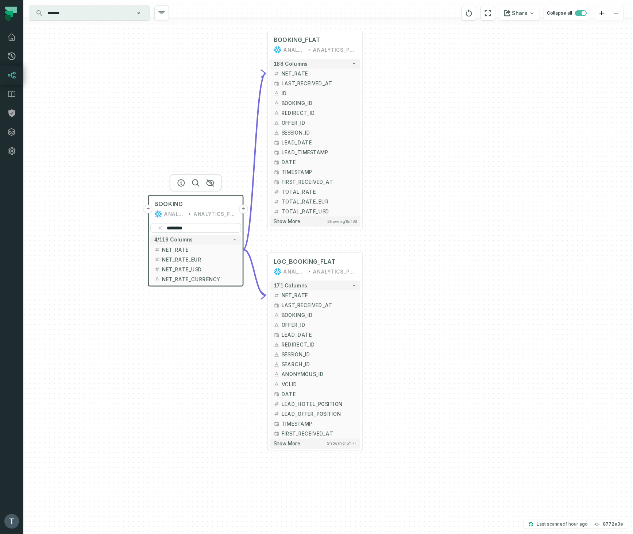
drag, startPoint x: 181, startPoint y: 349, endPoint x: 198, endPoint y: 135, distance: 215.1
click at [198, 135] on div "+ BOOKING_FLAT ANALYTICS ANALYTICS_PROD + 188 columns - NET_RATE + + LAST_RECEI…" at bounding box center [327, 267] width 609 height 534
click at [244, 270] on button "+" at bounding box center [243, 269] width 9 height 9
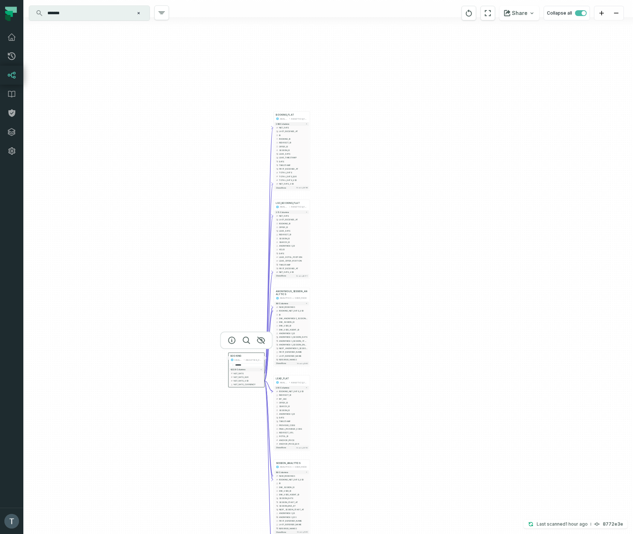
drag, startPoint x: 286, startPoint y: 392, endPoint x: 379, endPoint y: 407, distance: 94.1
click at [379, 407] on div "+ ANONYMOUS_SESSION_ANALYTICS ANALYTICS CORE_PROD 80 columns + NUM_BOOKINGS - B…" at bounding box center [327, 267] width 609 height 534
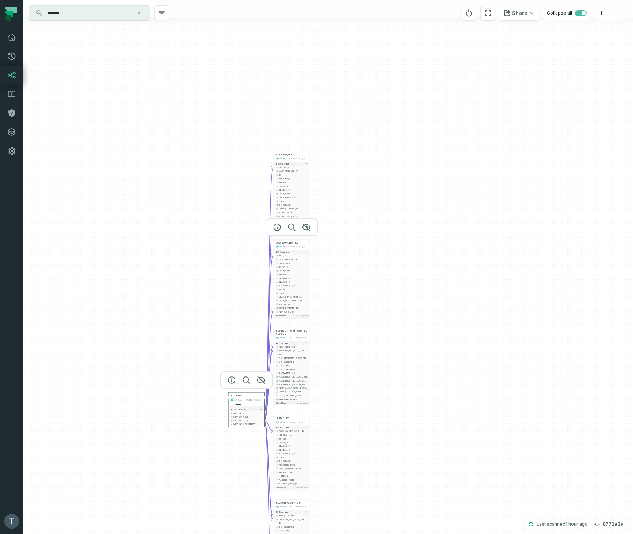
click at [286, 236] on div at bounding box center [292, 227] width 53 height 18
click at [280, 226] on icon "button" at bounding box center [277, 227] width 9 height 9
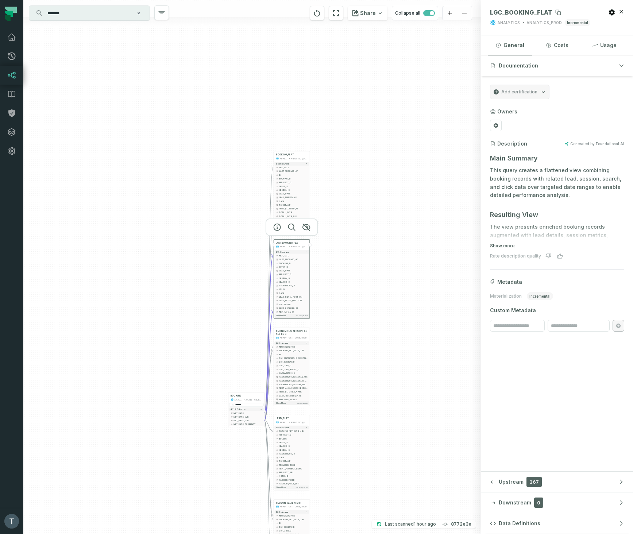
click at [531, 13] on span "LGC_BOOKING_FLAT" at bounding box center [521, 12] width 62 height 7
copy span "LGC_BOOKING_FLAT"
click at [290, 156] on span "BOOKING_FLAT" at bounding box center [285, 154] width 18 height 3
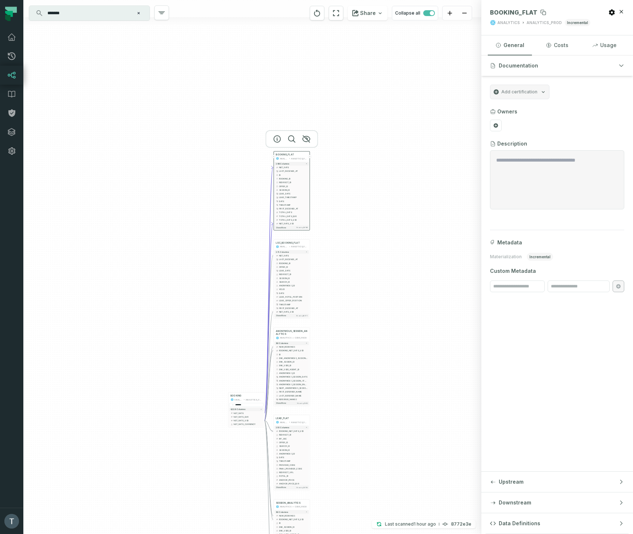
click at [508, 12] on span "BOOKING_FLAT" at bounding box center [513, 12] width 47 height 7
copy span "BOOKING_FLAT"
click at [286, 331] on span "ANONYMOUS_SESSION_ANALYTICS" at bounding box center [291, 332] width 32 height 6
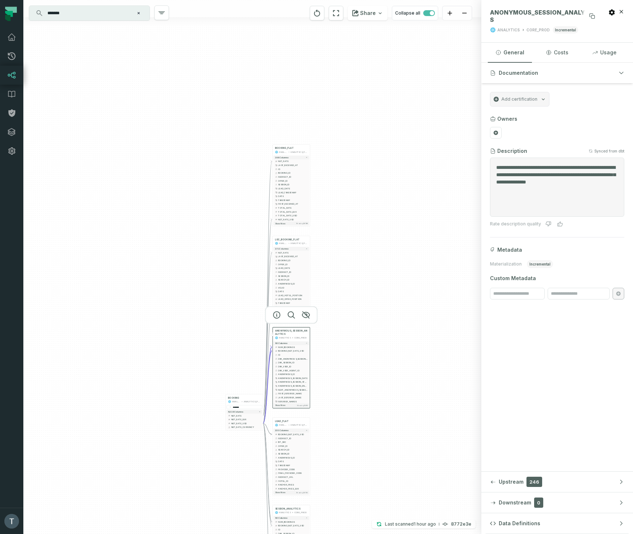
click at [522, 12] on span "ANONYMOUS_SESSION_ANALYTICS" at bounding box center [544, 16] width 108 height 15
copy span "ANONYMOUS_SESSION_ANALYTICS"
click at [282, 405] on button "button" at bounding box center [277, 405] width 12 height 12
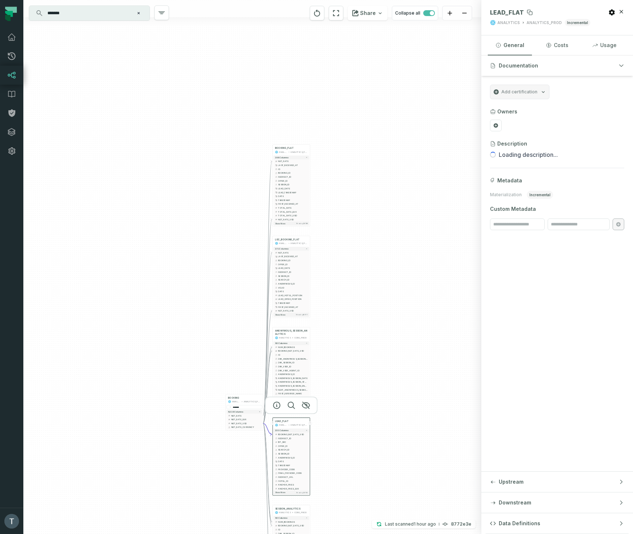
click at [515, 12] on span "LEAD_FLAT" at bounding box center [507, 12] width 34 height 7
copy span "LEAD_FLAT"
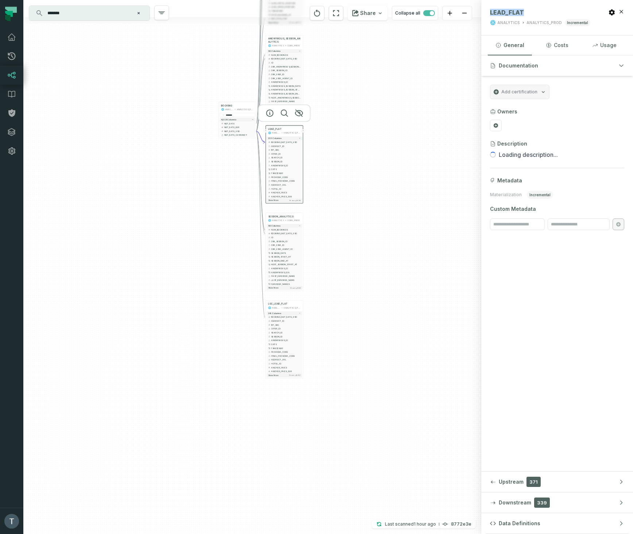
drag, startPoint x: 387, startPoint y: 398, endPoint x: 380, endPoint y: 34, distance: 364.4
click at [380, 34] on div "+ ANONYMOUS_SESSION_ANALYTICS ANALYTICS CORE_PROD 80 columns + NUM_BOOKINGS - B…" at bounding box center [252, 267] width 458 height 534
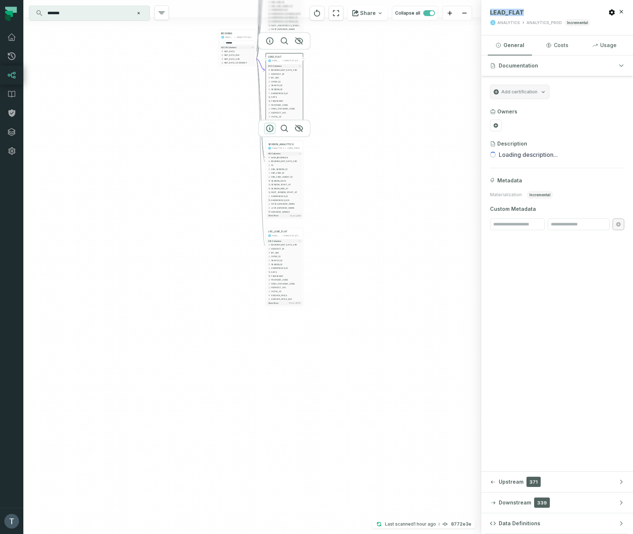
click at [274, 128] on icon "button" at bounding box center [269, 128] width 9 height 9
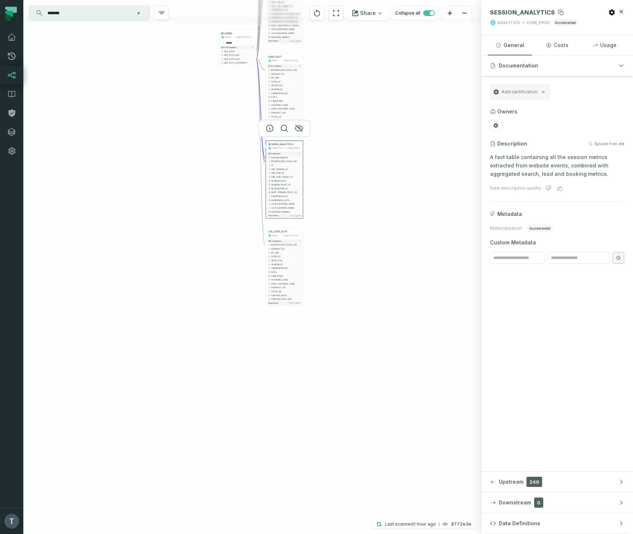
click at [509, 12] on span "SESSION_ANALYTICS" at bounding box center [522, 12] width 65 height 7
copy span "SESSION_ANALYTICS"
click at [283, 233] on span "LGC_LEAD_FLAT" at bounding box center [277, 231] width 19 height 3
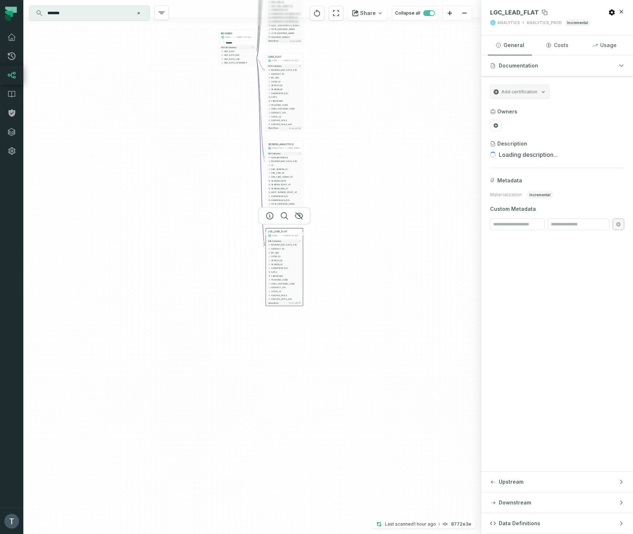
click at [511, 10] on span "LGC_LEAD_FLAT" at bounding box center [514, 12] width 49 height 7
copy span "LGC_LEAD_FLAT"
